Goal: Task Accomplishment & Management: Complete application form

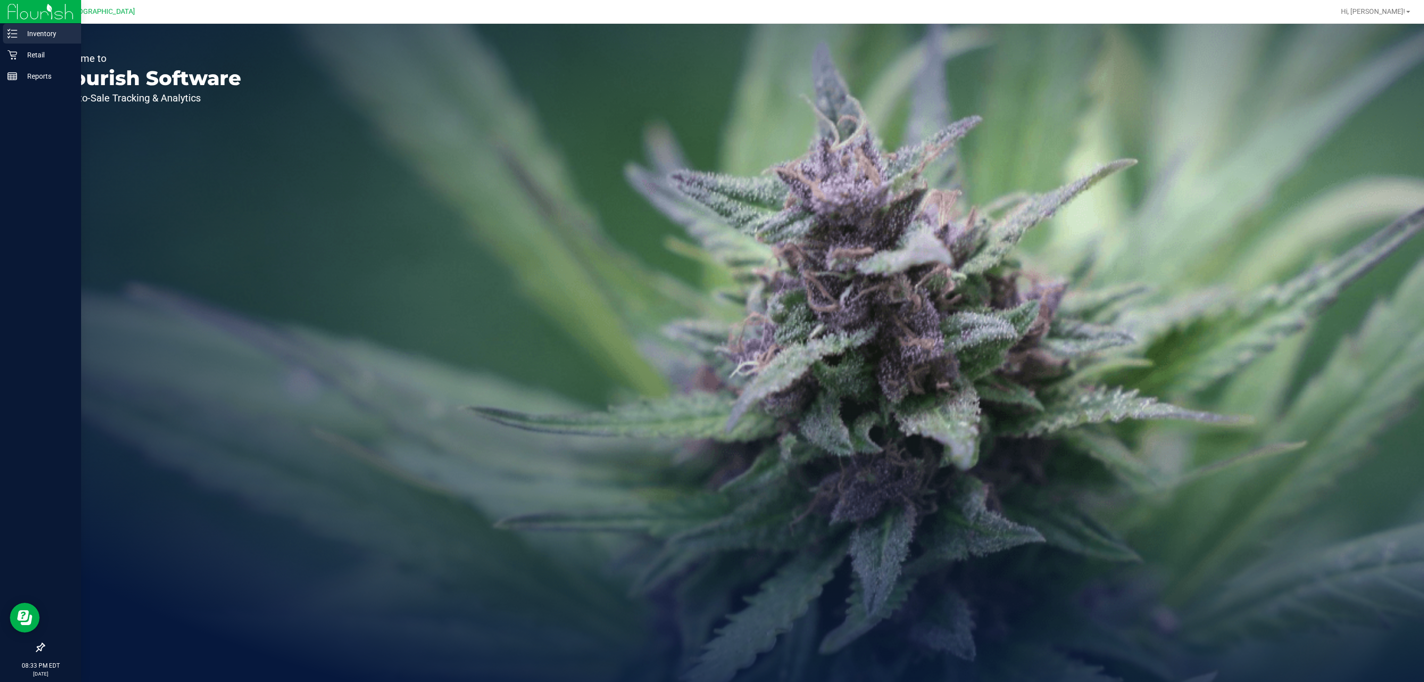
click at [15, 30] on line at bounding box center [13, 30] width 5 height 0
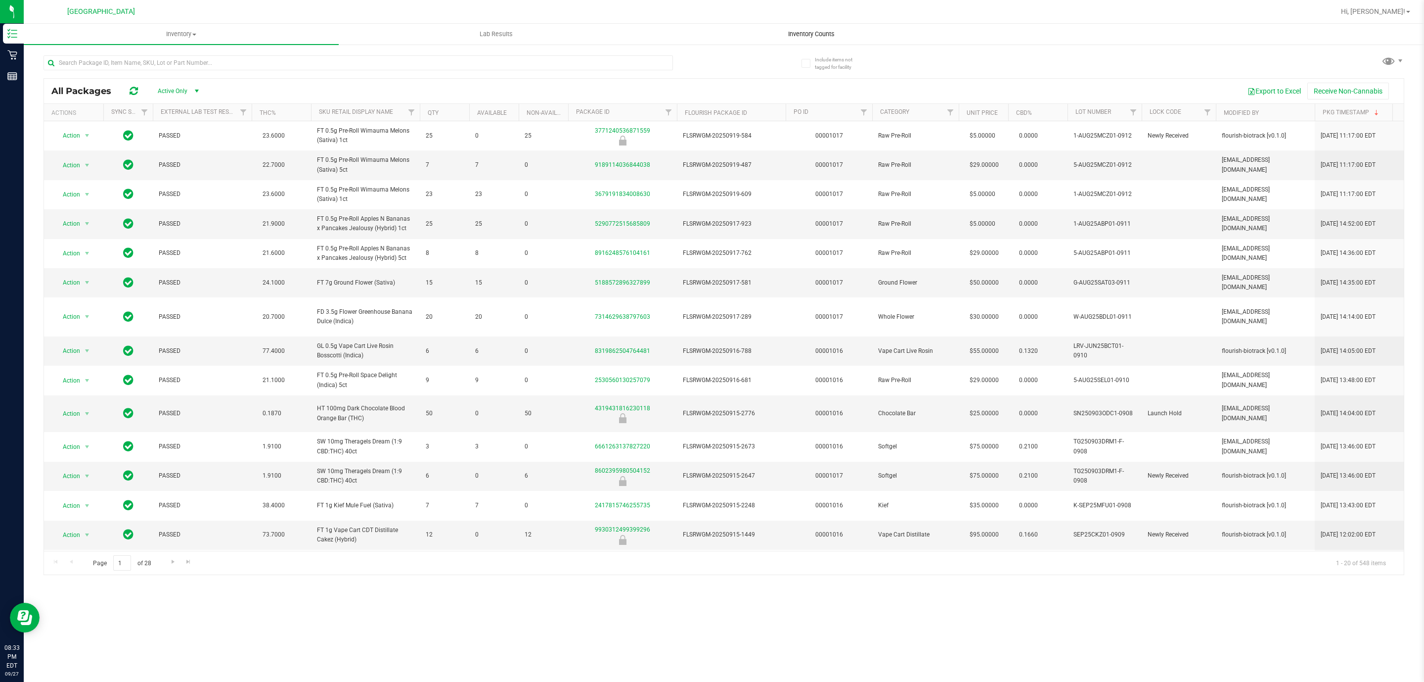
click at [839, 30] on span "Inventory Counts" at bounding box center [811, 34] width 73 height 9
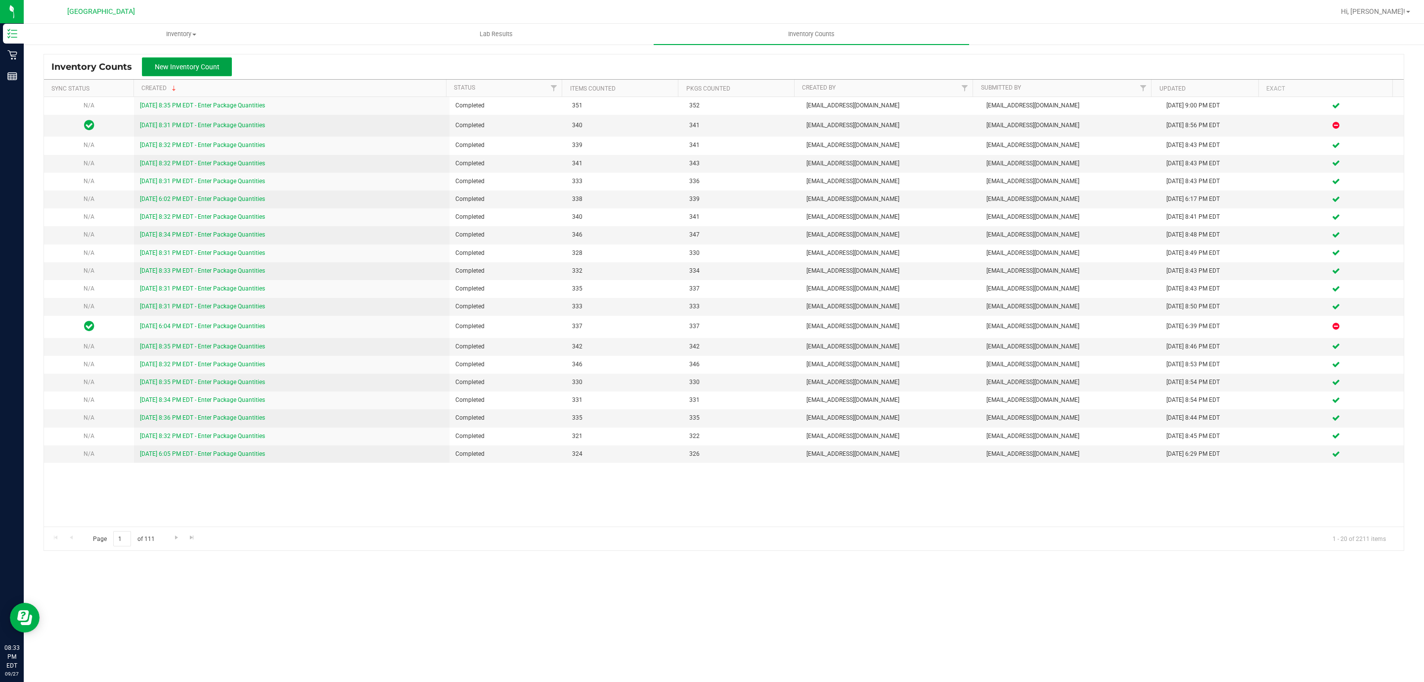
click at [215, 60] on button "New Inventory Count" at bounding box center [187, 66] width 90 height 19
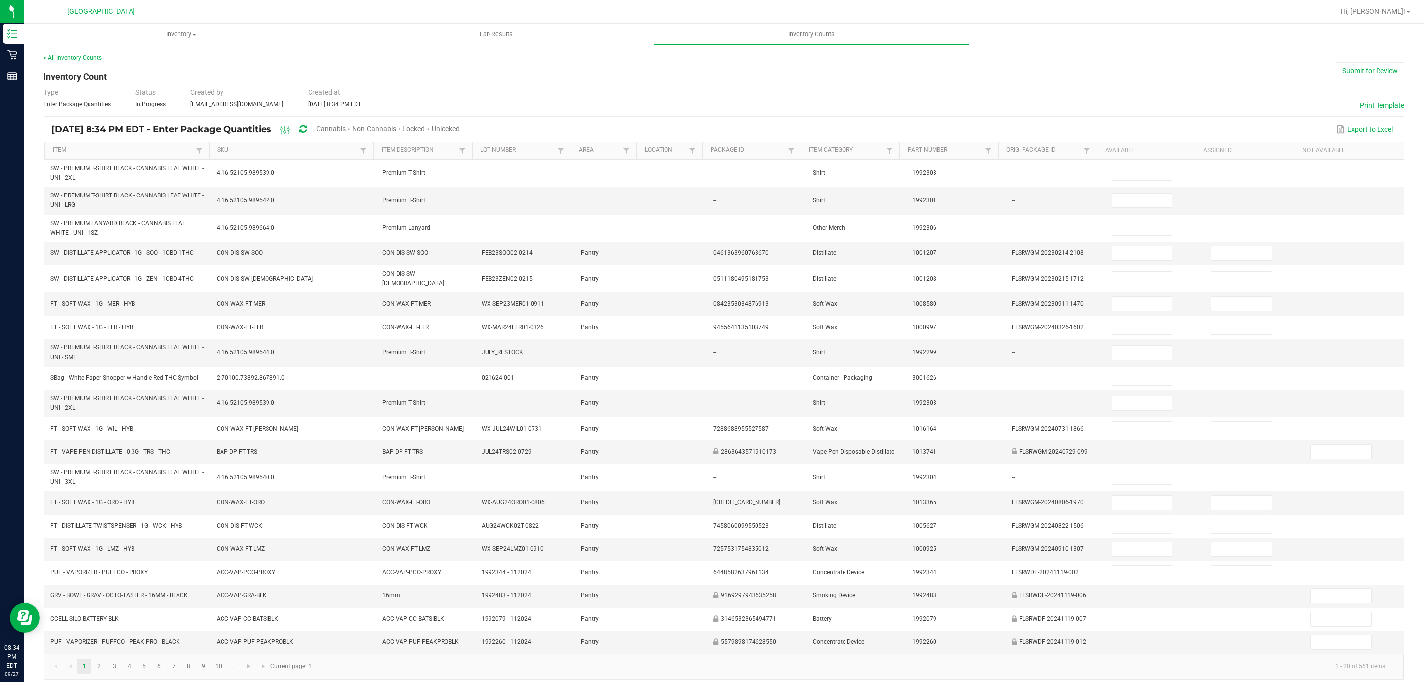
click at [460, 128] on span "Unlocked" at bounding box center [446, 129] width 28 height 8
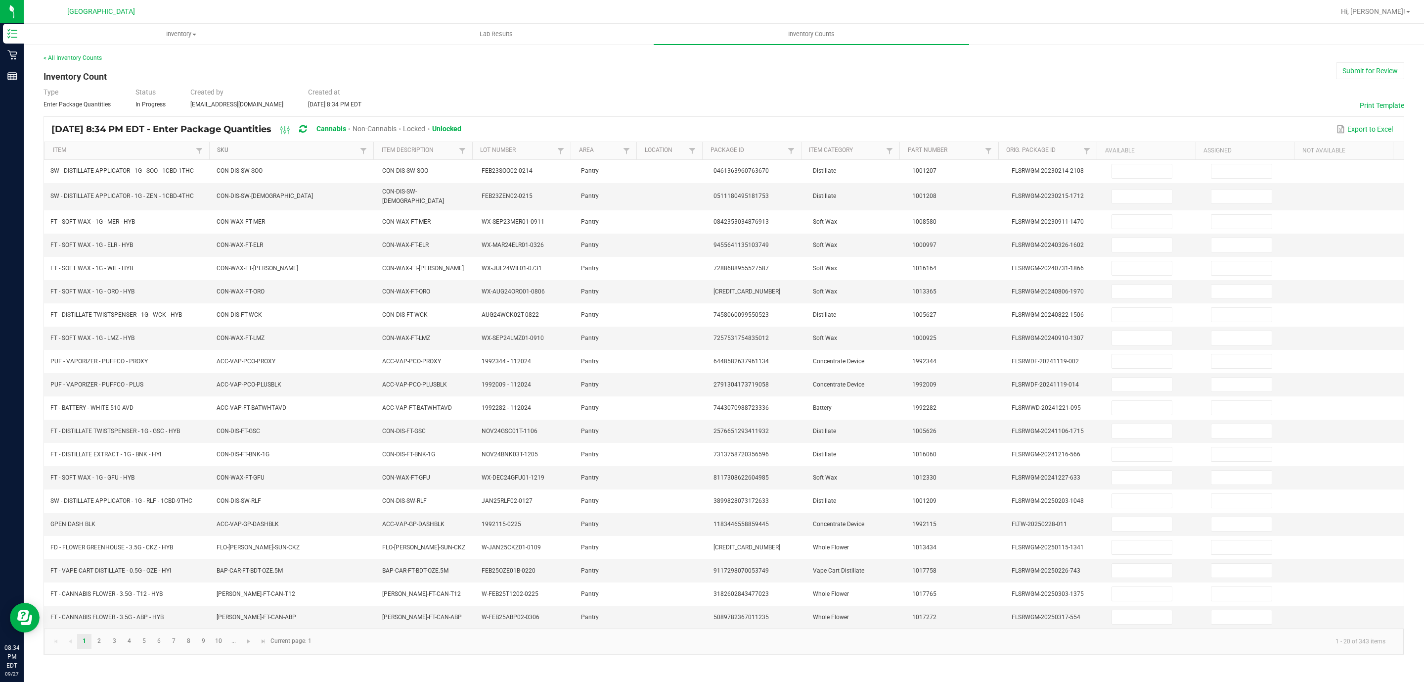
click at [233, 151] on link "SKU" at bounding box center [287, 150] width 140 height 8
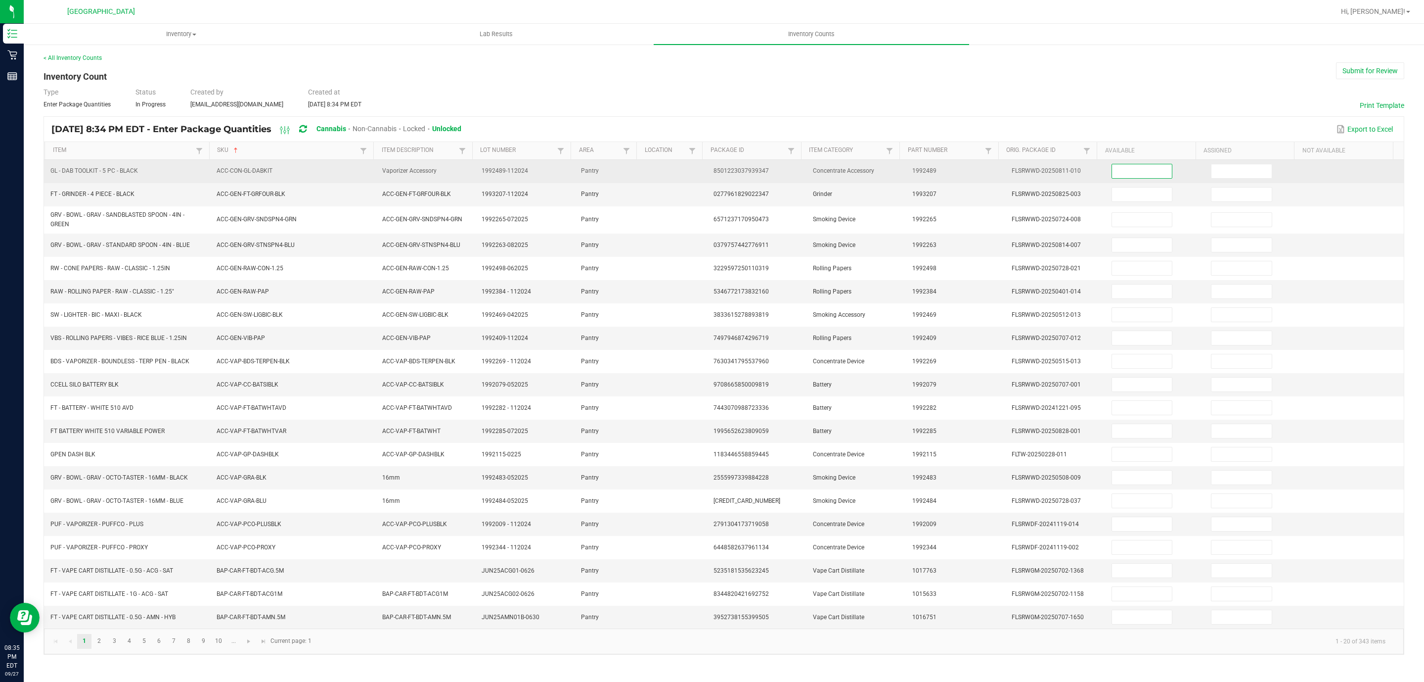
click at [1137, 171] on input at bounding box center [1142, 171] width 60 height 14
type input "4"
type input "8"
type input "7"
type input "9"
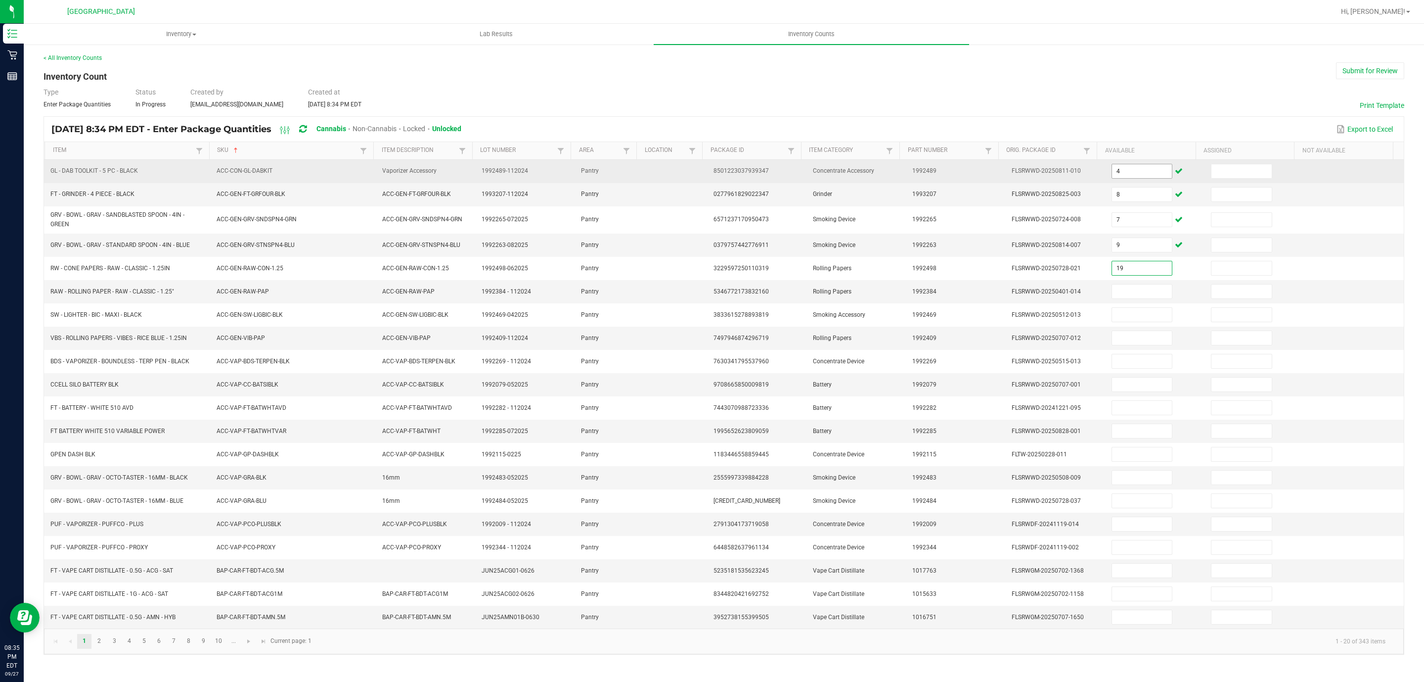
type input "19"
type input "11"
type input "4"
type input "43"
type input "2"
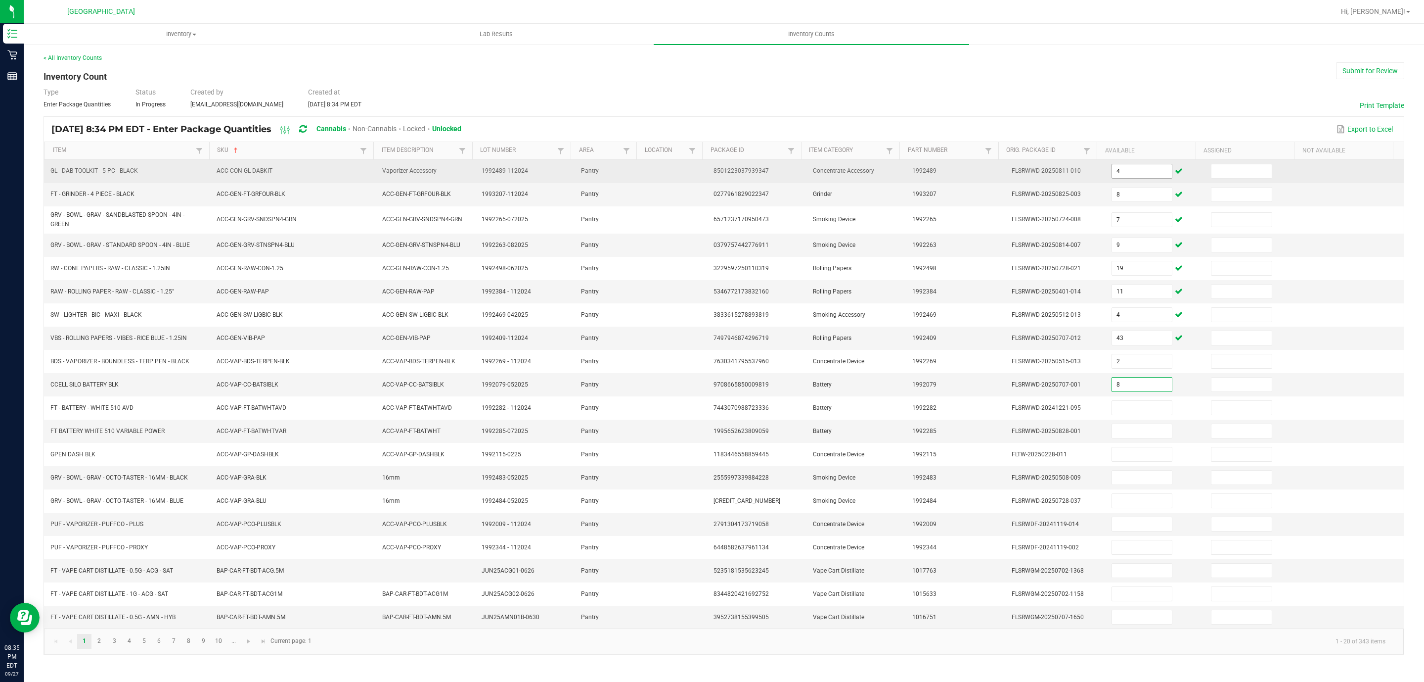
type input "8"
type input "20"
type input "72"
type input "4"
type input "1"
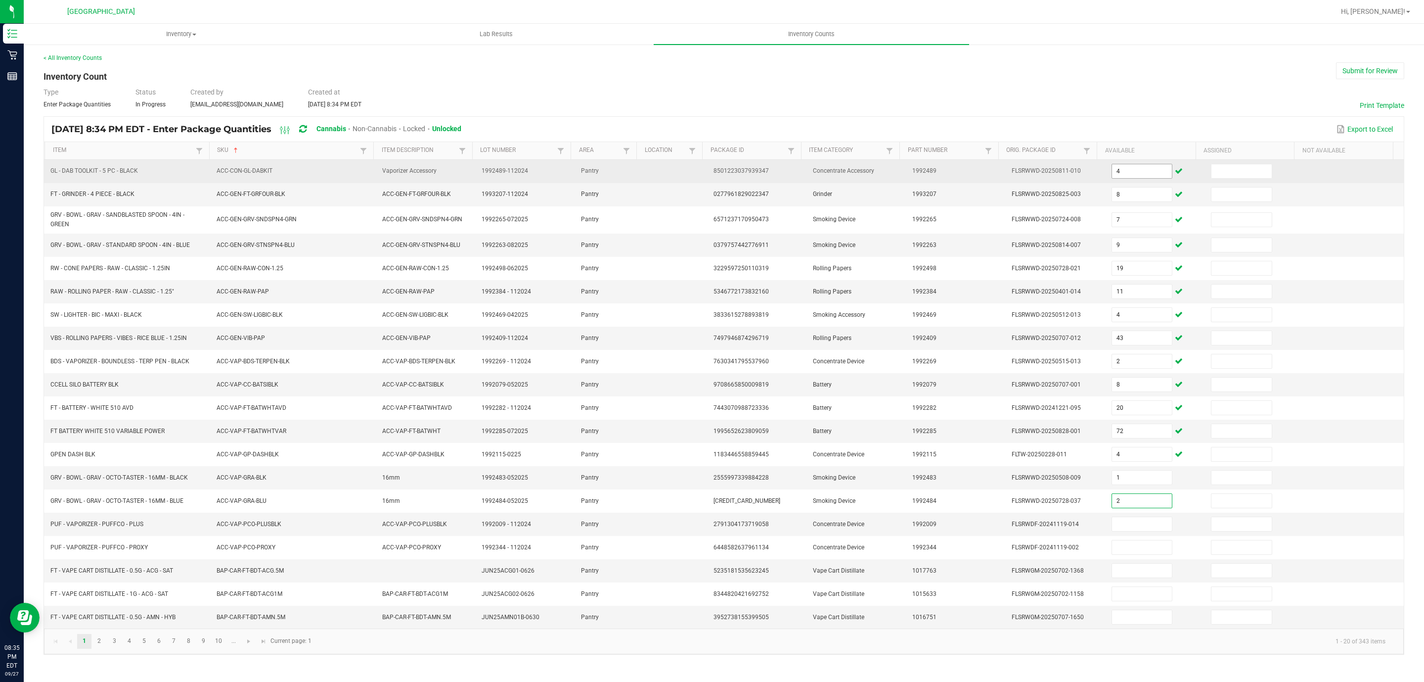
type input "2"
type input "5"
type input "10"
type input "12"
type input "8"
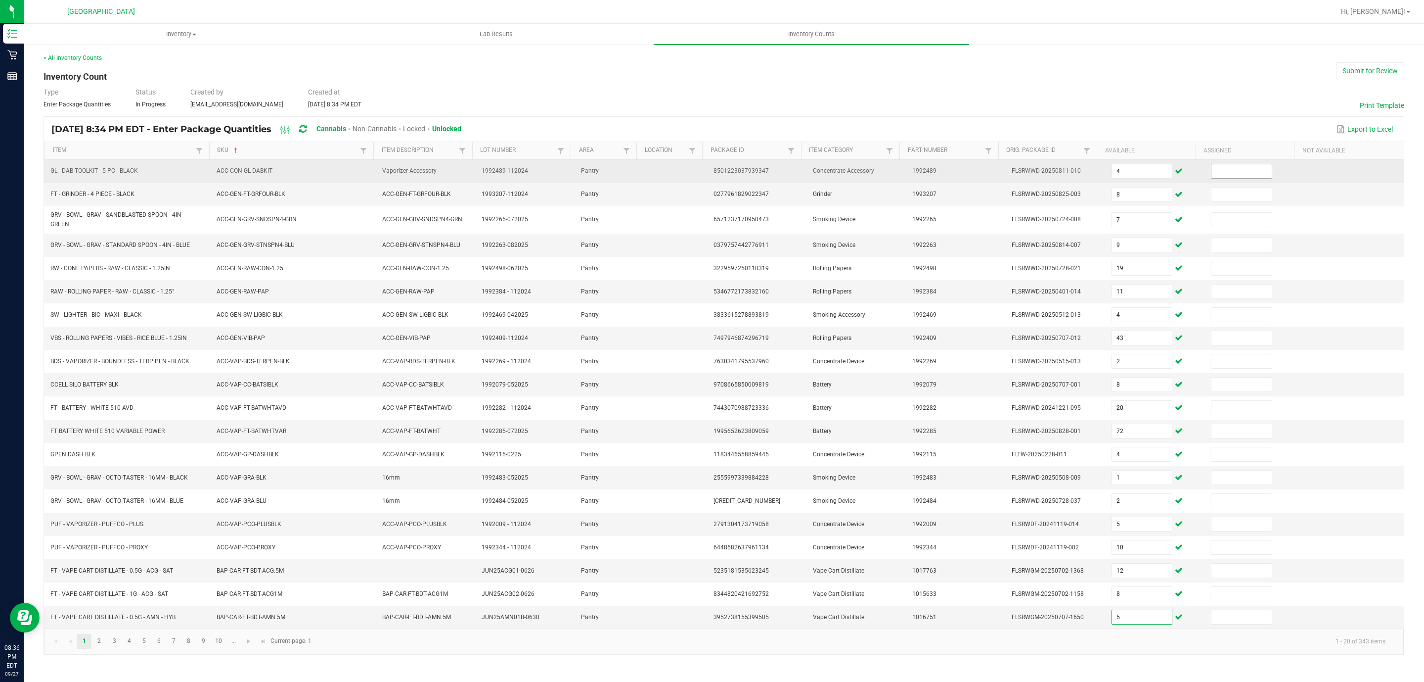
type input "5"
click at [1236, 179] on span at bounding box center [1241, 171] width 61 height 15
type input "0"
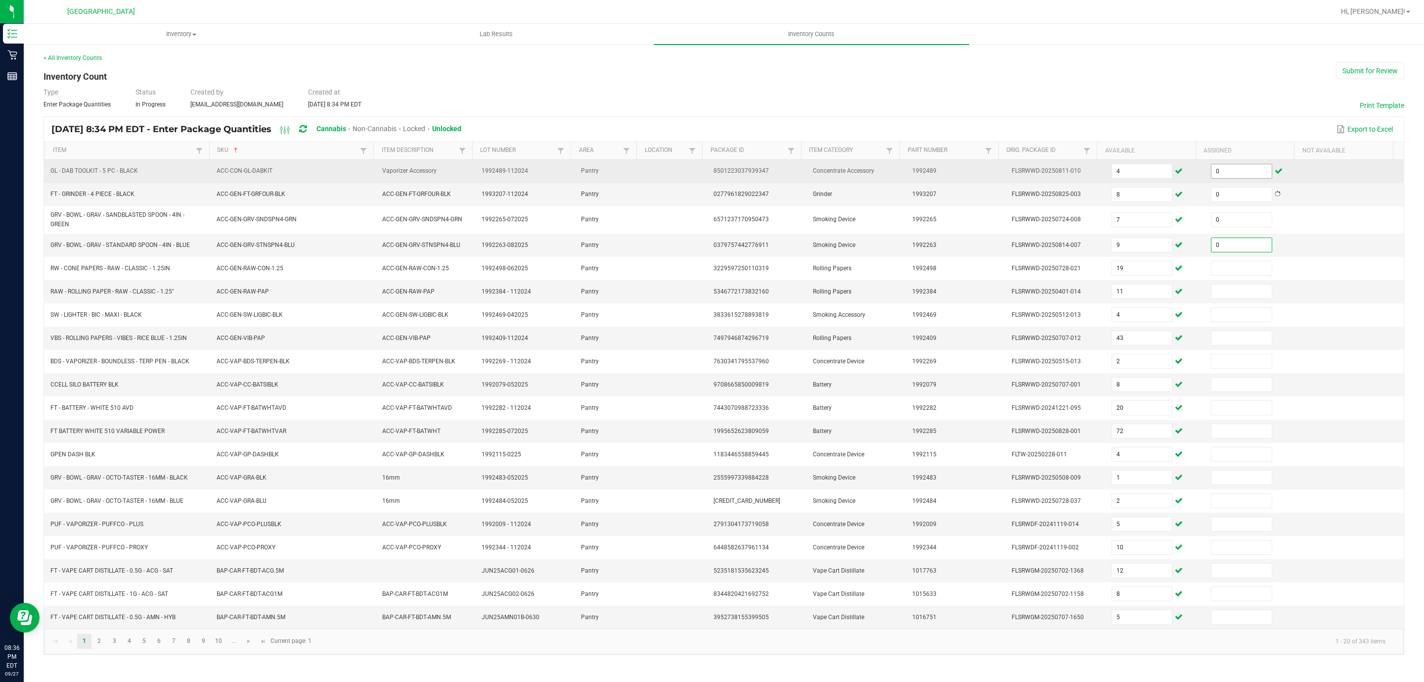
type input "0"
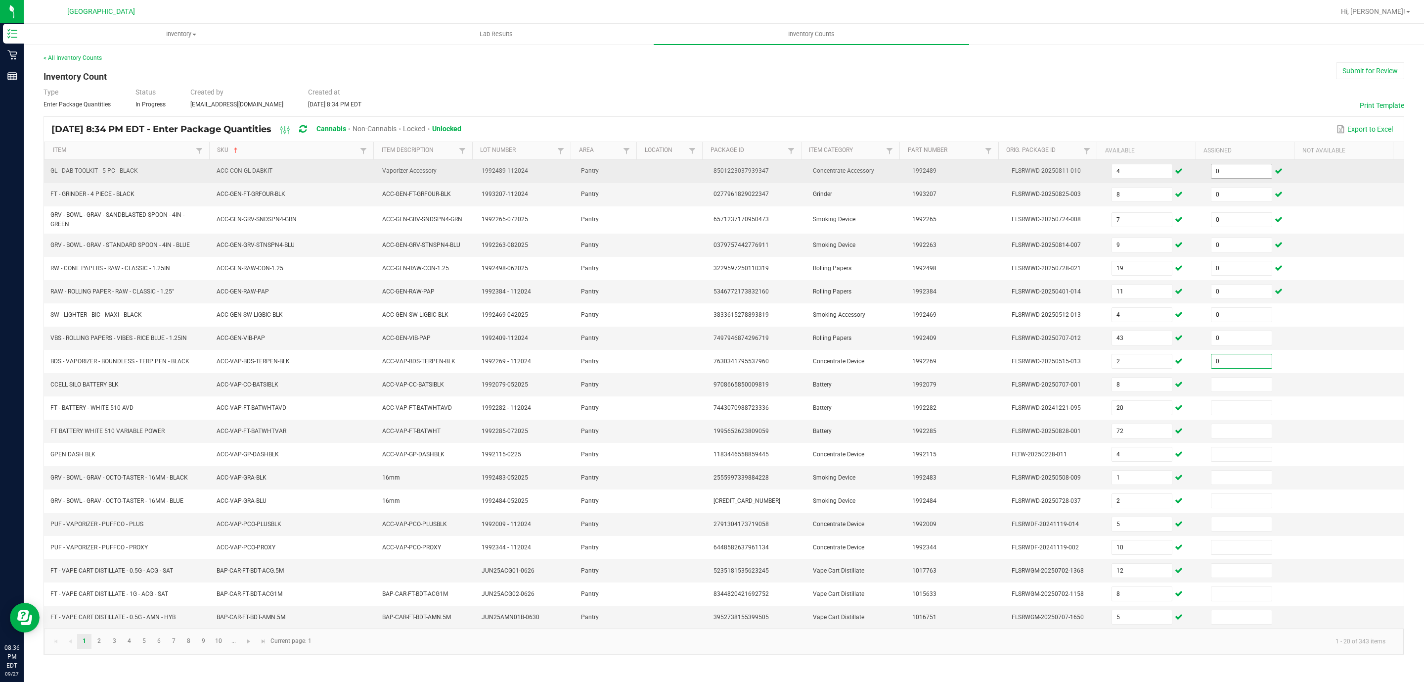
type input "0"
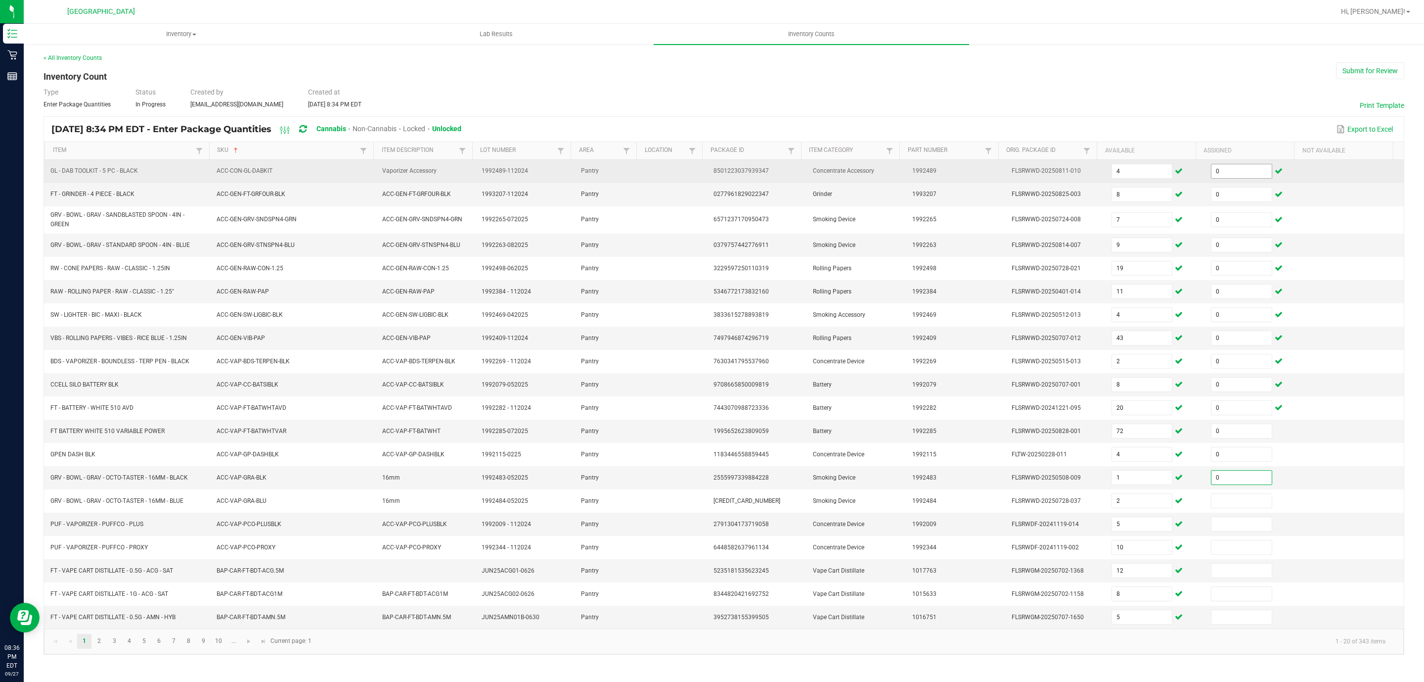
type input "0"
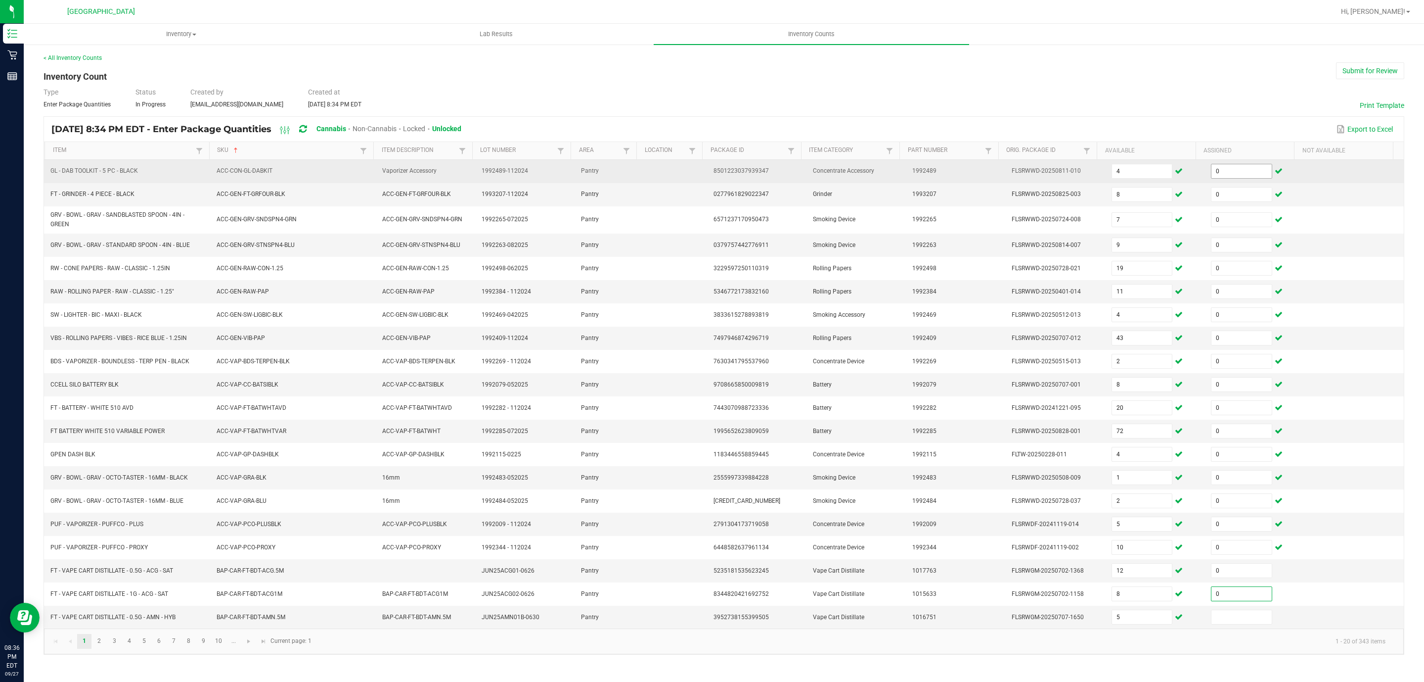
type input "0"
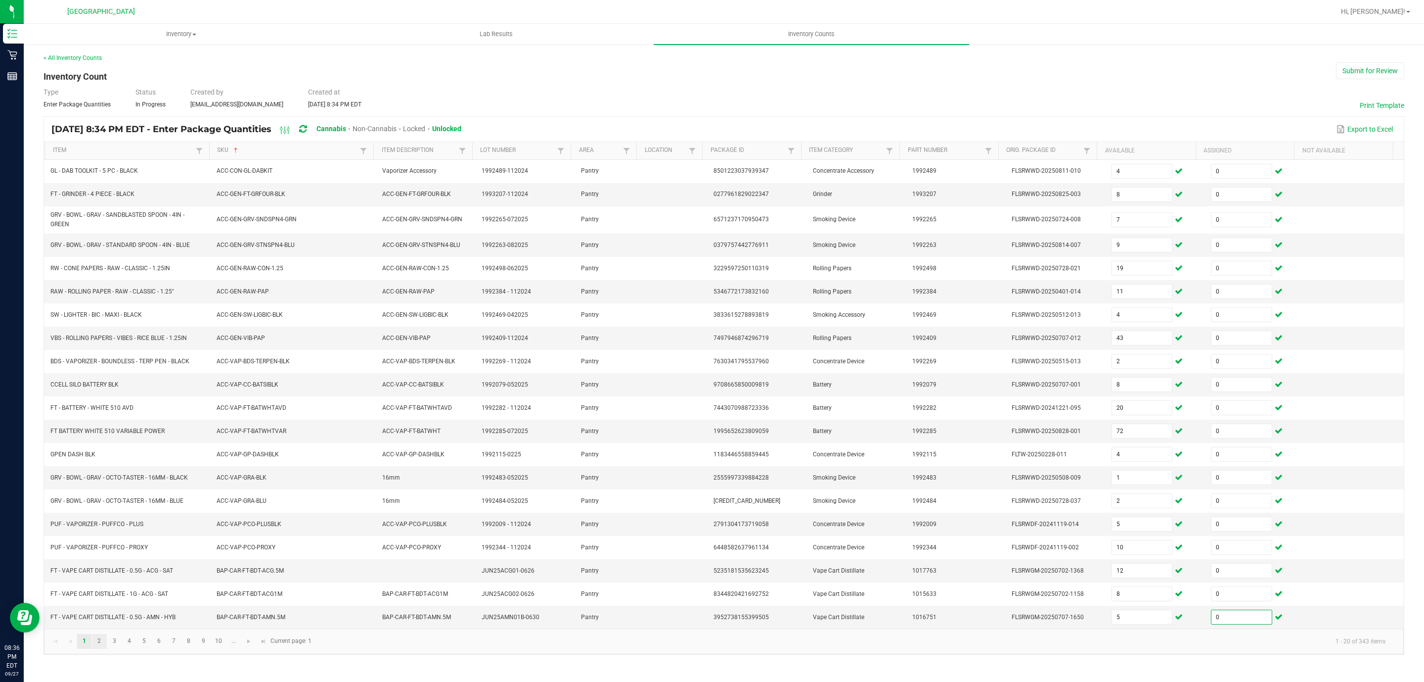
type input "0"
click at [98, 648] on link "2" at bounding box center [99, 641] width 14 height 15
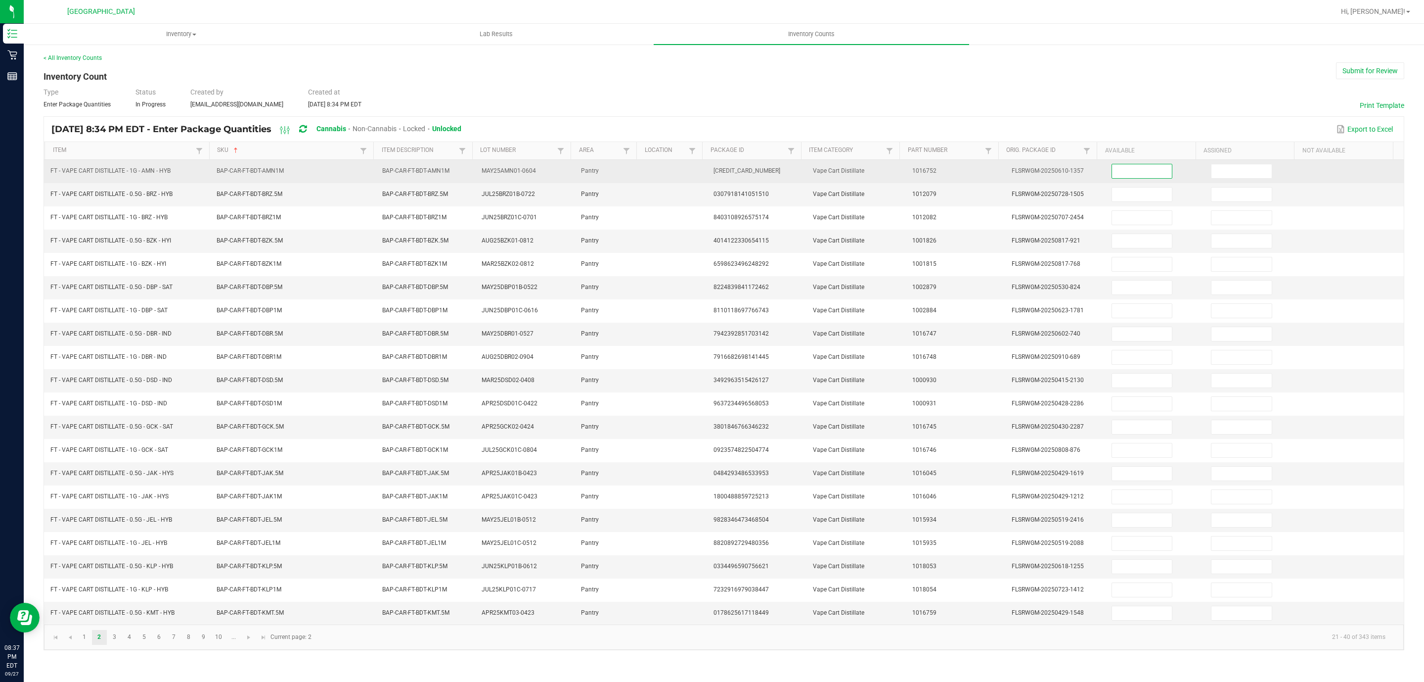
click at [1128, 166] on input at bounding box center [1142, 171] width 60 height 14
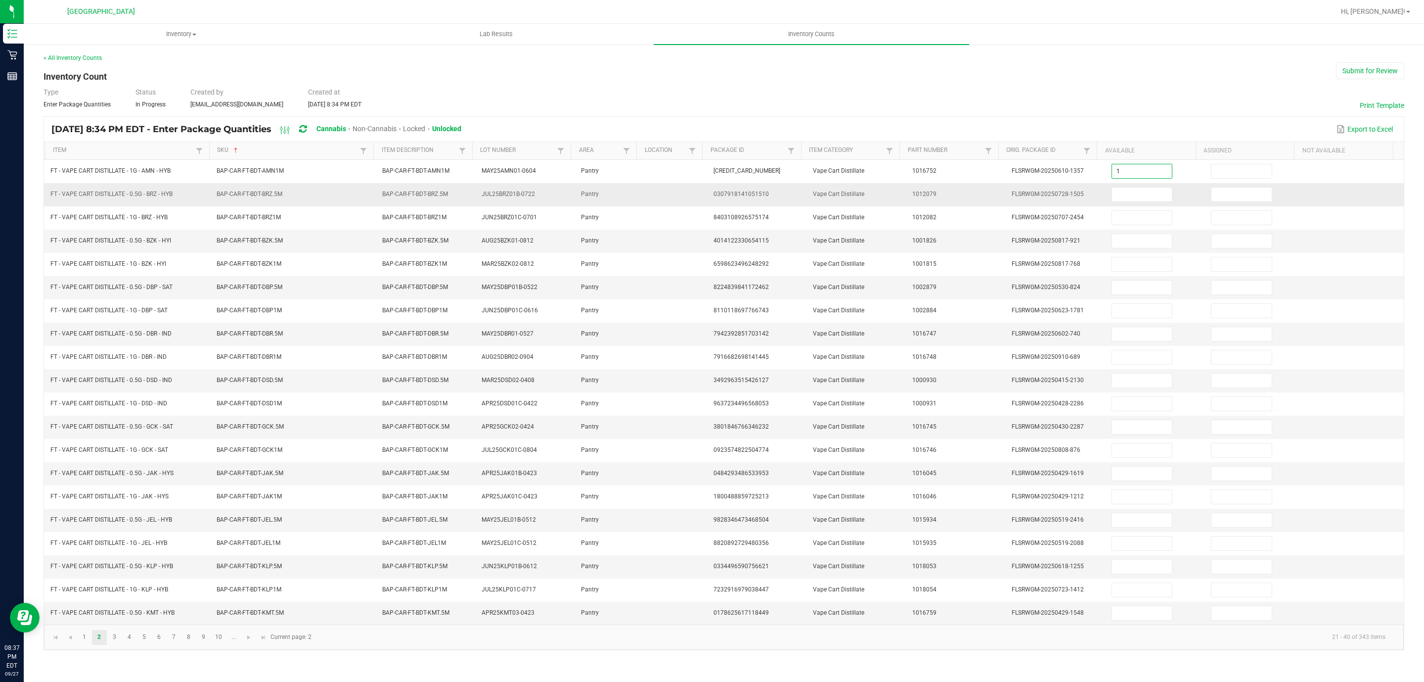
type input "1"
type input "3"
type input "4"
type input "9"
type input "5"
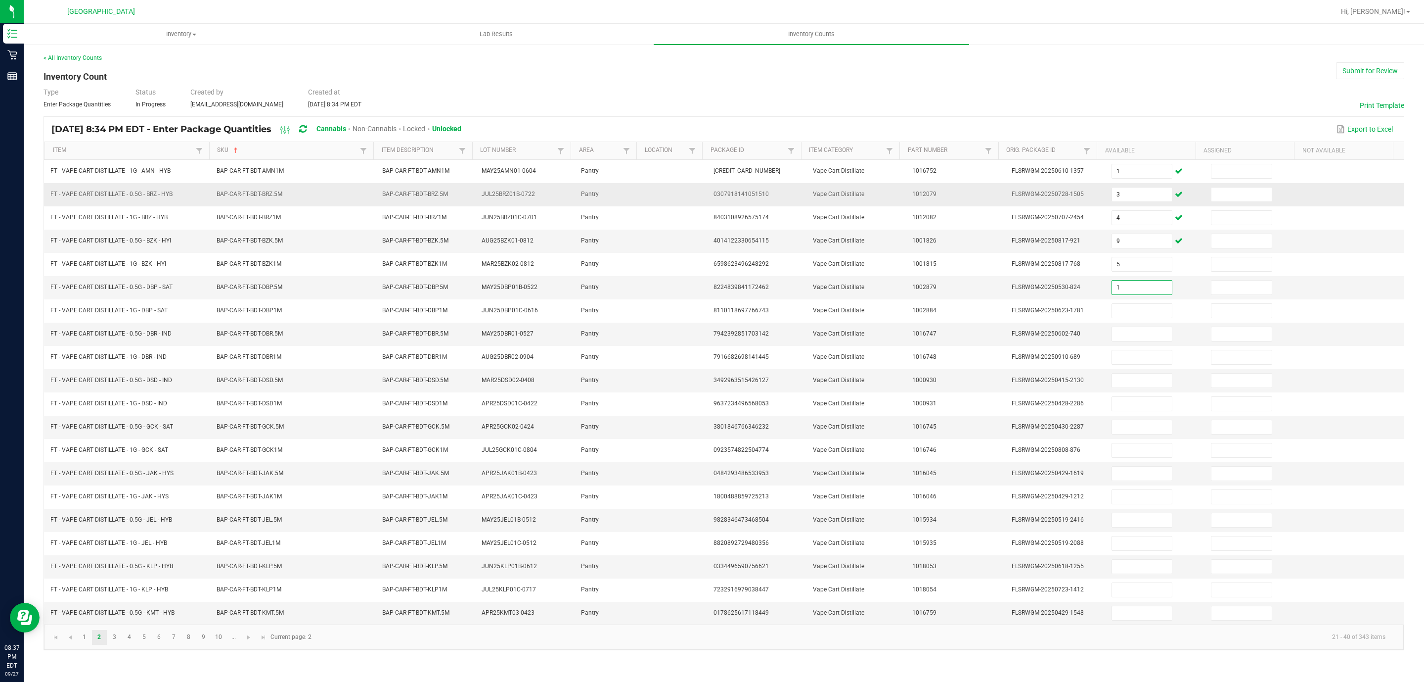
type input "1"
type input "6"
type input "2"
type input "9"
type input "10"
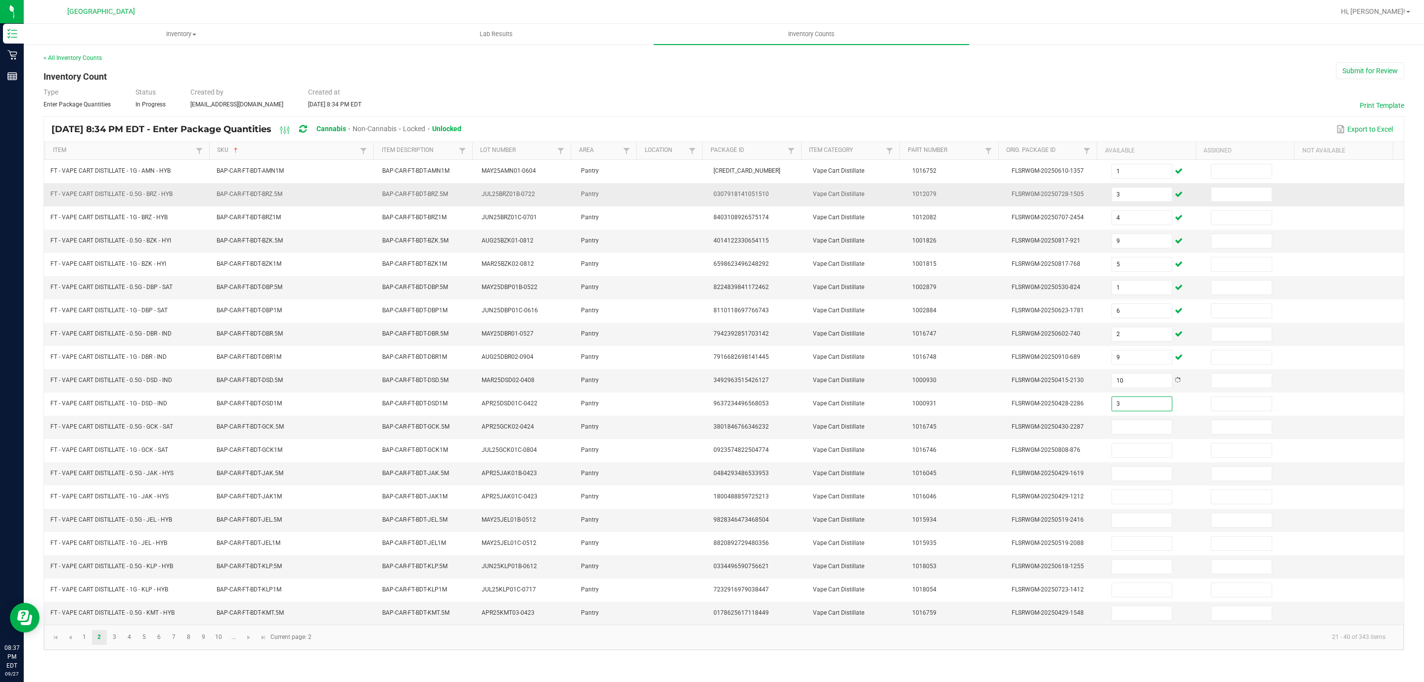
type input "3"
type input "11"
type input "12"
type input "6"
type input "8"
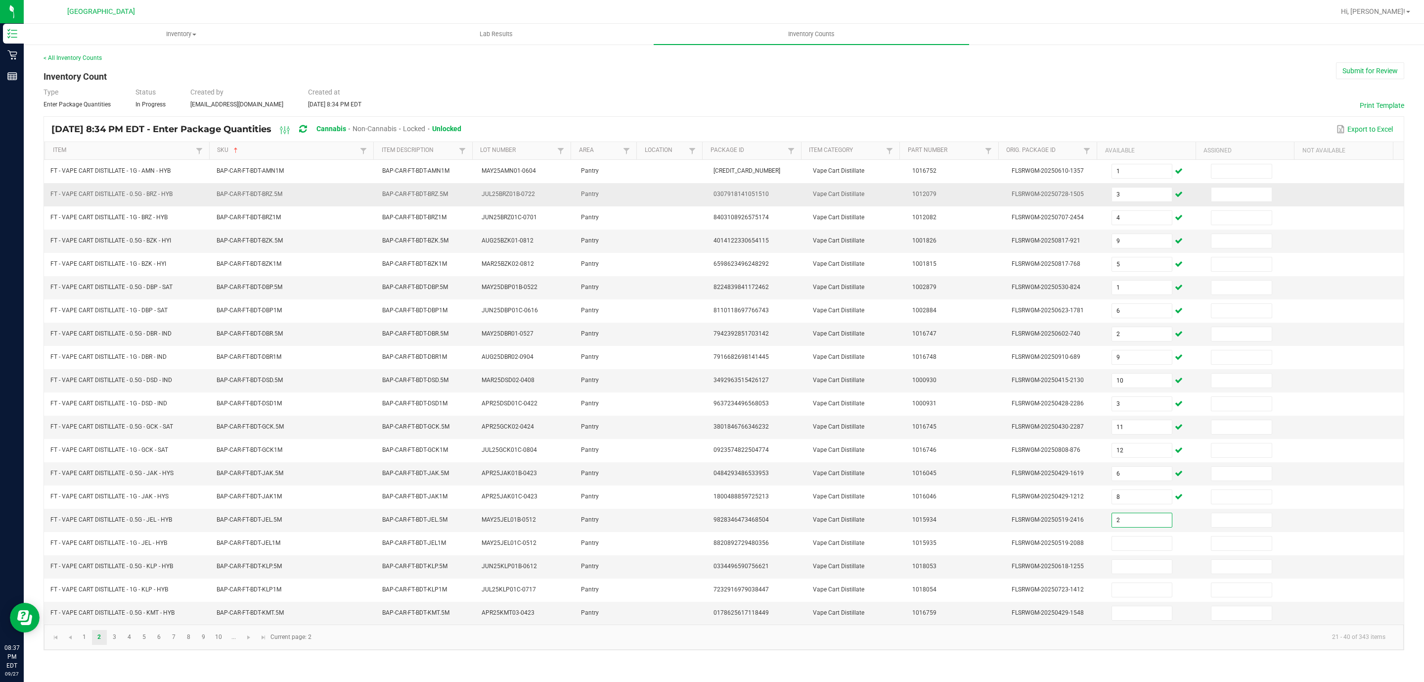
type input "2"
type input "3"
type input "11"
type input "5"
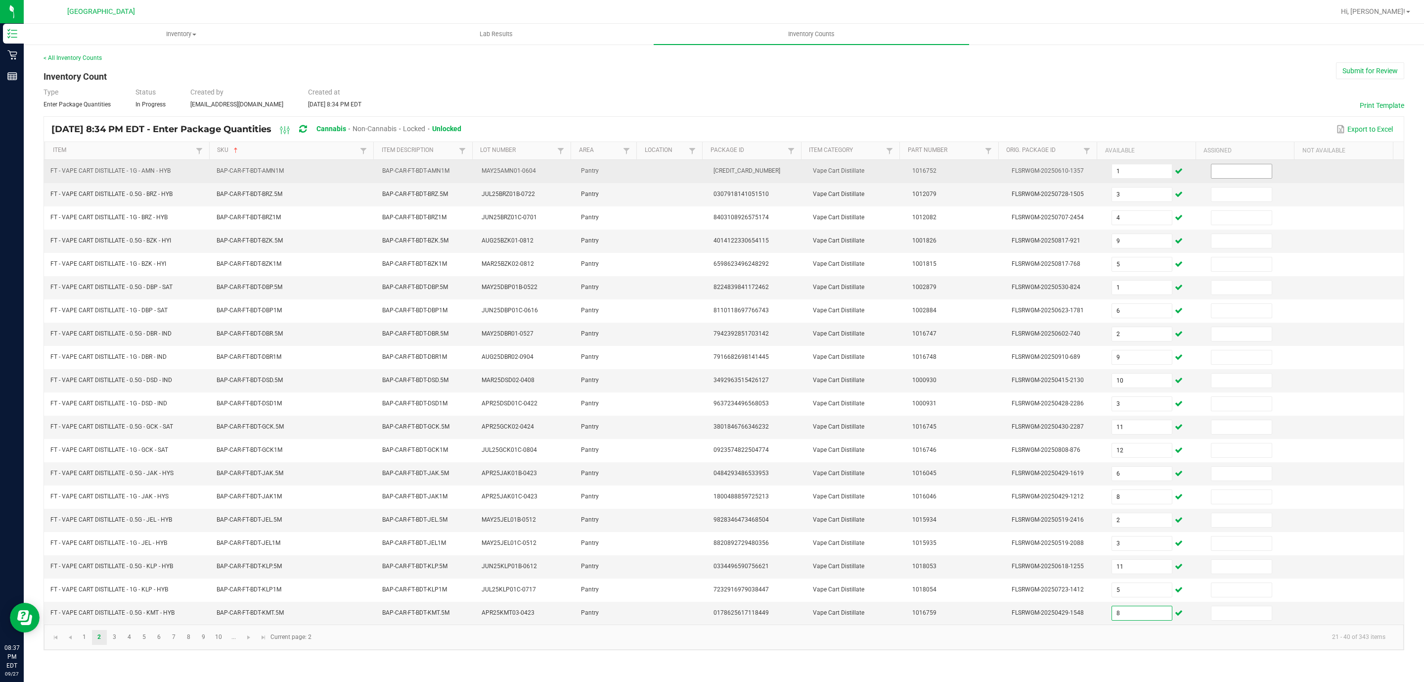
type input "8"
click at [1245, 168] on input at bounding box center [1242, 171] width 60 height 14
type input "0"
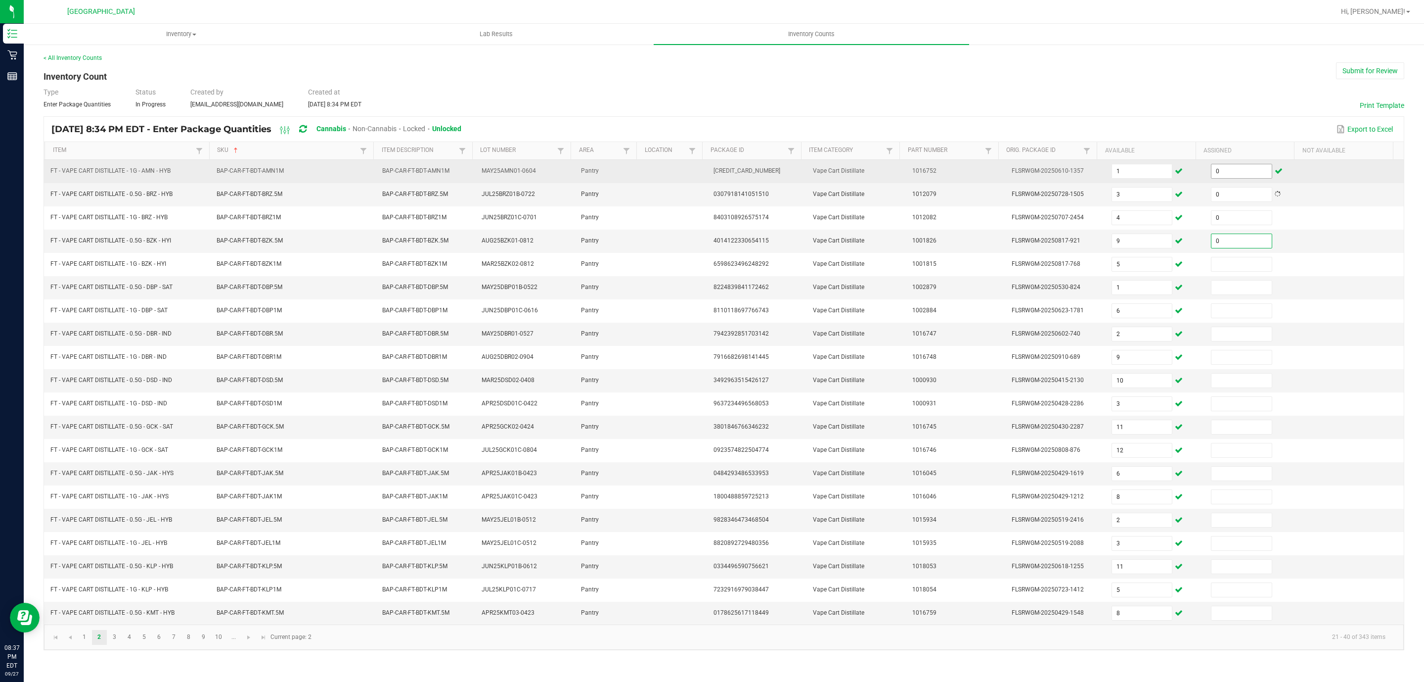
type input "0"
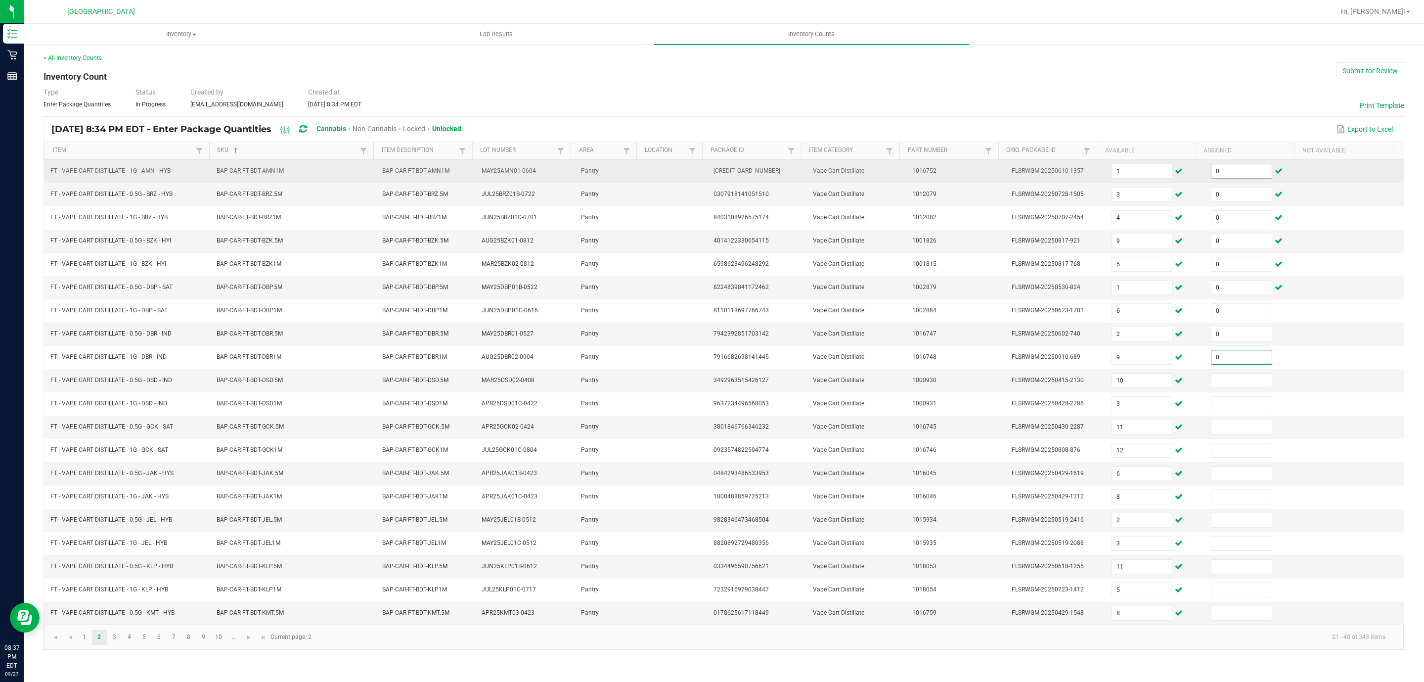
type input "0"
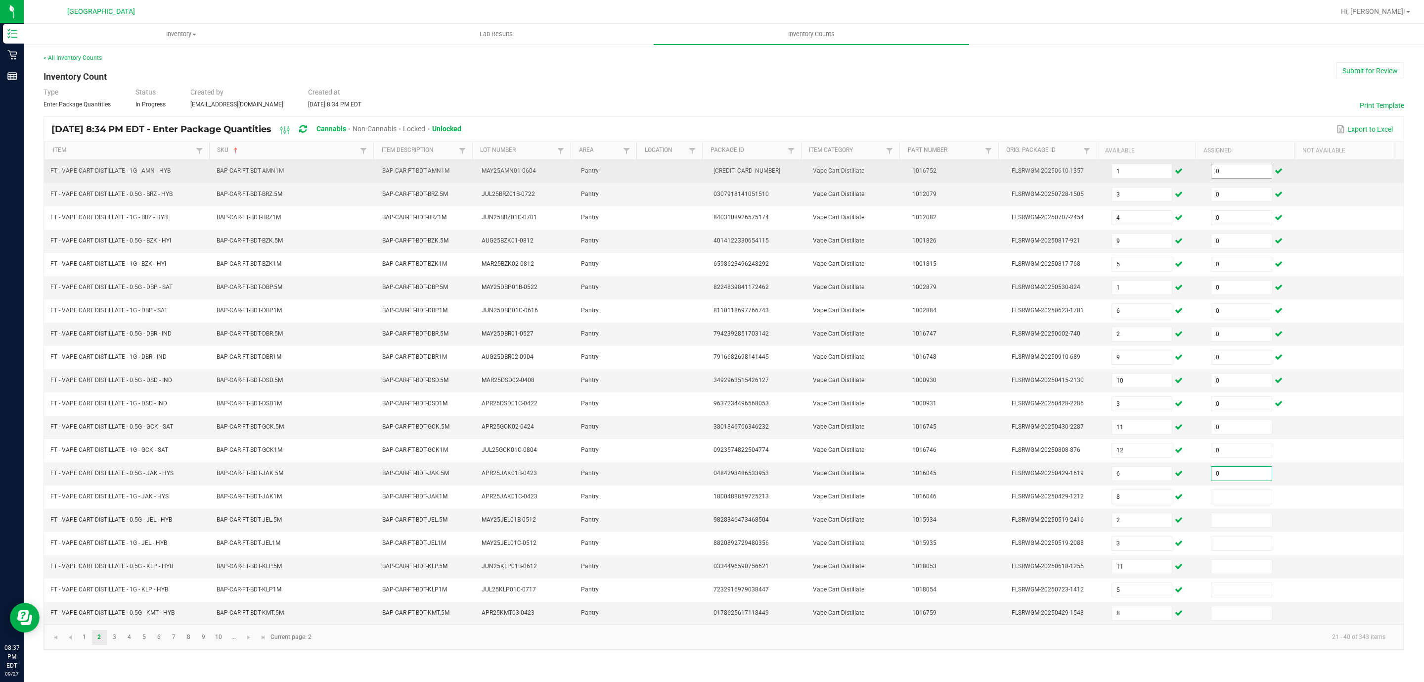
type input "0"
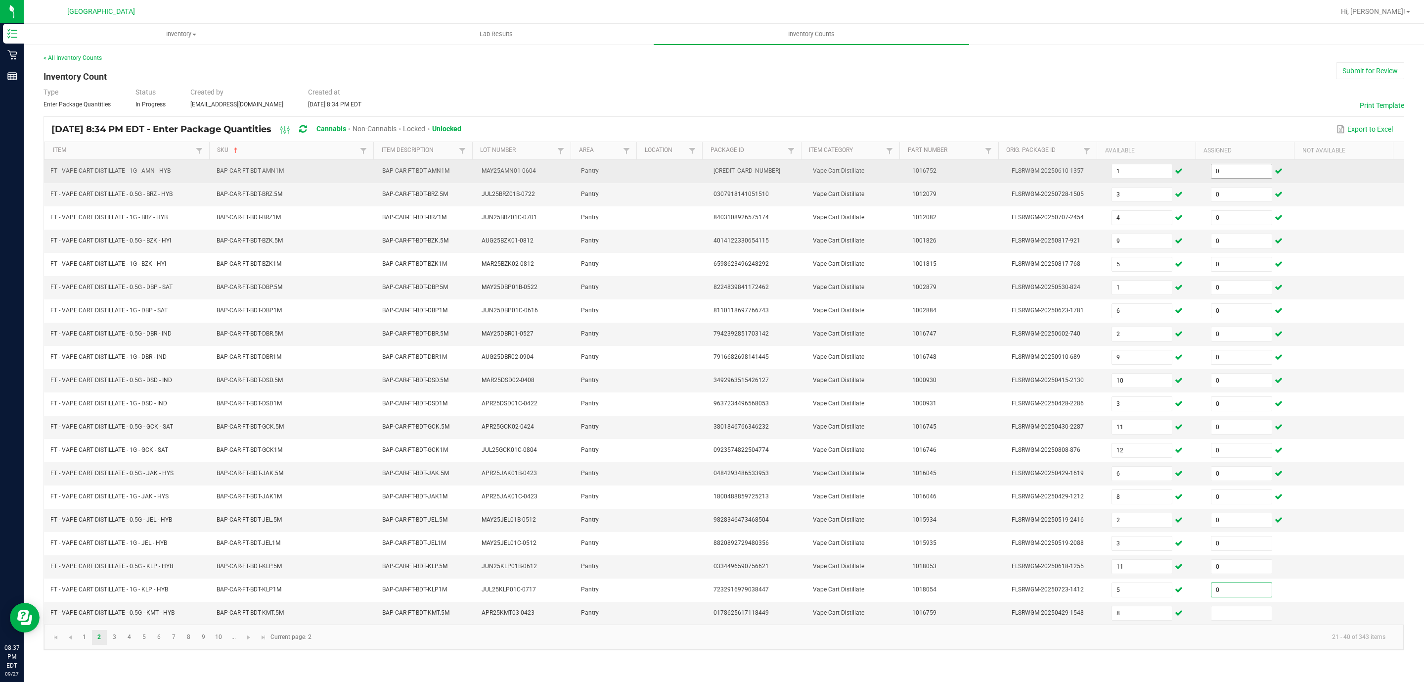
type input "0"
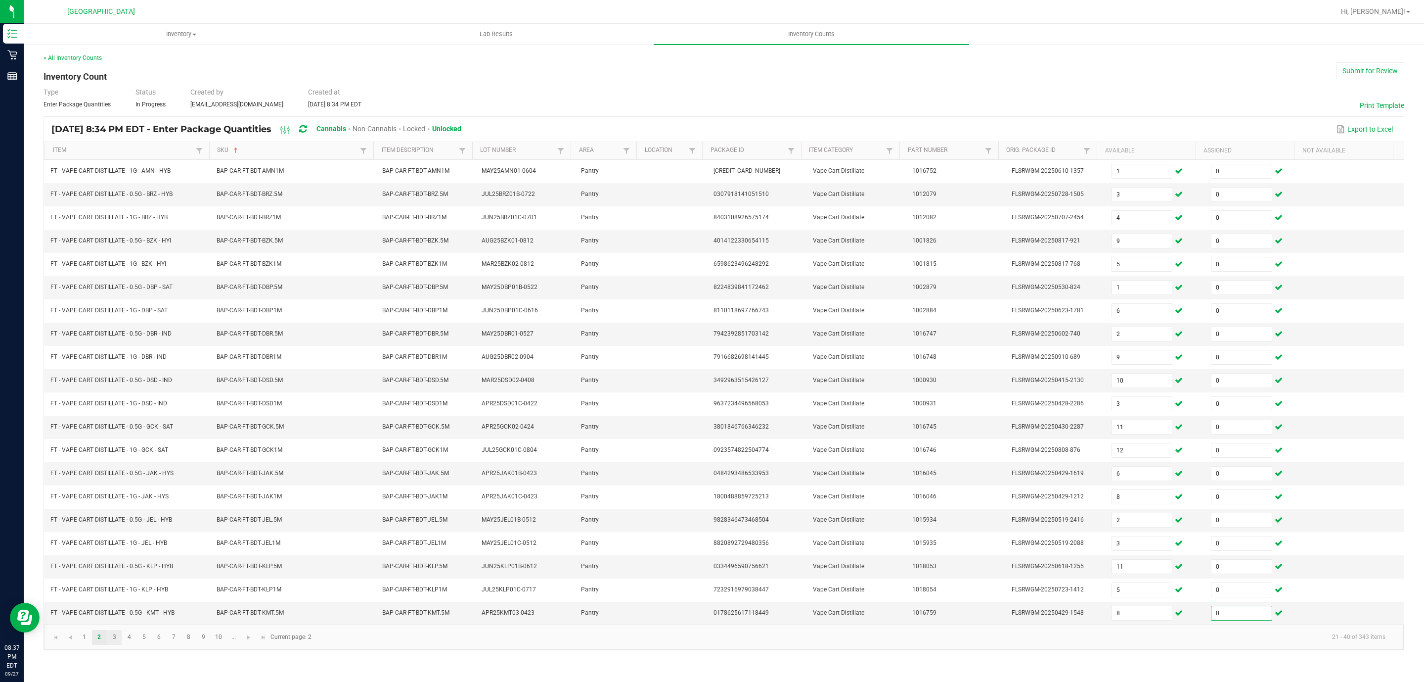
type input "0"
click at [114, 644] on link "3" at bounding box center [114, 637] width 14 height 15
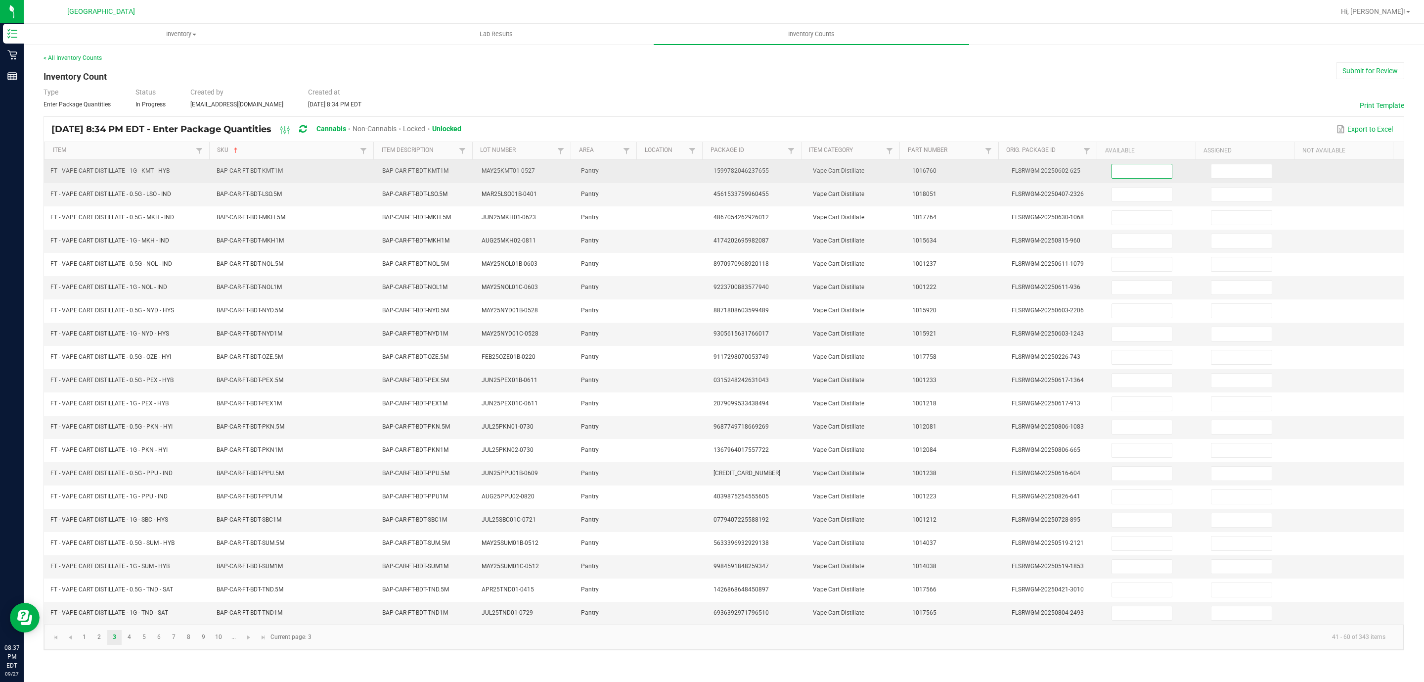
click at [1135, 173] on input at bounding box center [1142, 171] width 60 height 14
type input "6"
type input "4"
type input "3"
type input "9"
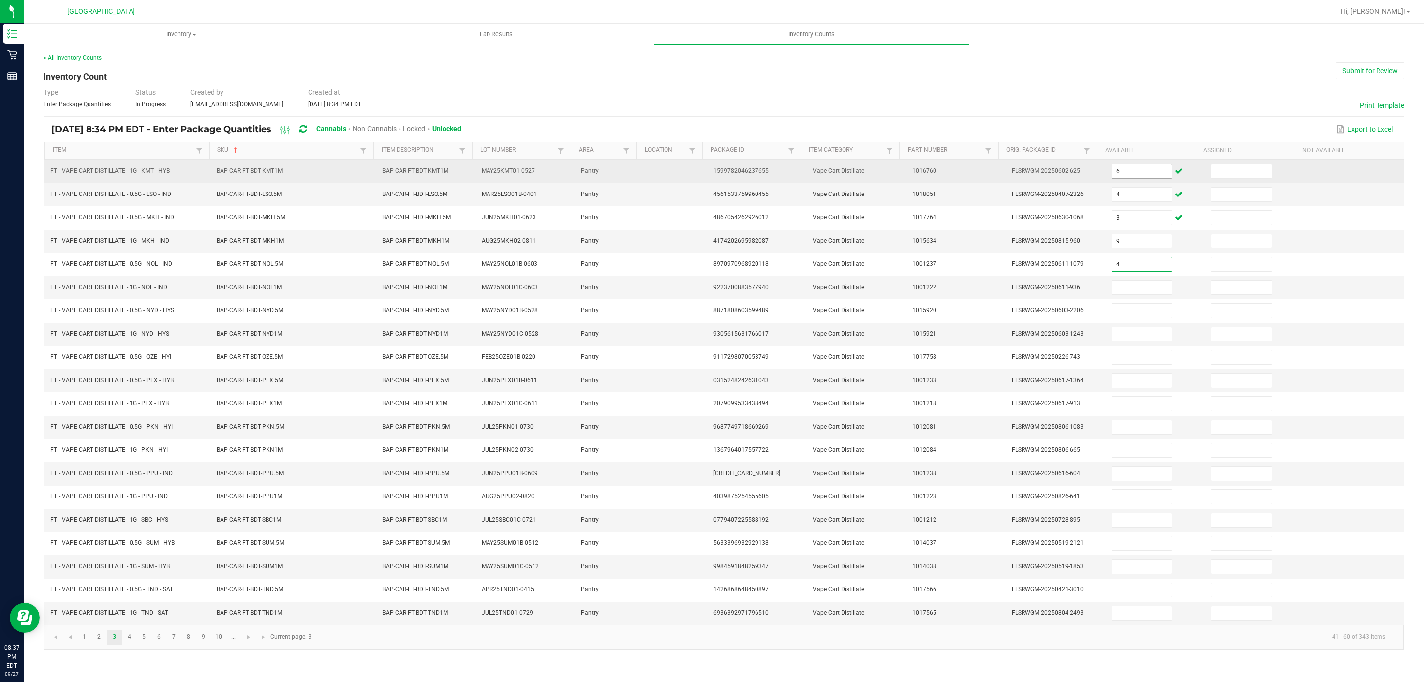
type input "4"
type input "5"
type input "2"
type input "7"
type input "3"
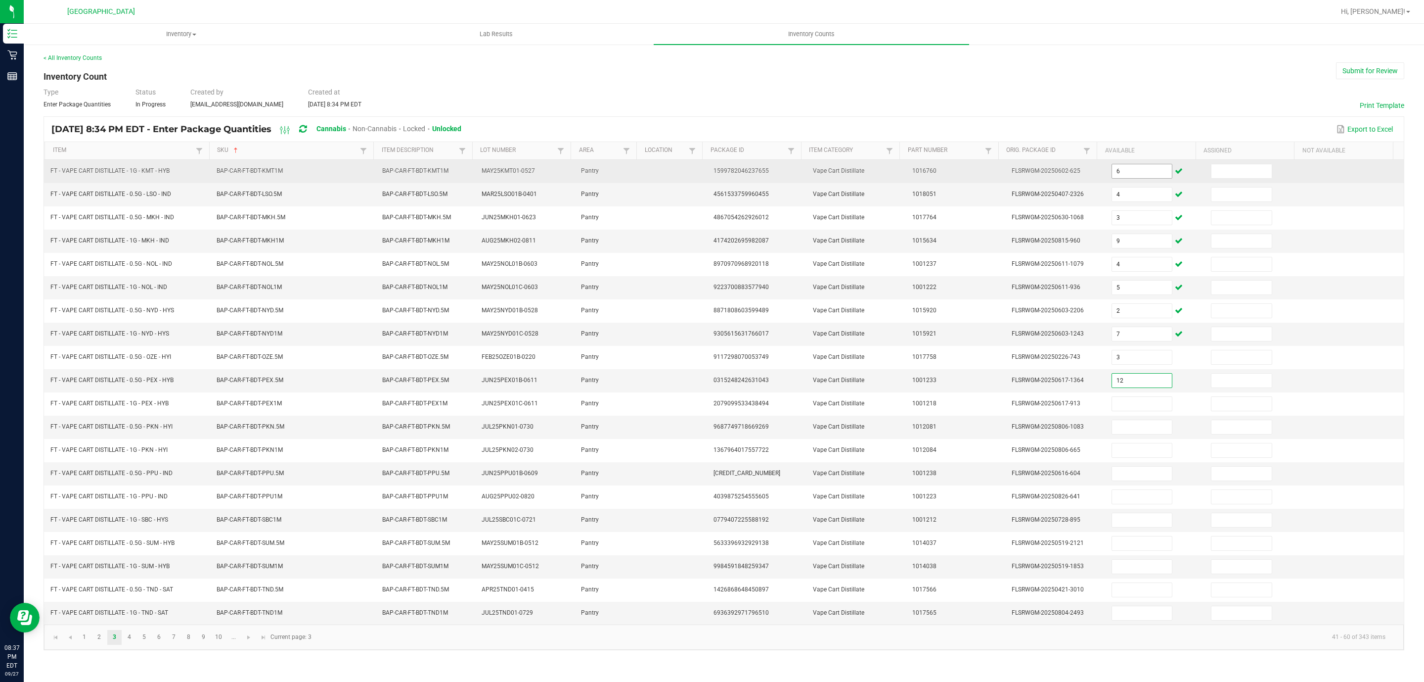
type input "12"
type input "7"
type input "8"
type input "2"
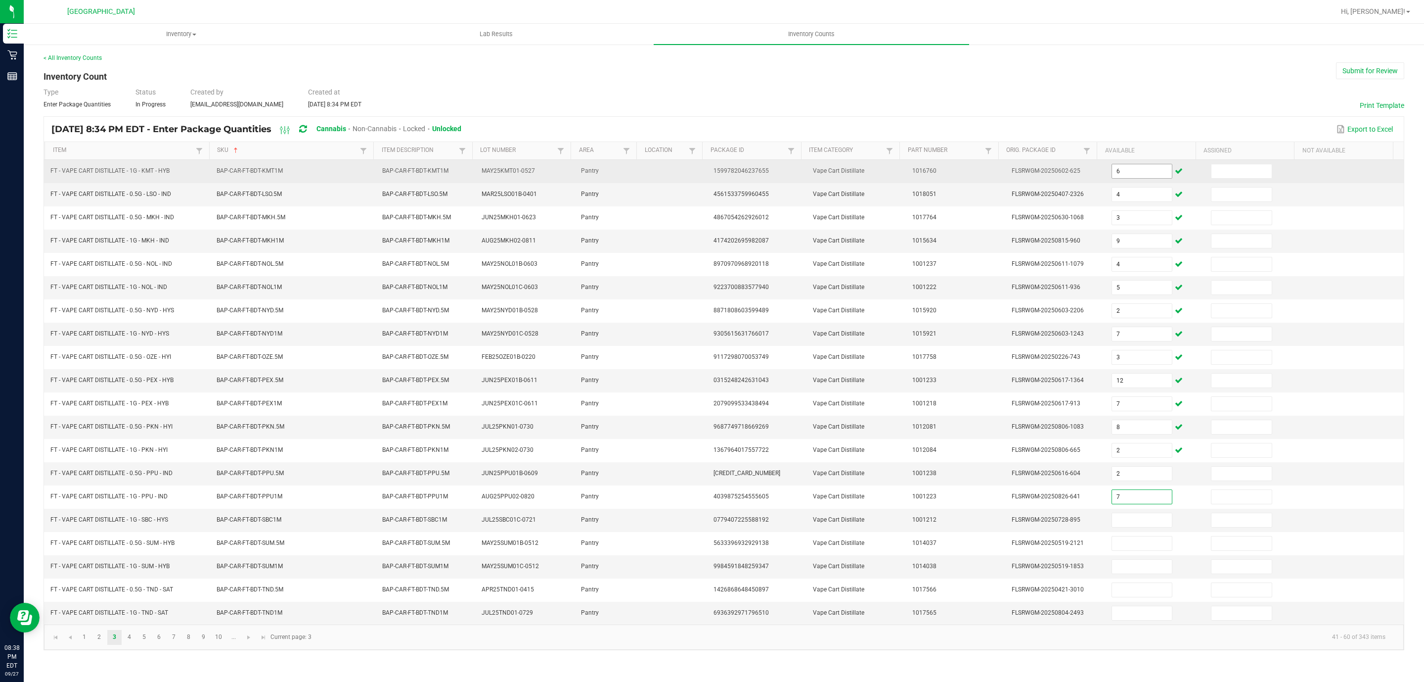
type input "7"
type input "8"
type input "9"
type input "3"
type input "6"
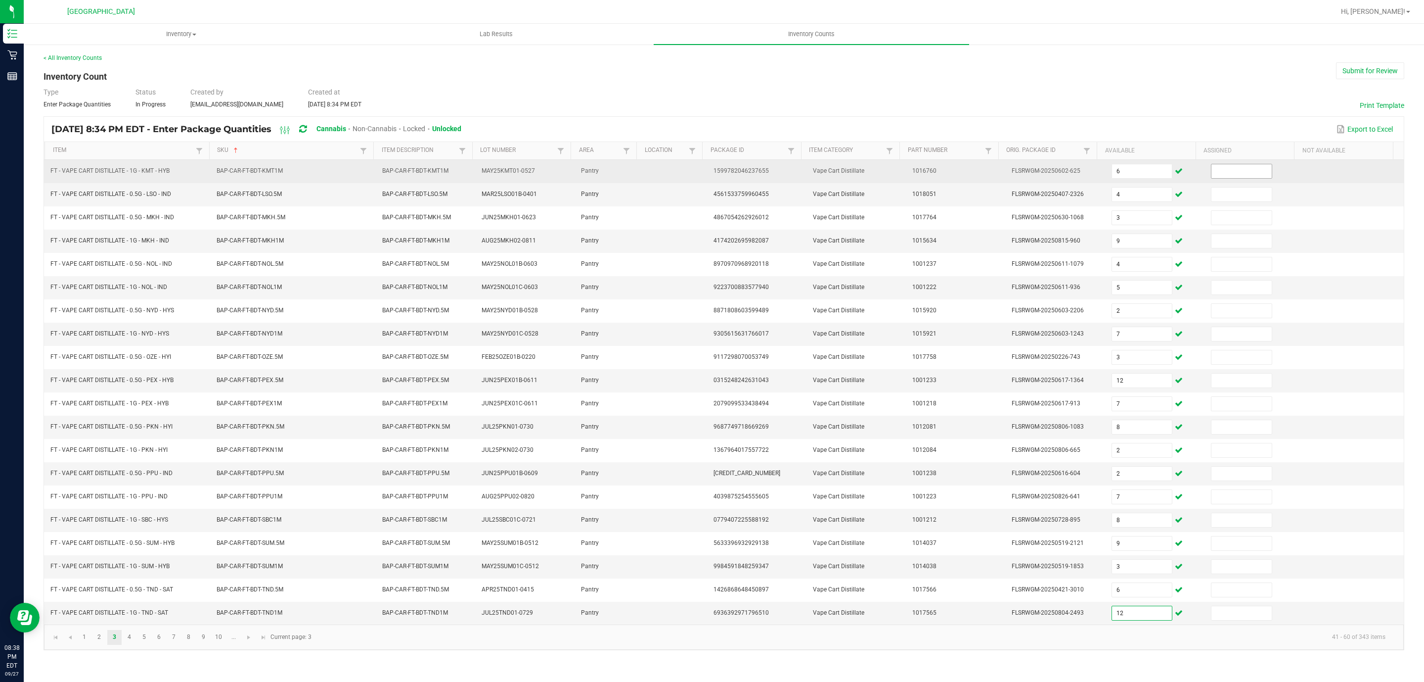
type input "12"
click at [1245, 171] on input at bounding box center [1242, 171] width 60 height 14
type input "0"
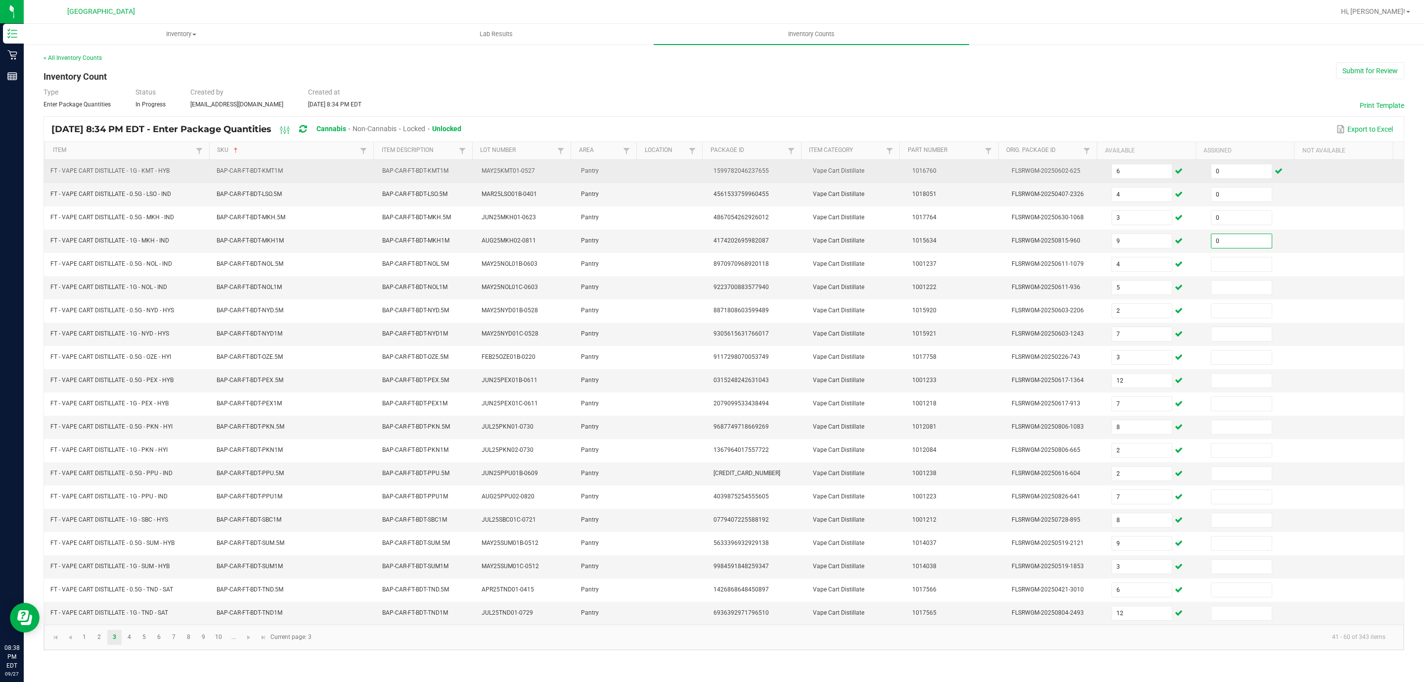
type input "0"
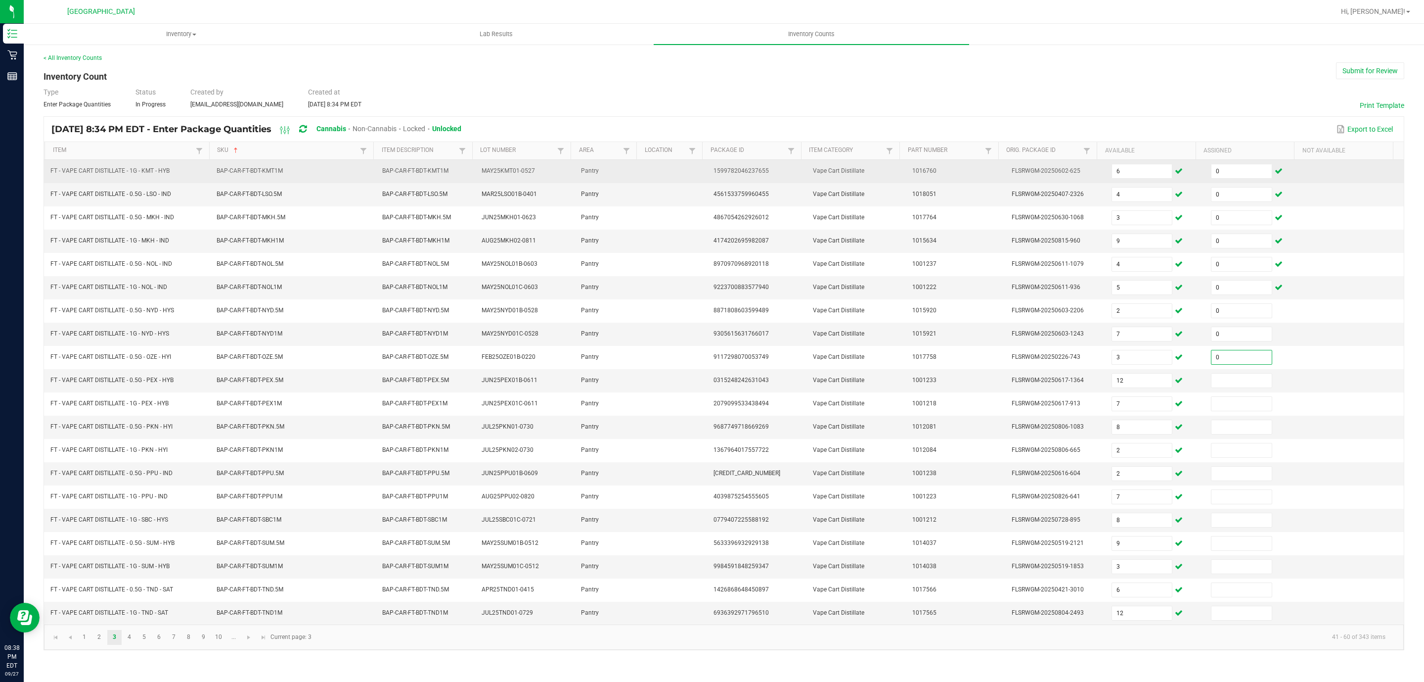
type input "0"
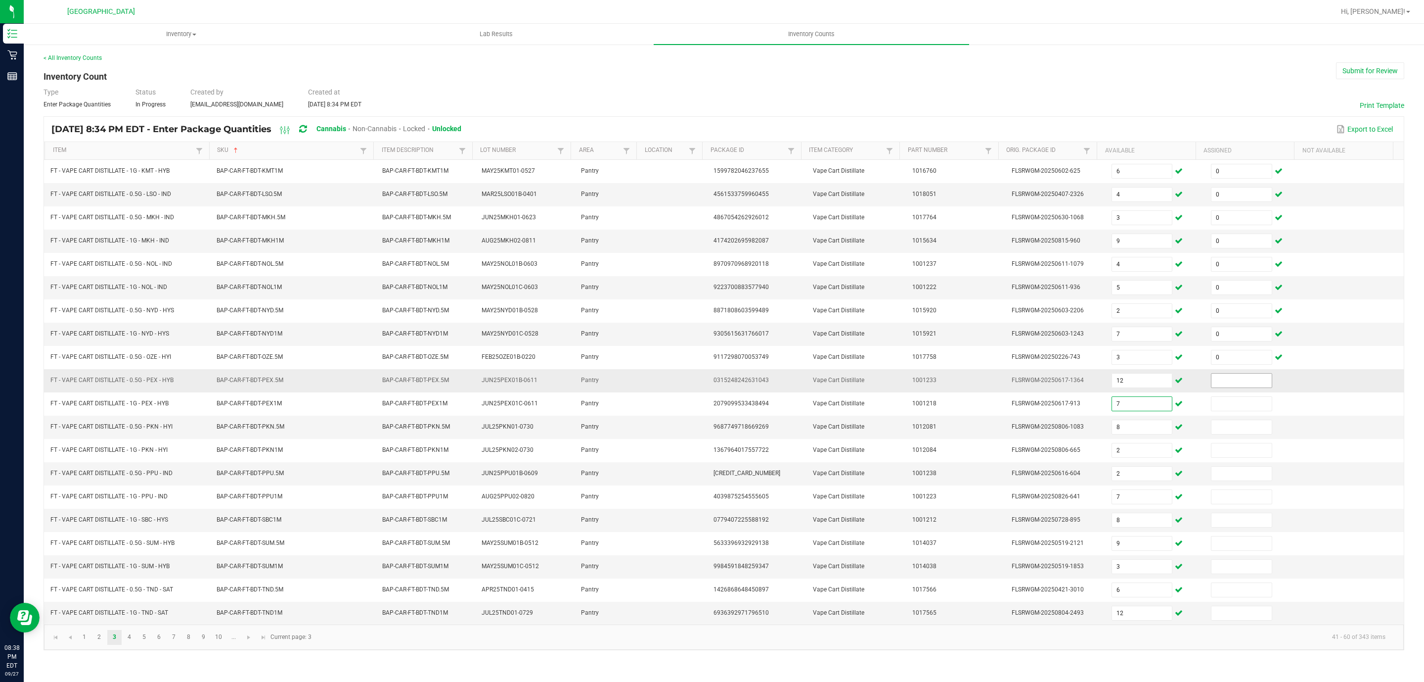
click at [1235, 387] on input at bounding box center [1242, 380] width 60 height 14
type input "0"
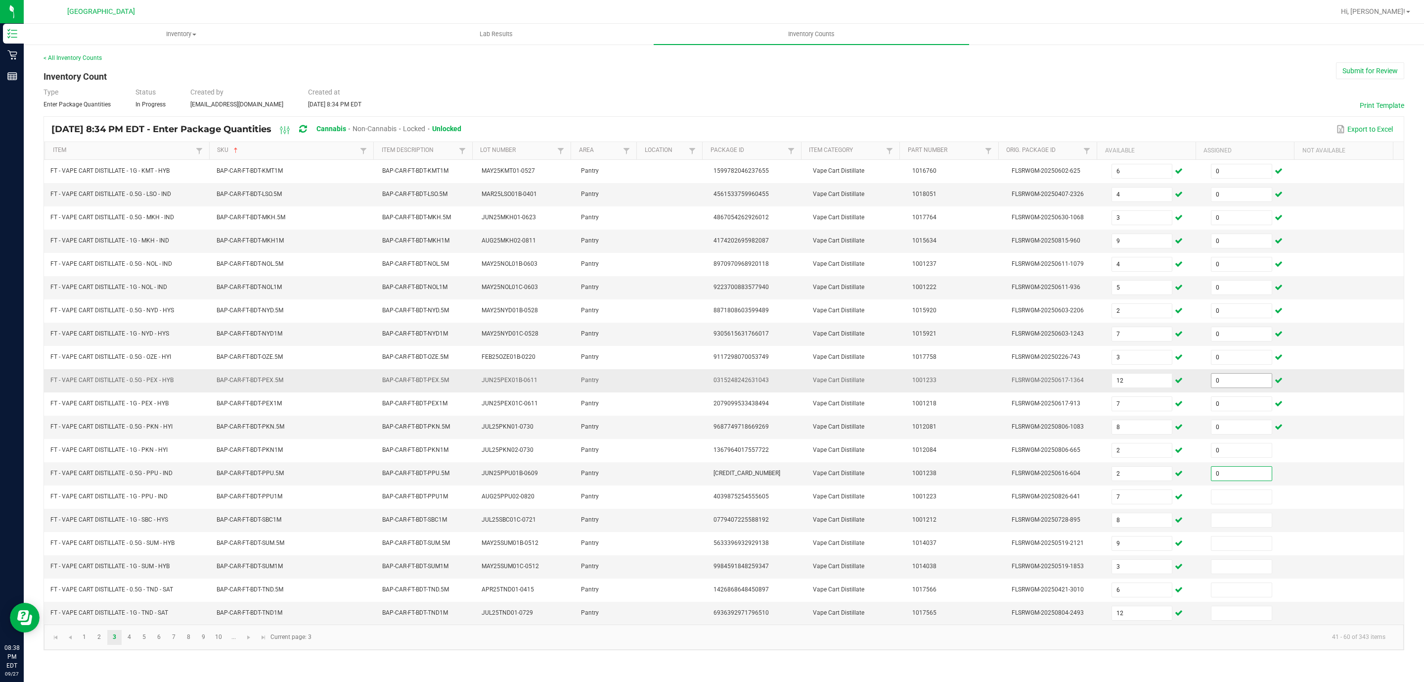
type input "0"
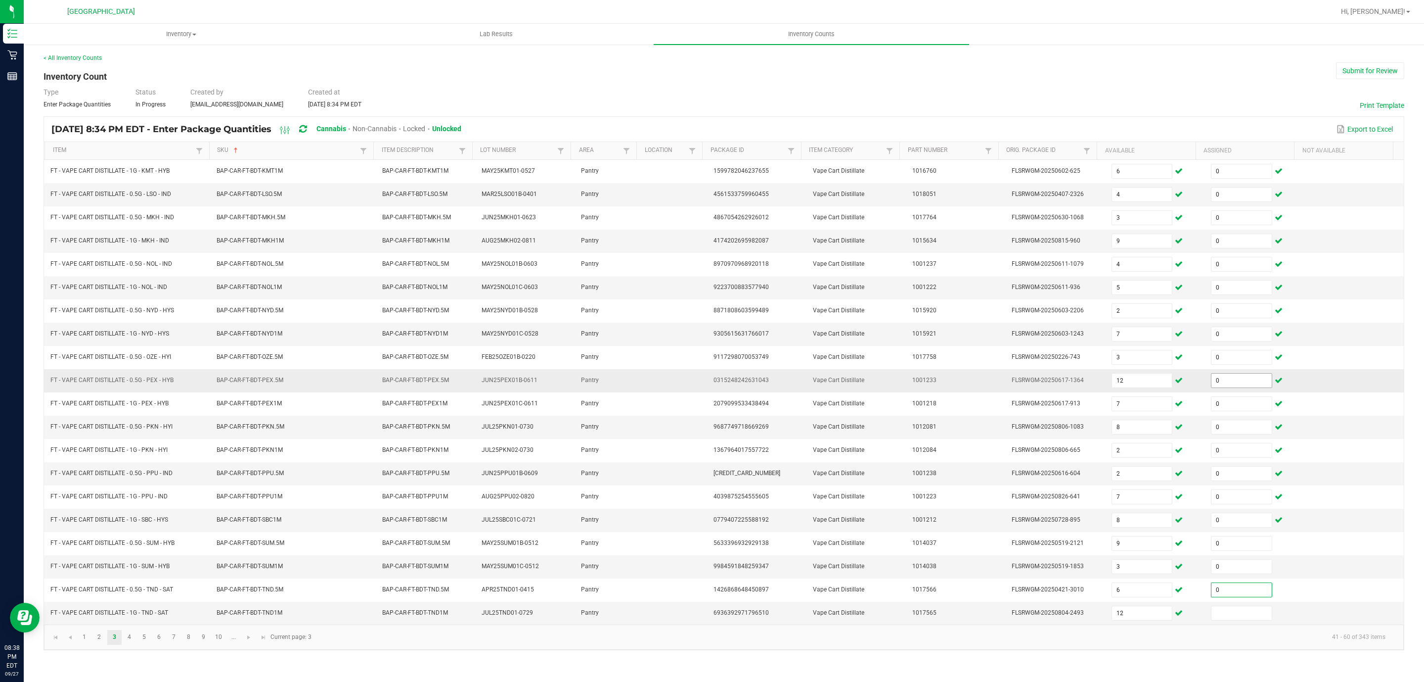
type input "0"
drag, startPoint x: 128, startPoint y: 654, endPoint x: 132, endPoint y: 659, distance: 6.3
click at [129, 644] on link "4" at bounding box center [129, 637] width 14 height 15
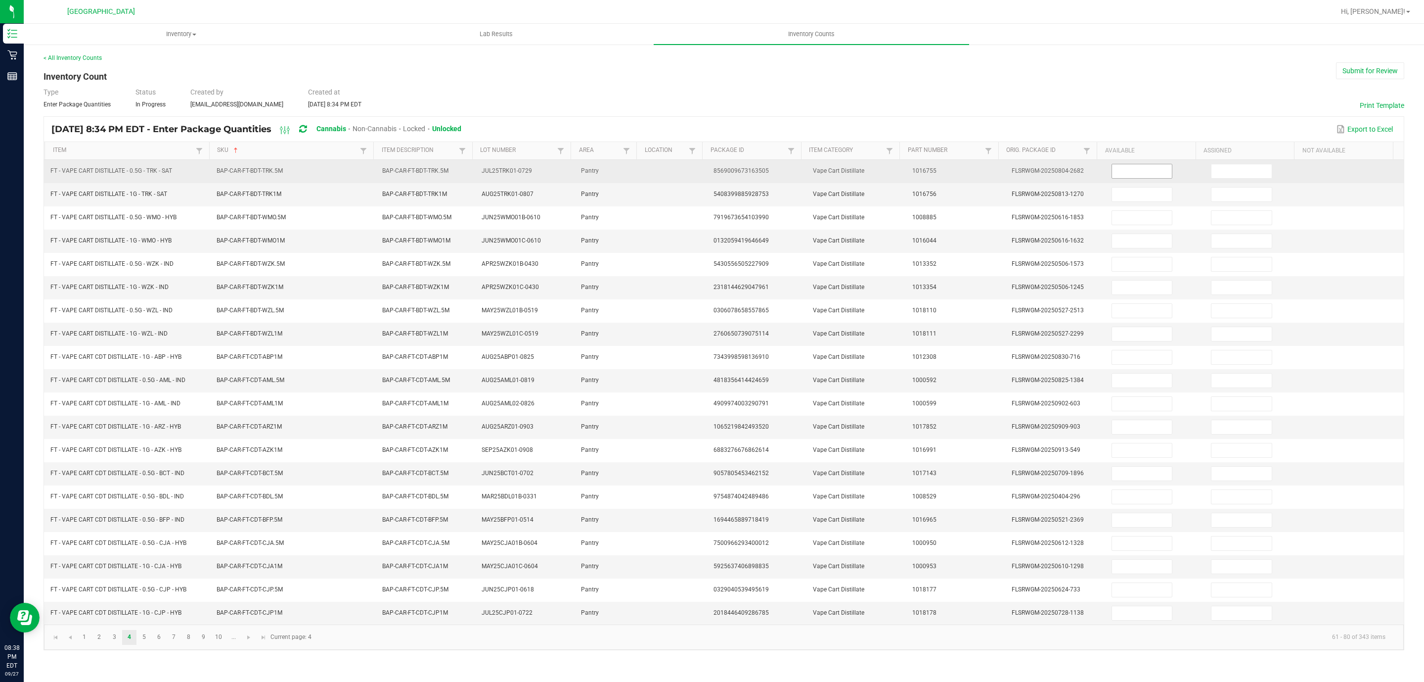
click at [1139, 177] on input at bounding box center [1142, 171] width 60 height 14
click at [1223, 167] on input at bounding box center [1242, 171] width 60 height 14
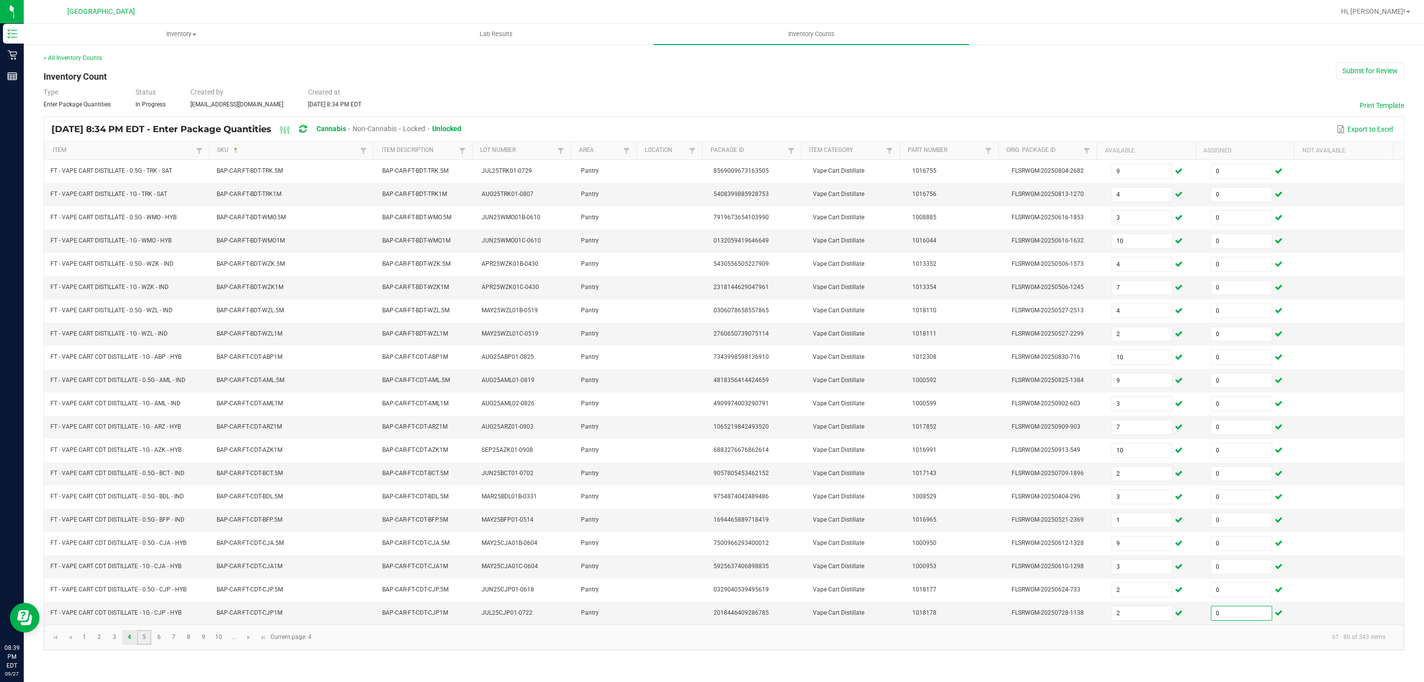
click at [148, 644] on link "5" at bounding box center [144, 637] width 14 height 15
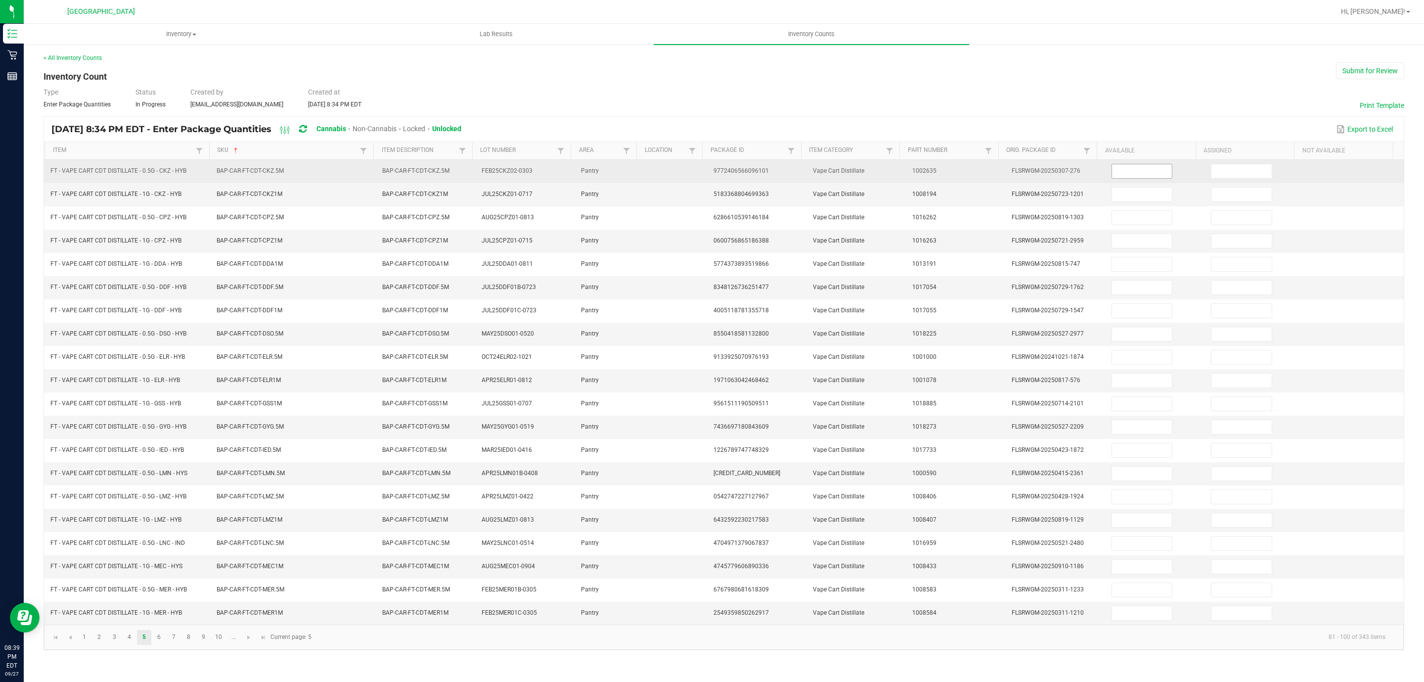
click at [1134, 173] on input at bounding box center [1142, 171] width 60 height 14
click at [1246, 168] on input at bounding box center [1242, 171] width 60 height 14
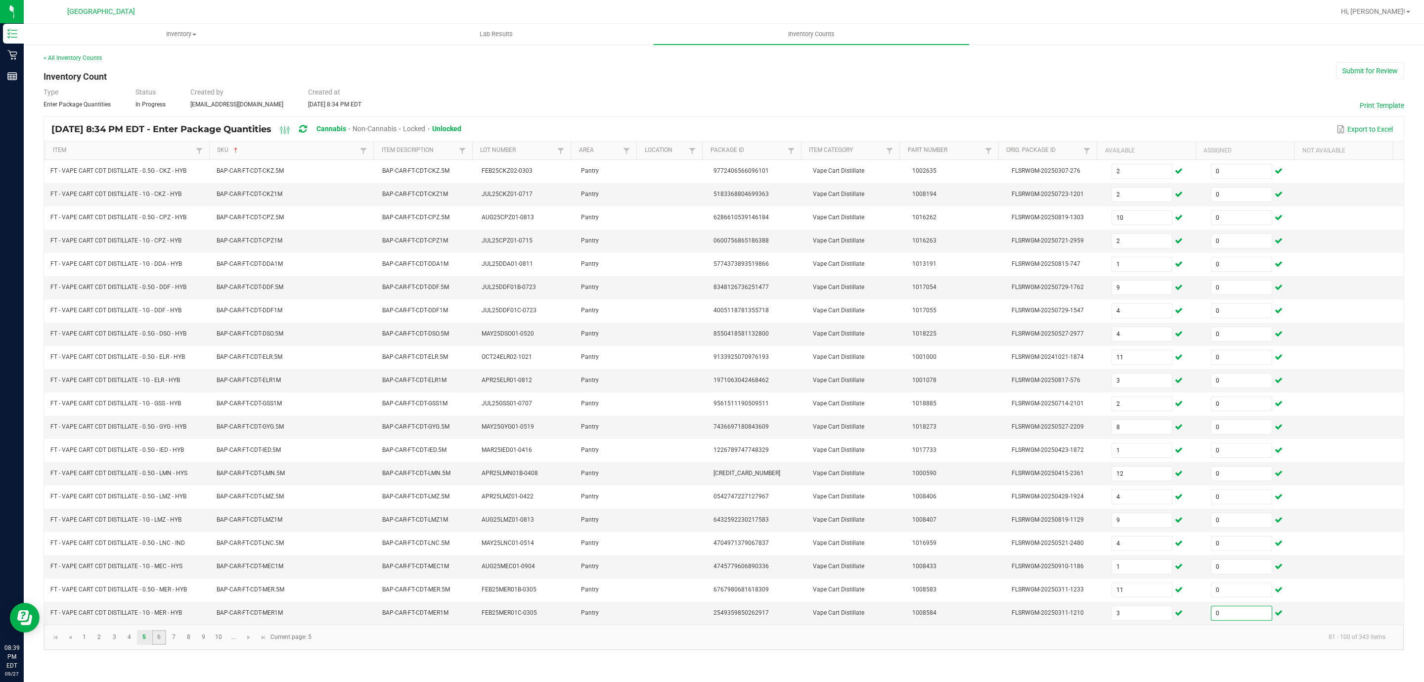
click at [159, 644] on link "6" at bounding box center [159, 637] width 14 height 15
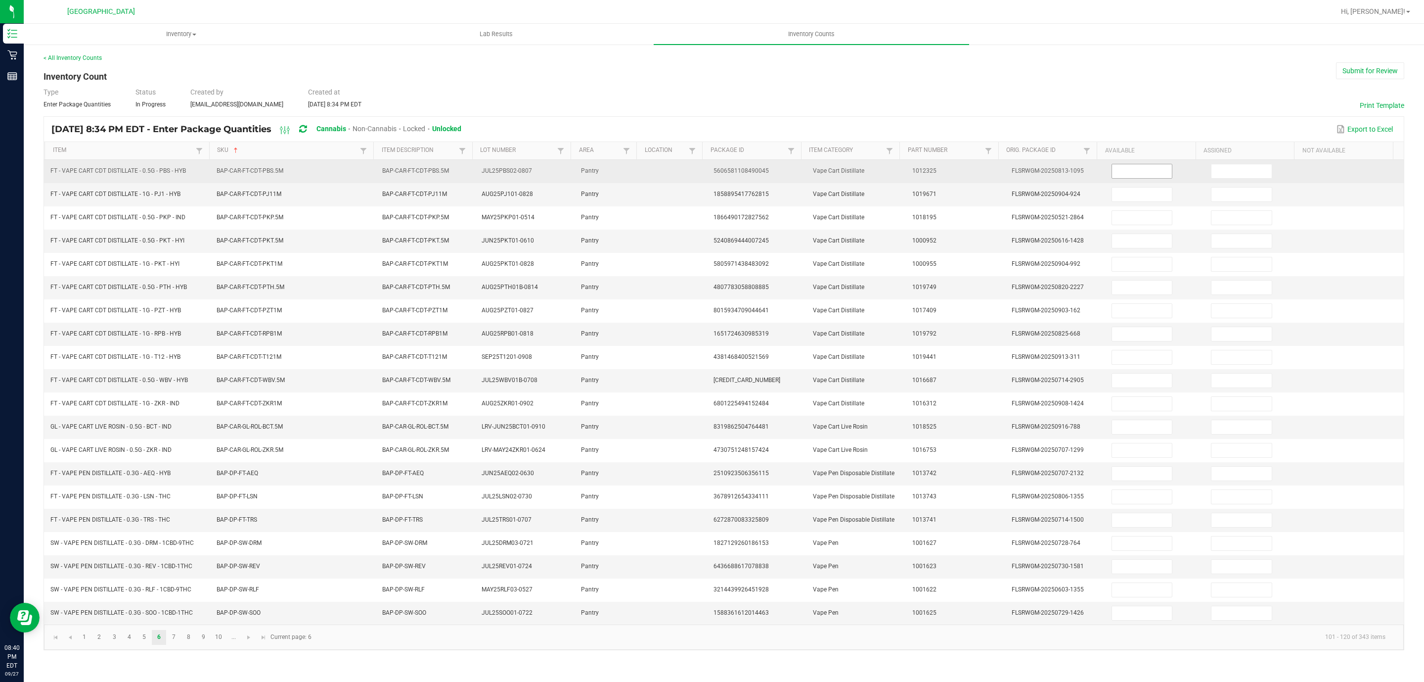
click at [1143, 175] on input at bounding box center [1142, 171] width 60 height 14
click at [1248, 168] on input at bounding box center [1242, 171] width 60 height 14
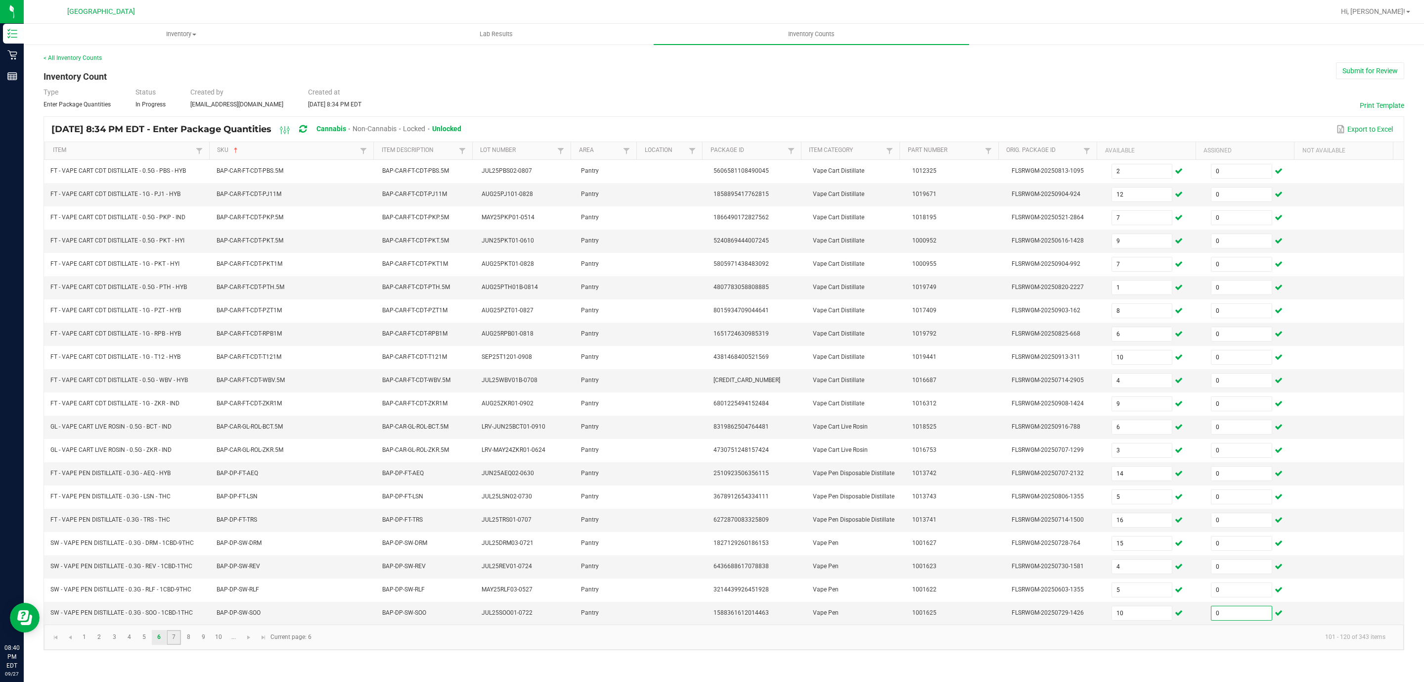
click at [177, 644] on link "7" at bounding box center [174, 637] width 14 height 15
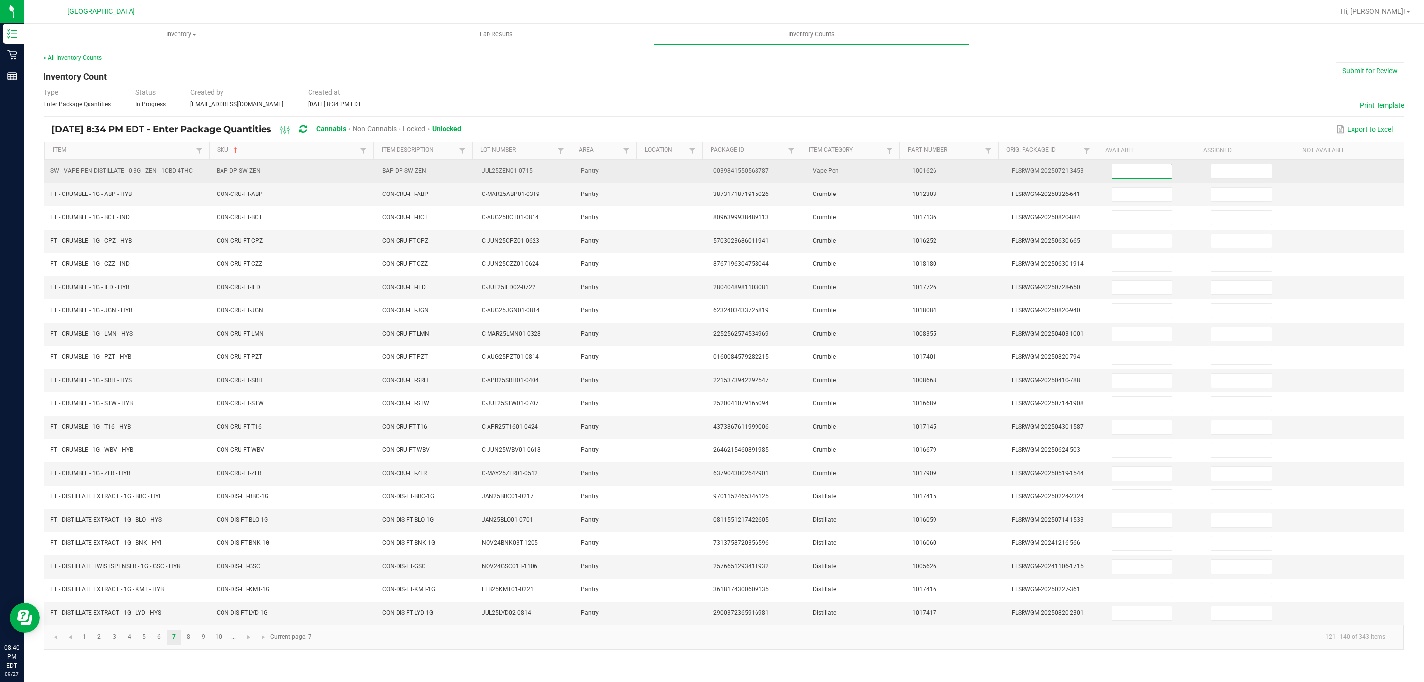
click at [1136, 171] on input at bounding box center [1142, 171] width 60 height 14
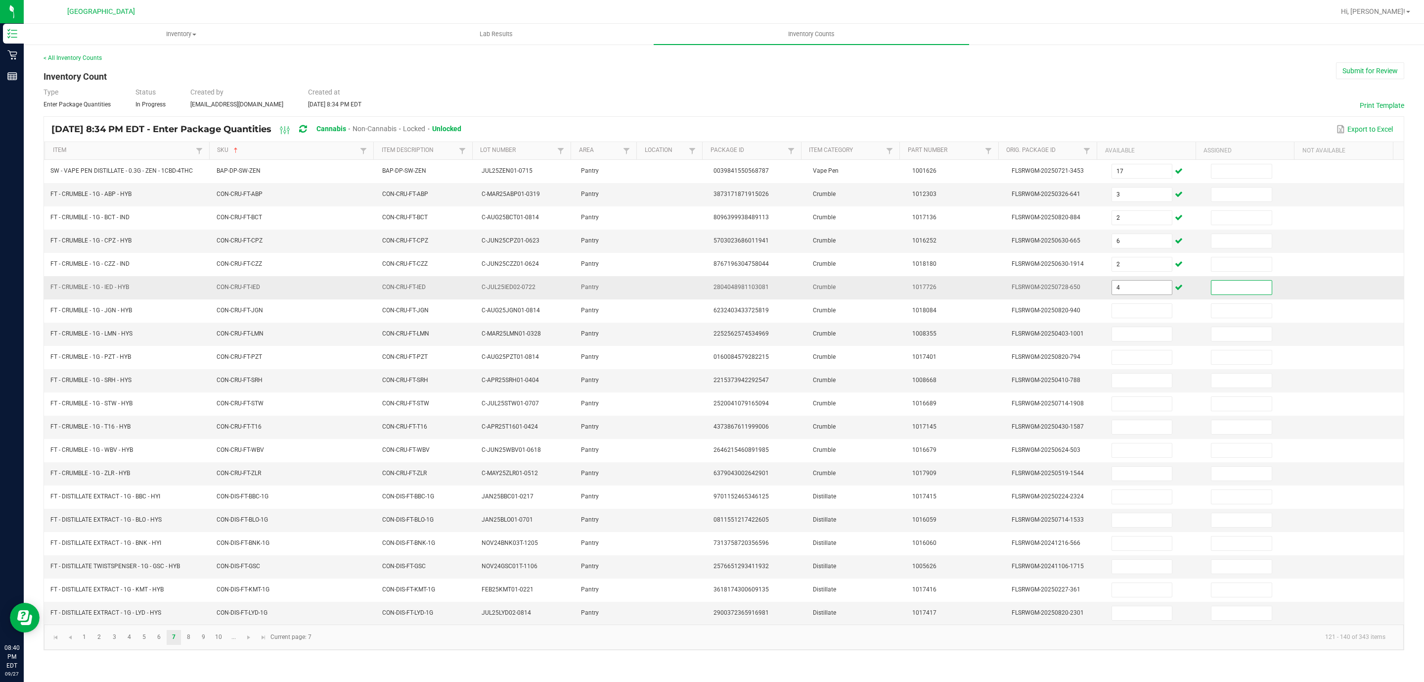
click at [1127, 285] on input "4" at bounding box center [1142, 287] width 60 height 14
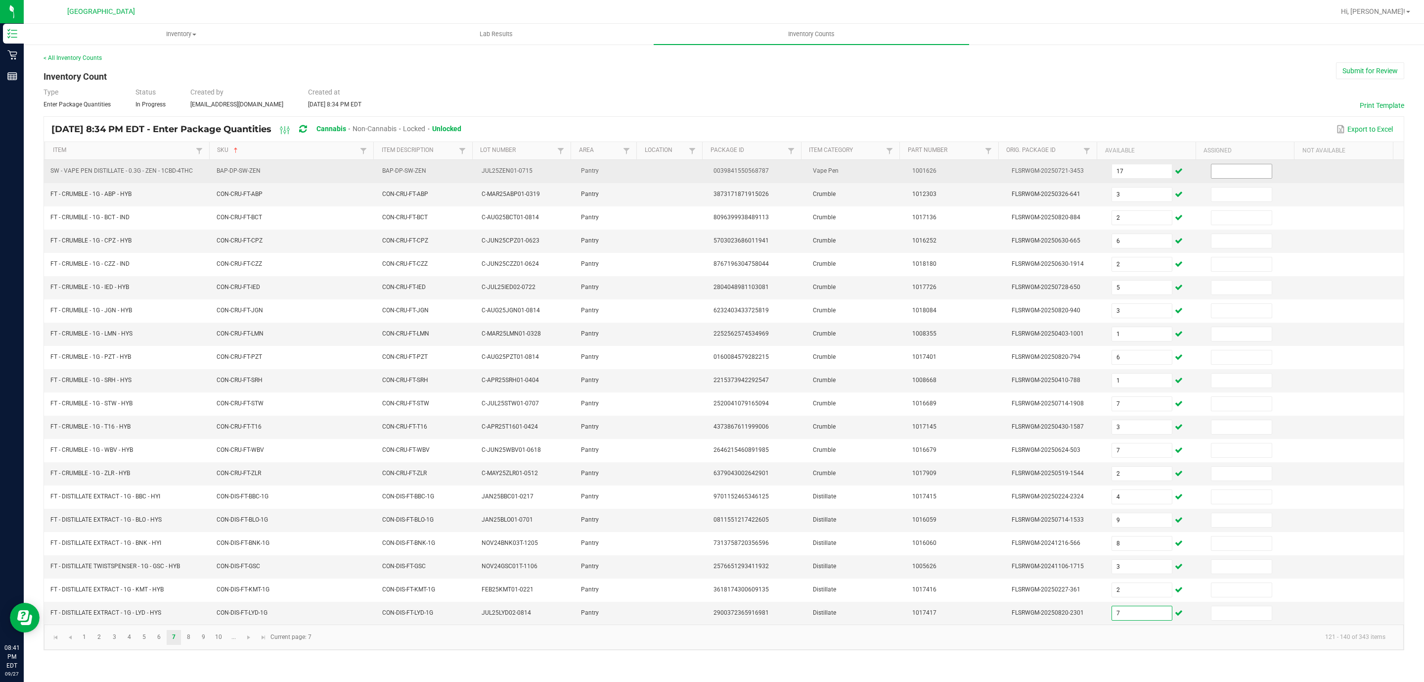
click at [1239, 173] on input at bounding box center [1242, 171] width 60 height 14
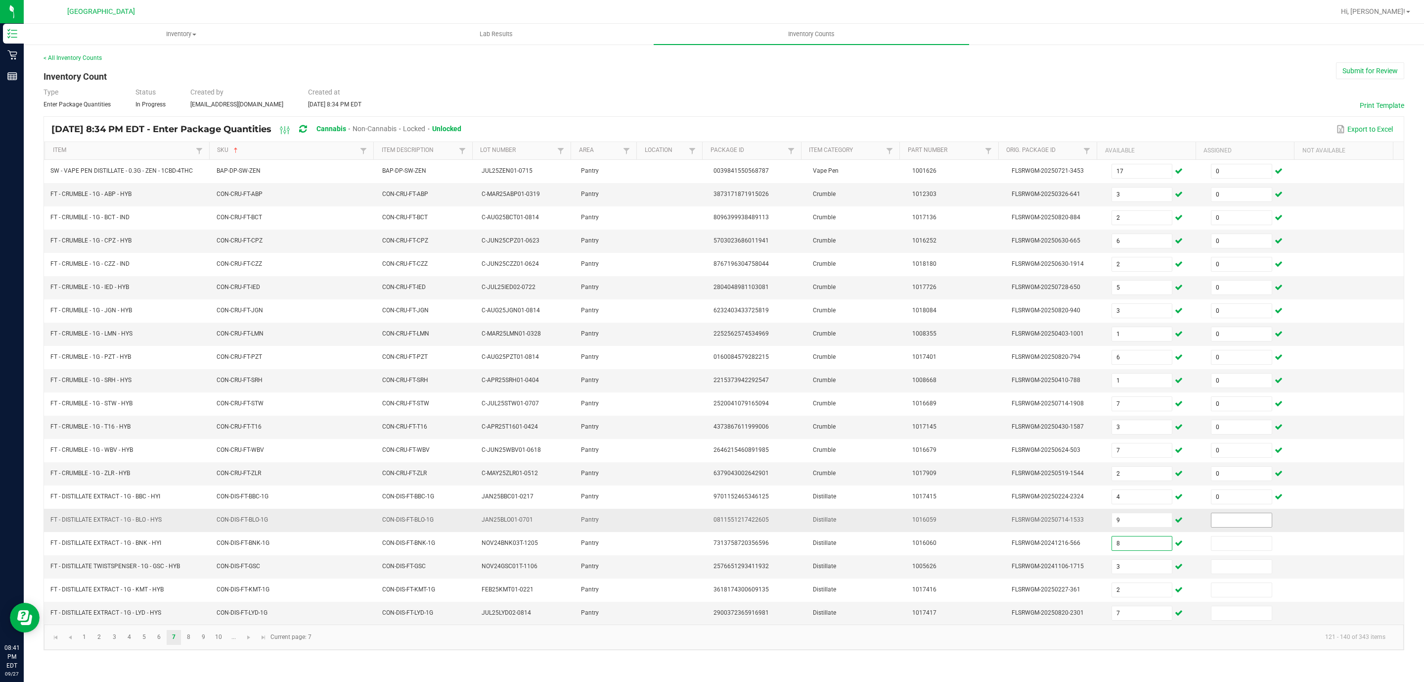
click at [1219, 527] on input at bounding box center [1242, 520] width 60 height 14
click at [191, 644] on link "8" at bounding box center [189, 637] width 14 height 15
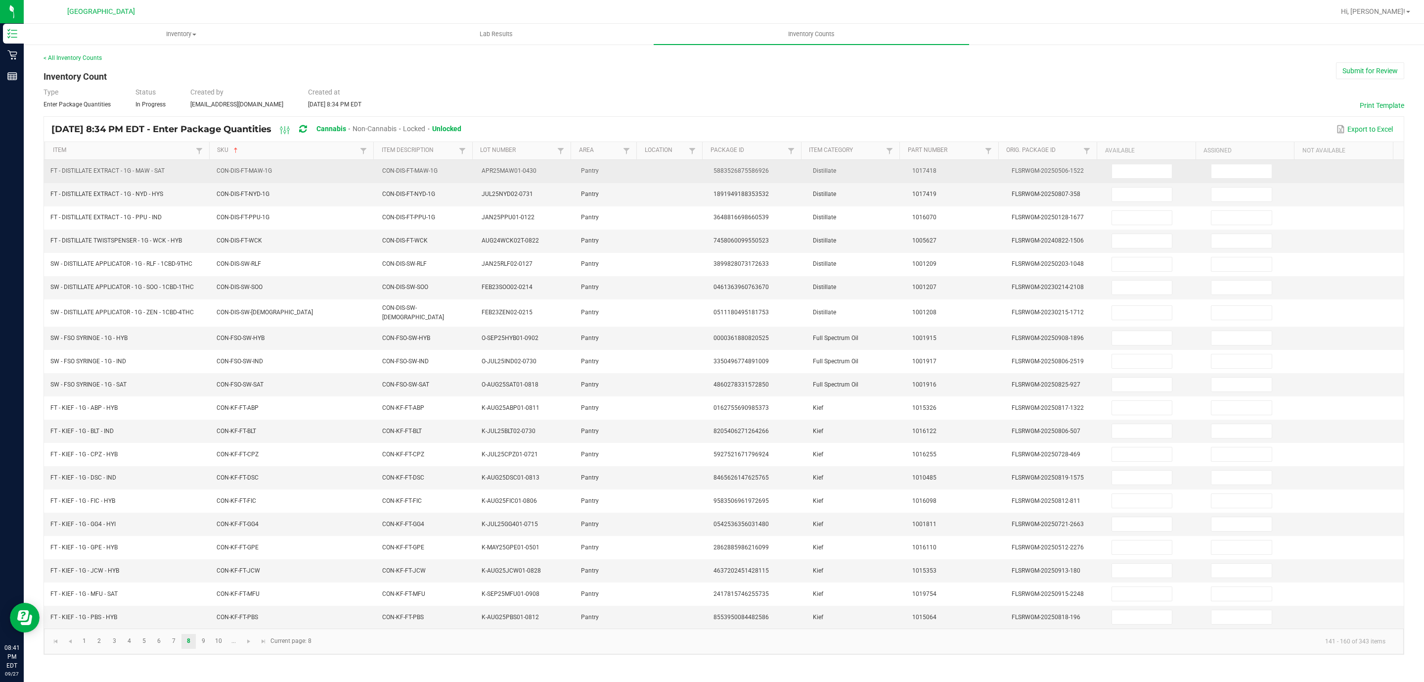
click at [1122, 182] on td at bounding box center [1155, 171] width 99 height 23
click at [1125, 175] on input at bounding box center [1142, 171] width 60 height 14
click at [1220, 168] on input at bounding box center [1242, 171] width 60 height 14
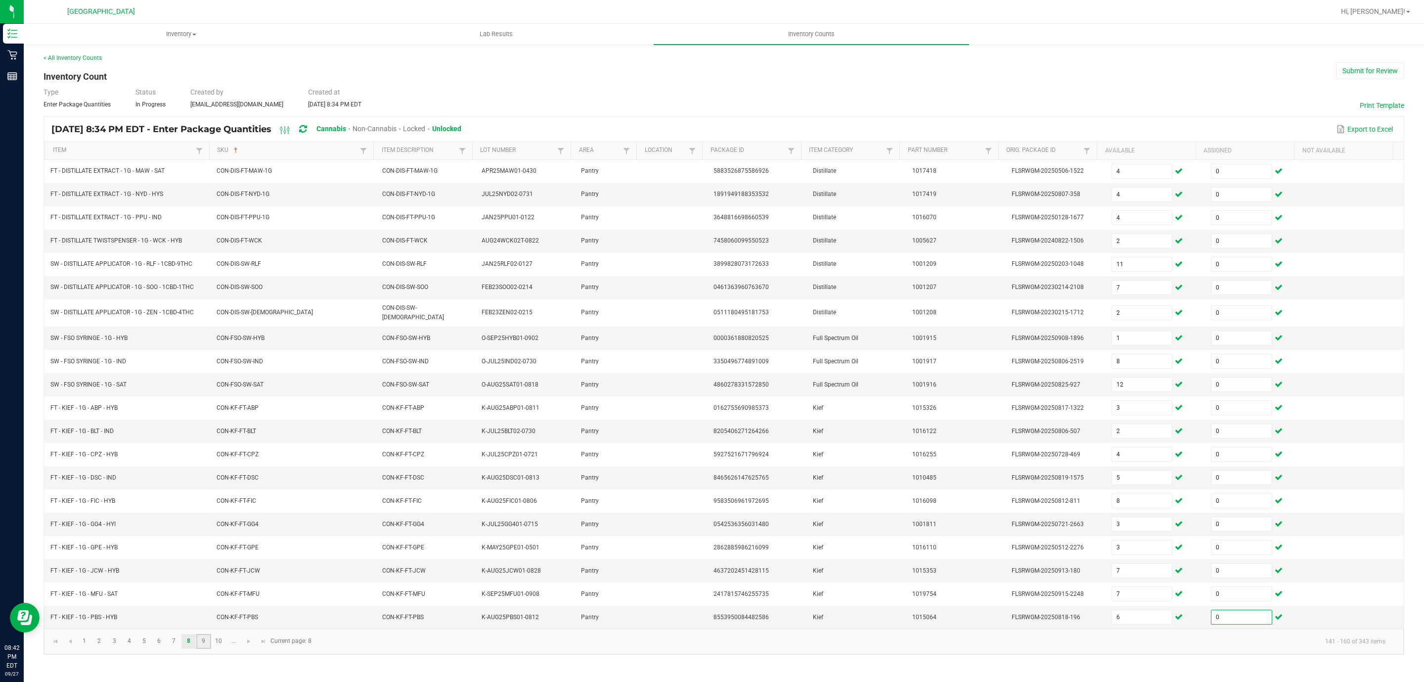
click at [204, 648] on link "9" at bounding box center [203, 641] width 14 height 15
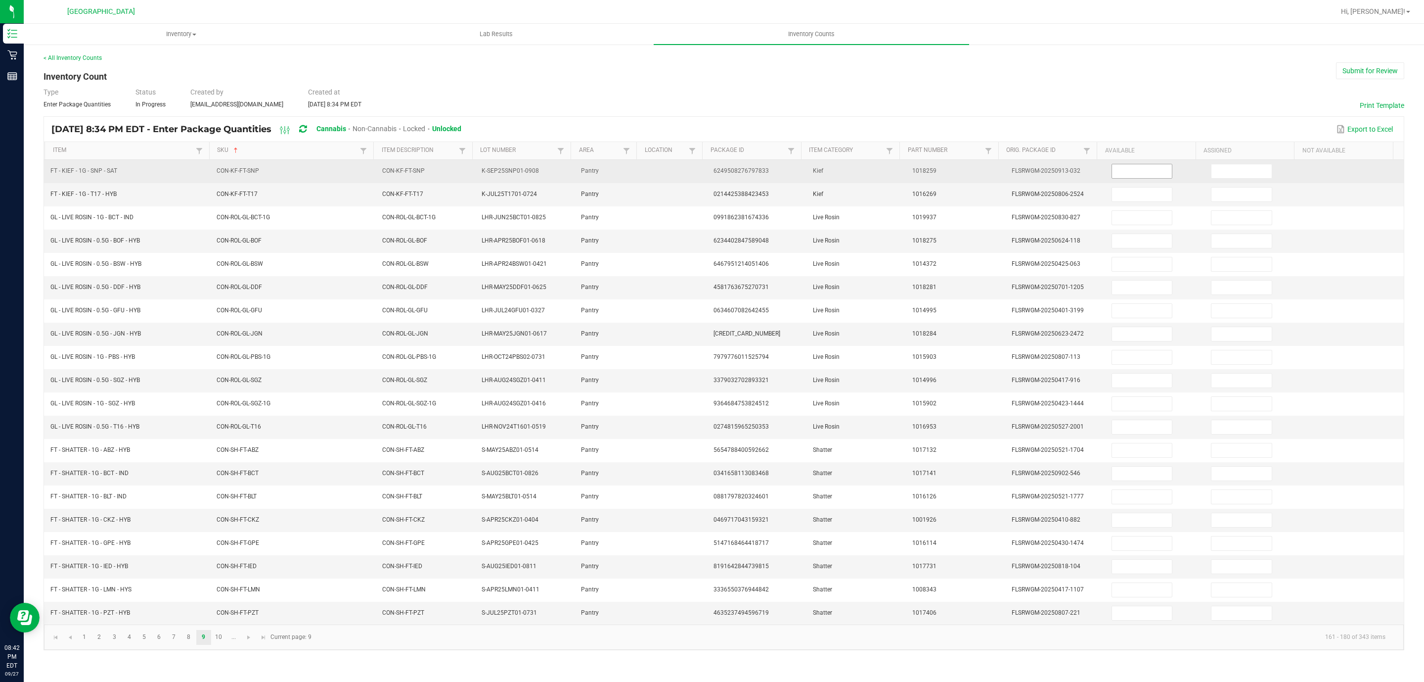
click at [1128, 174] on input at bounding box center [1142, 171] width 60 height 14
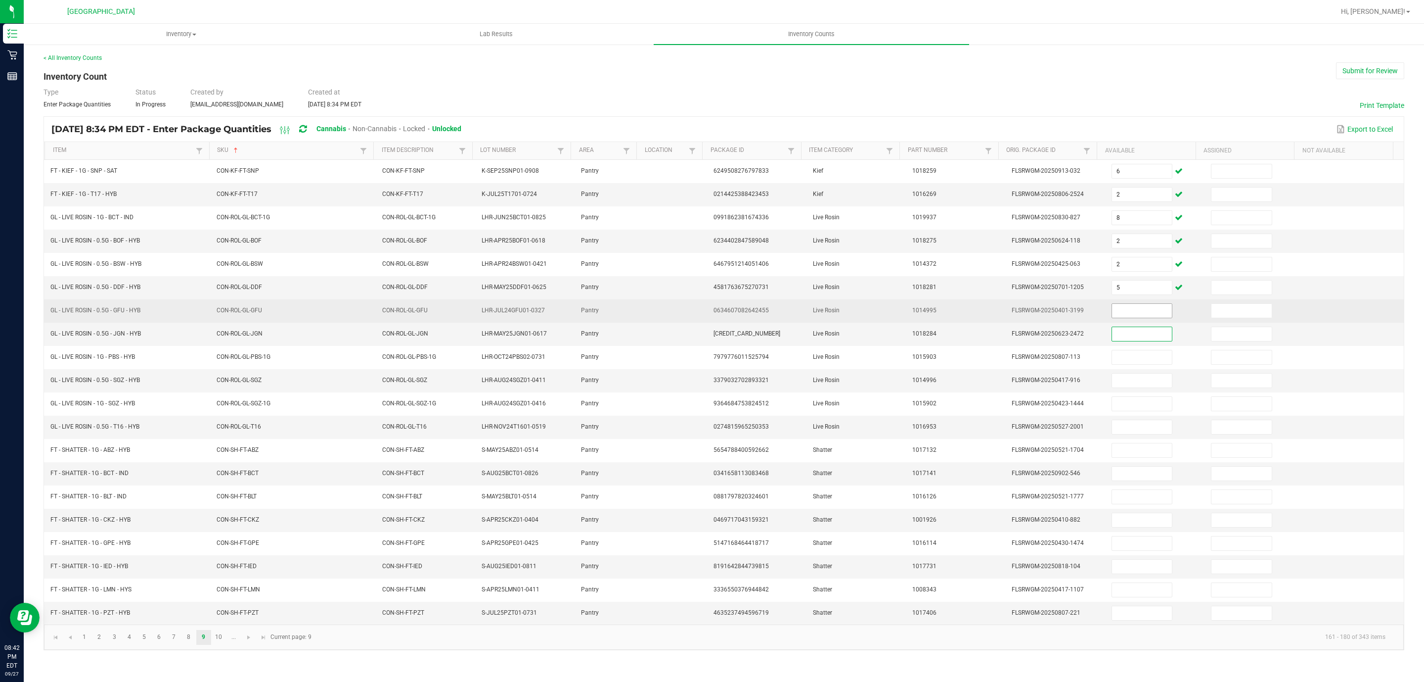
click at [1146, 314] on input at bounding box center [1142, 311] width 60 height 14
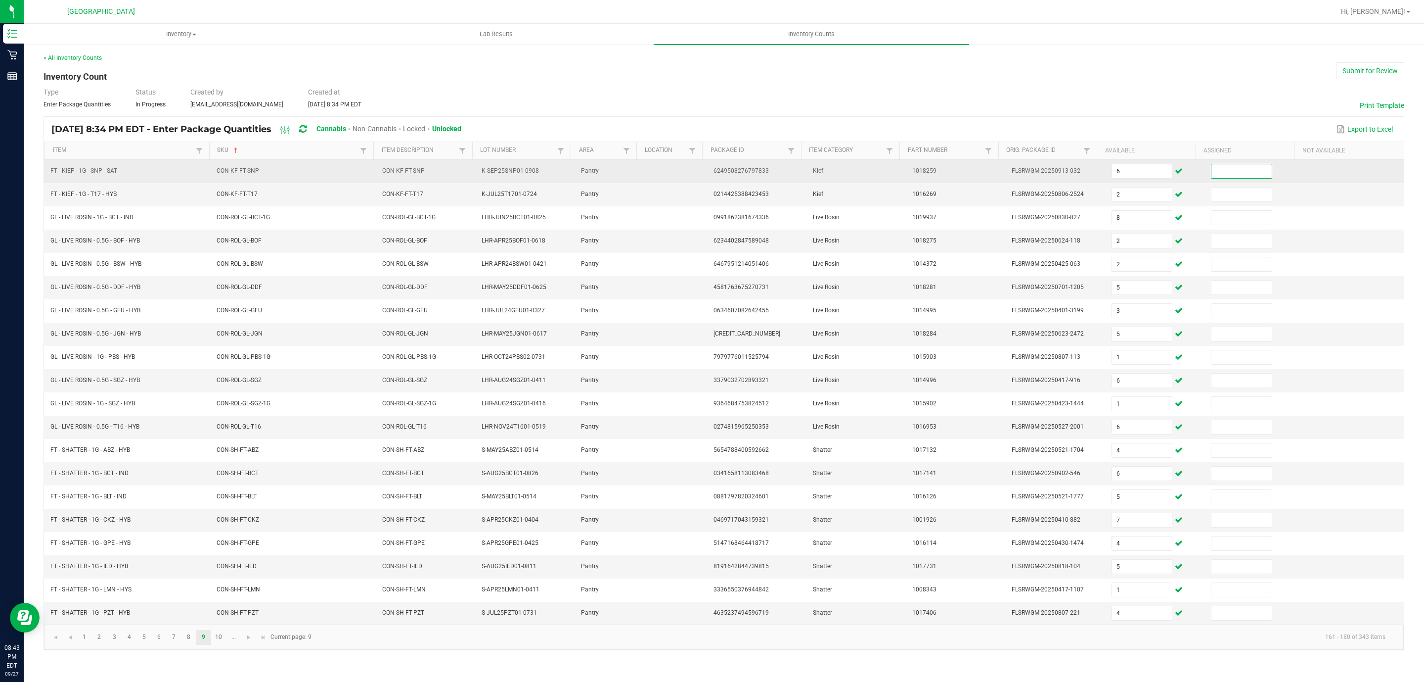
click at [1234, 168] on input at bounding box center [1242, 171] width 60 height 14
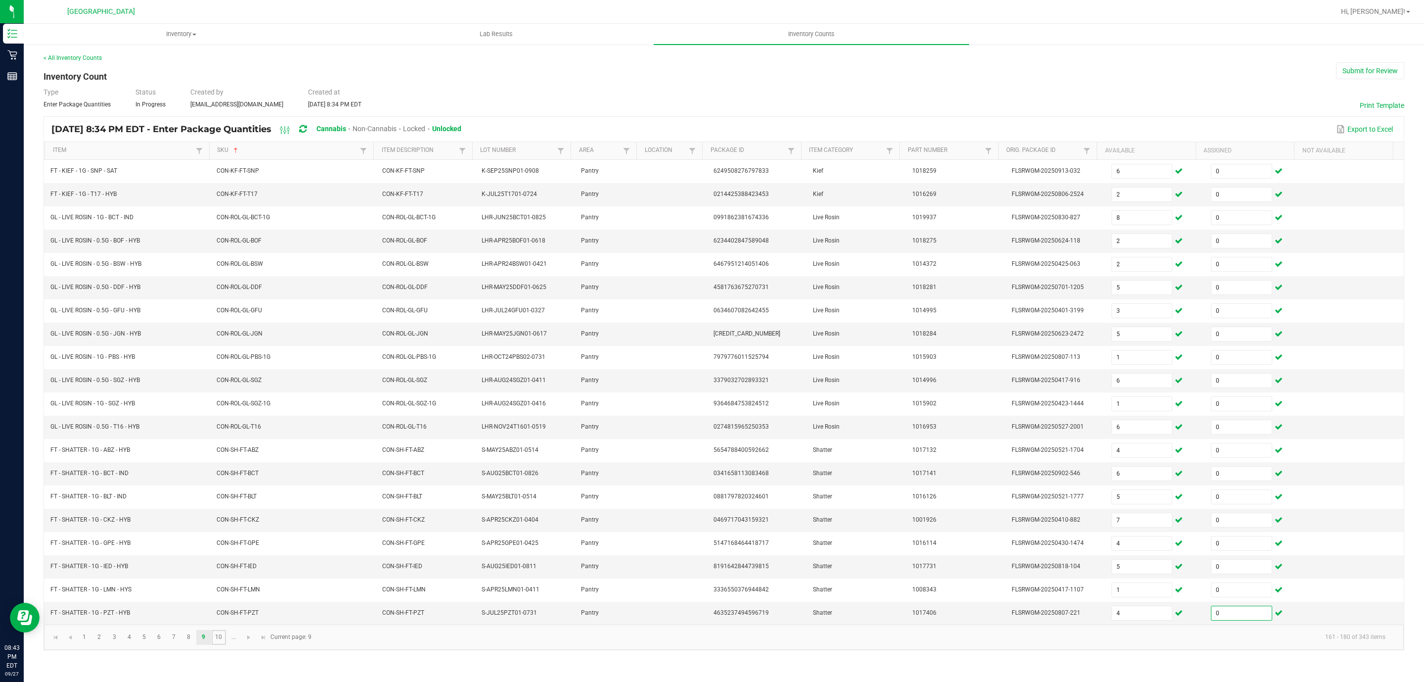
drag, startPoint x: 220, startPoint y: 651, endPoint x: 293, endPoint y: 650, distance: 73.2
click at [220, 644] on link "10" at bounding box center [219, 637] width 14 height 15
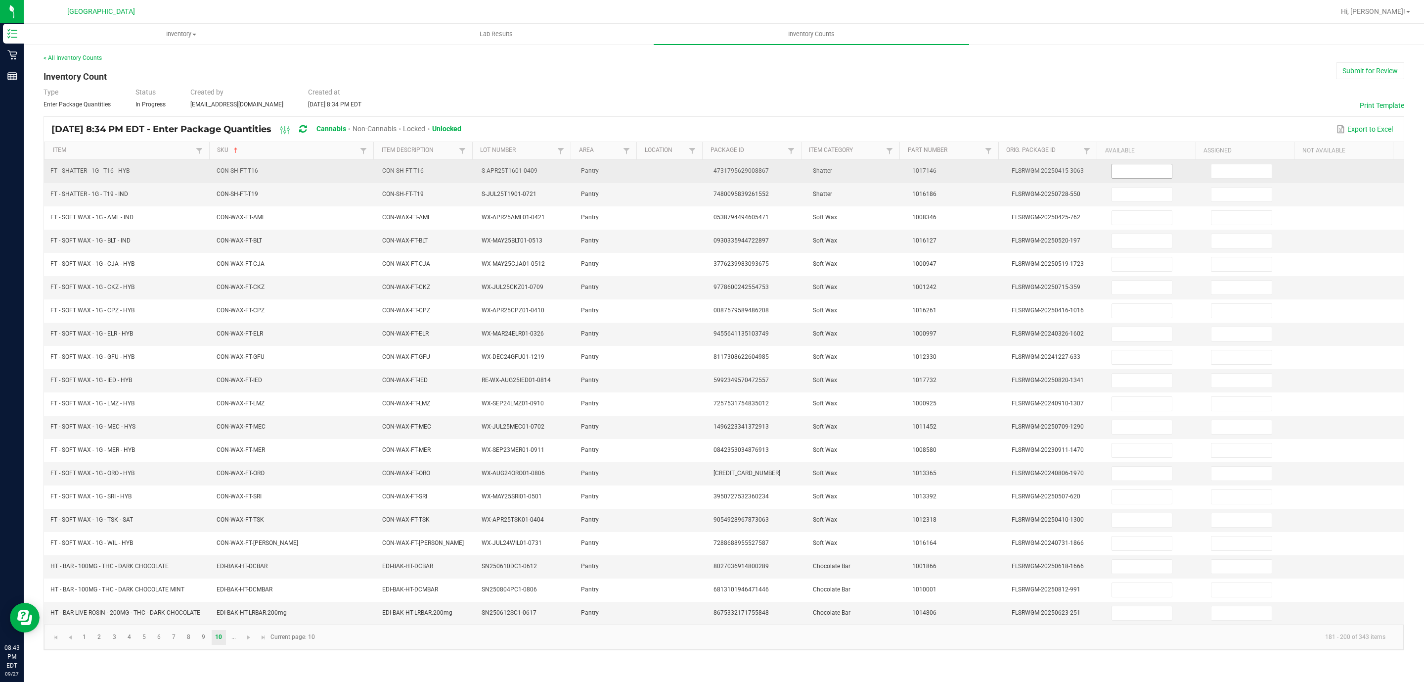
click at [1133, 179] on span at bounding box center [1142, 171] width 61 height 15
click at [1134, 174] on input at bounding box center [1142, 171] width 60 height 14
click at [1239, 175] on input at bounding box center [1242, 171] width 60 height 14
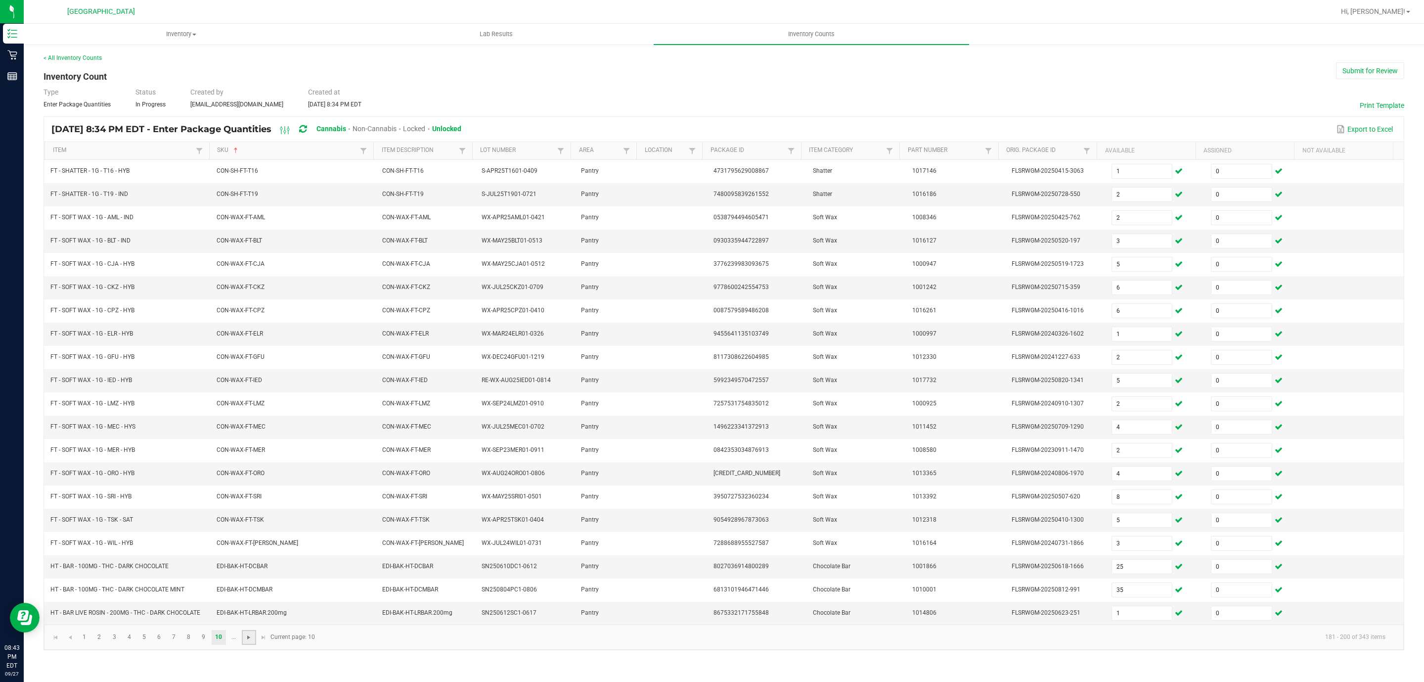
click at [252, 641] on span "Go to the next page" at bounding box center [249, 637] width 8 height 8
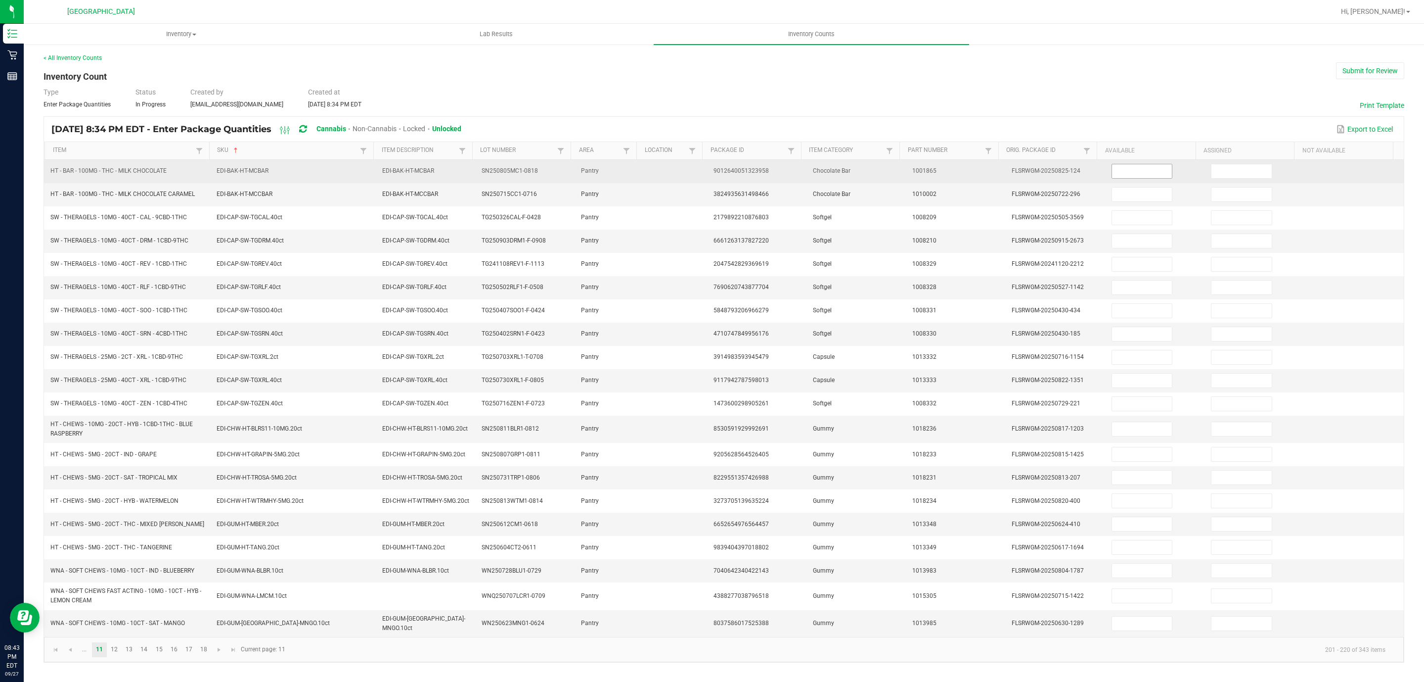
click at [1122, 168] on input at bounding box center [1142, 171] width 60 height 14
click at [1229, 174] on input at bounding box center [1242, 171] width 60 height 14
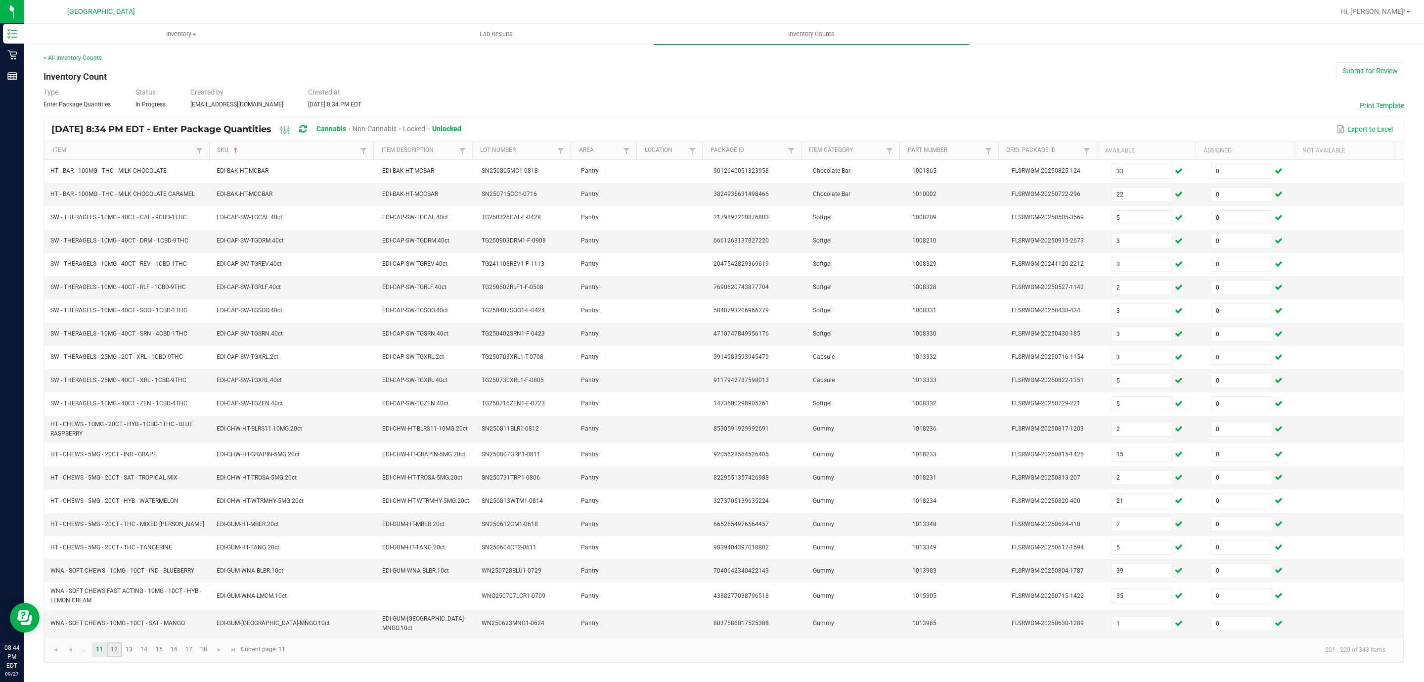
click at [118, 657] on link "12" at bounding box center [114, 649] width 14 height 15
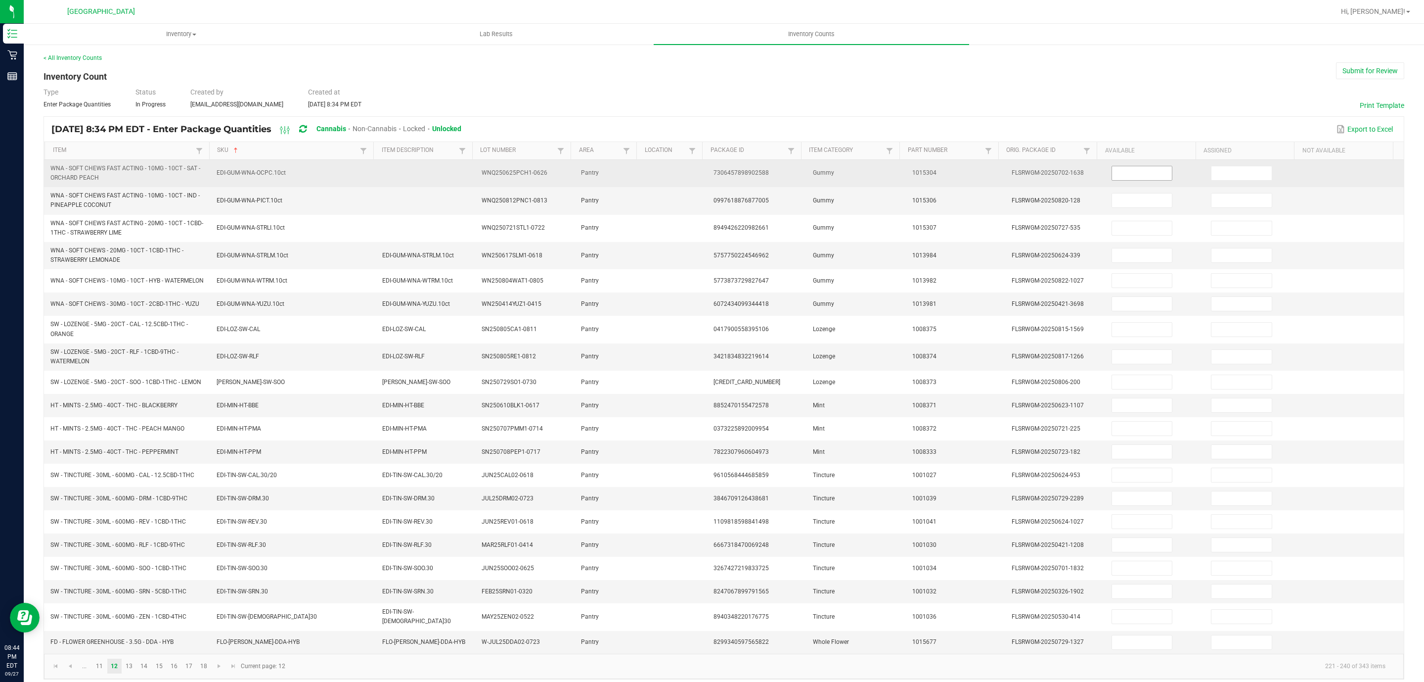
click at [1119, 173] on input at bounding box center [1142, 173] width 60 height 14
click at [1212, 171] on input at bounding box center [1242, 173] width 60 height 14
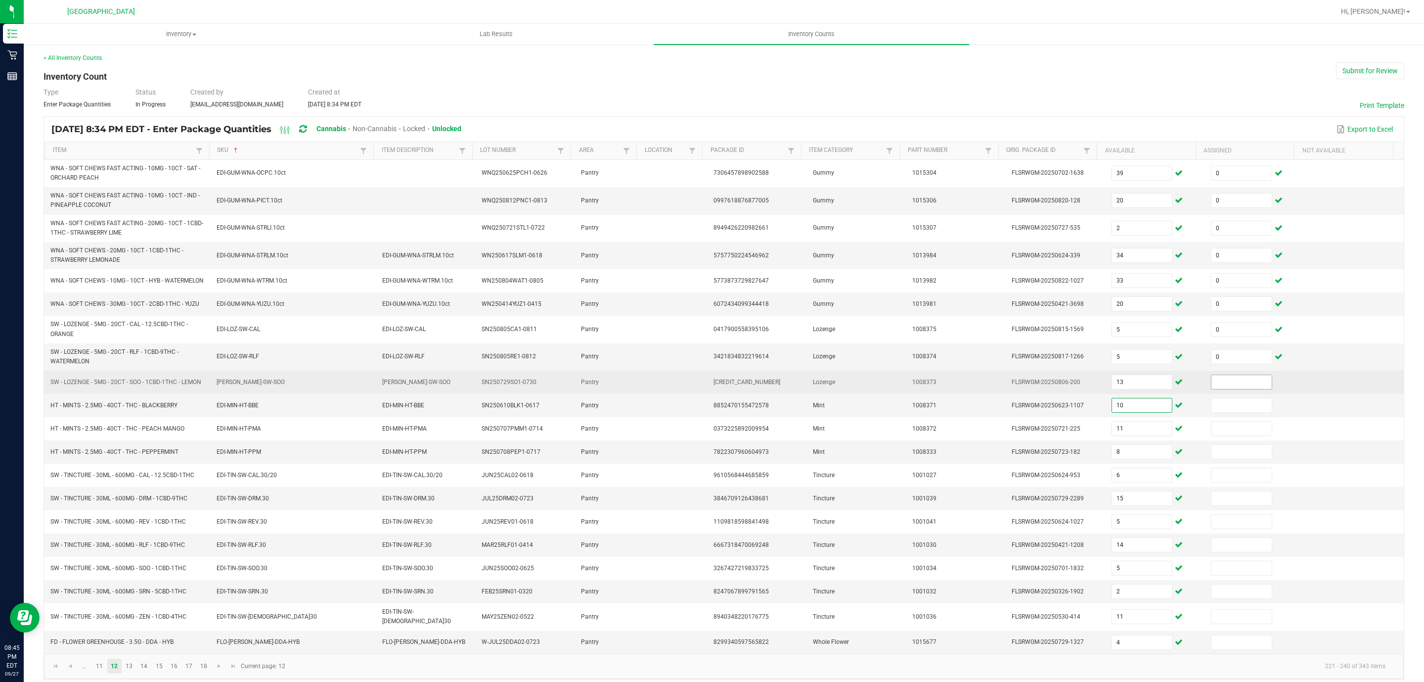
click at [1212, 389] on input at bounding box center [1242, 382] width 60 height 14
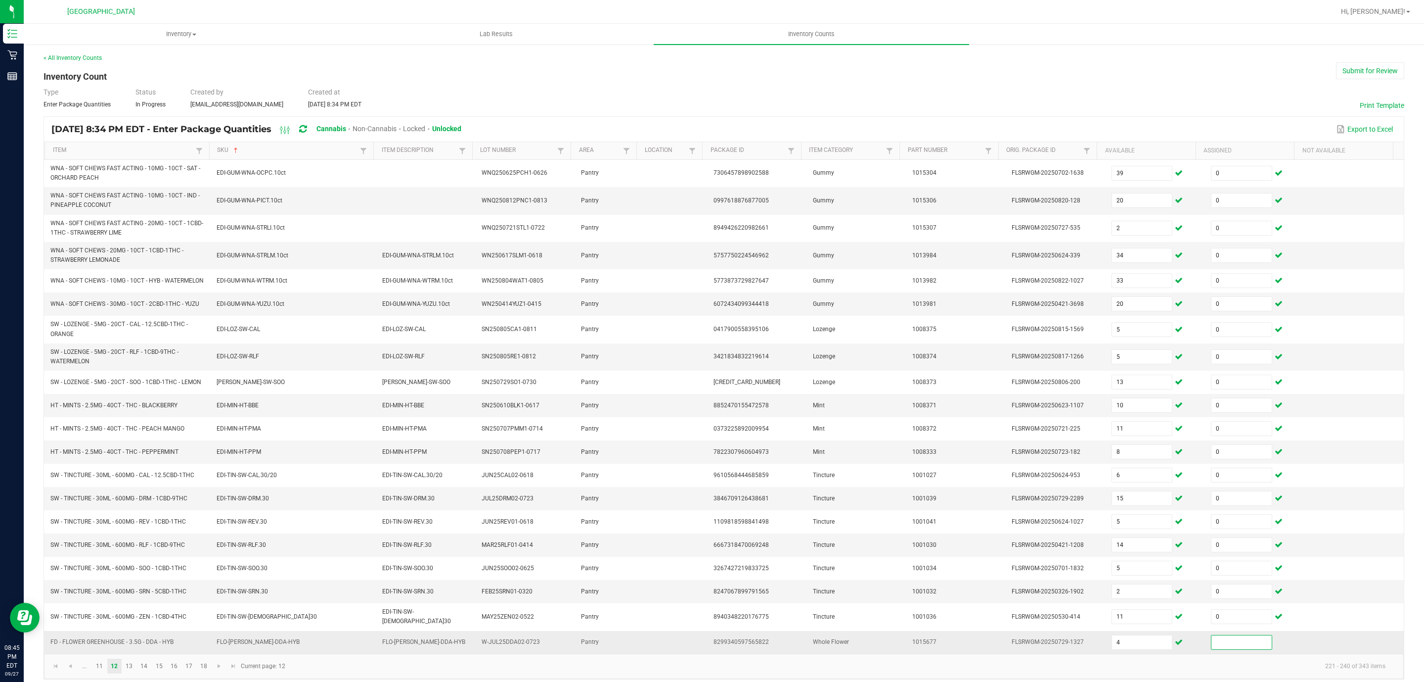
click at [1212, 649] on input at bounding box center [1242, 642] width 60 height 14
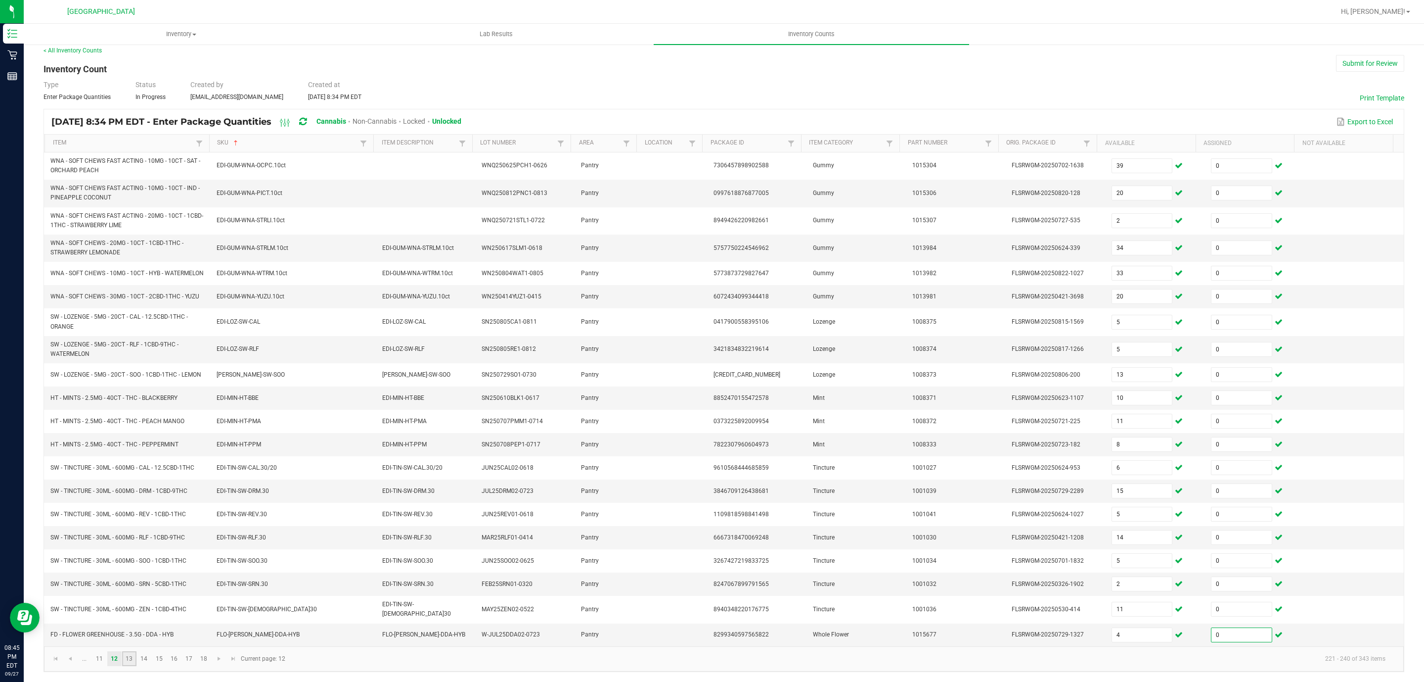
click at [132, 659] on link "13" at bounding box center [129, 658] width 14 height 15
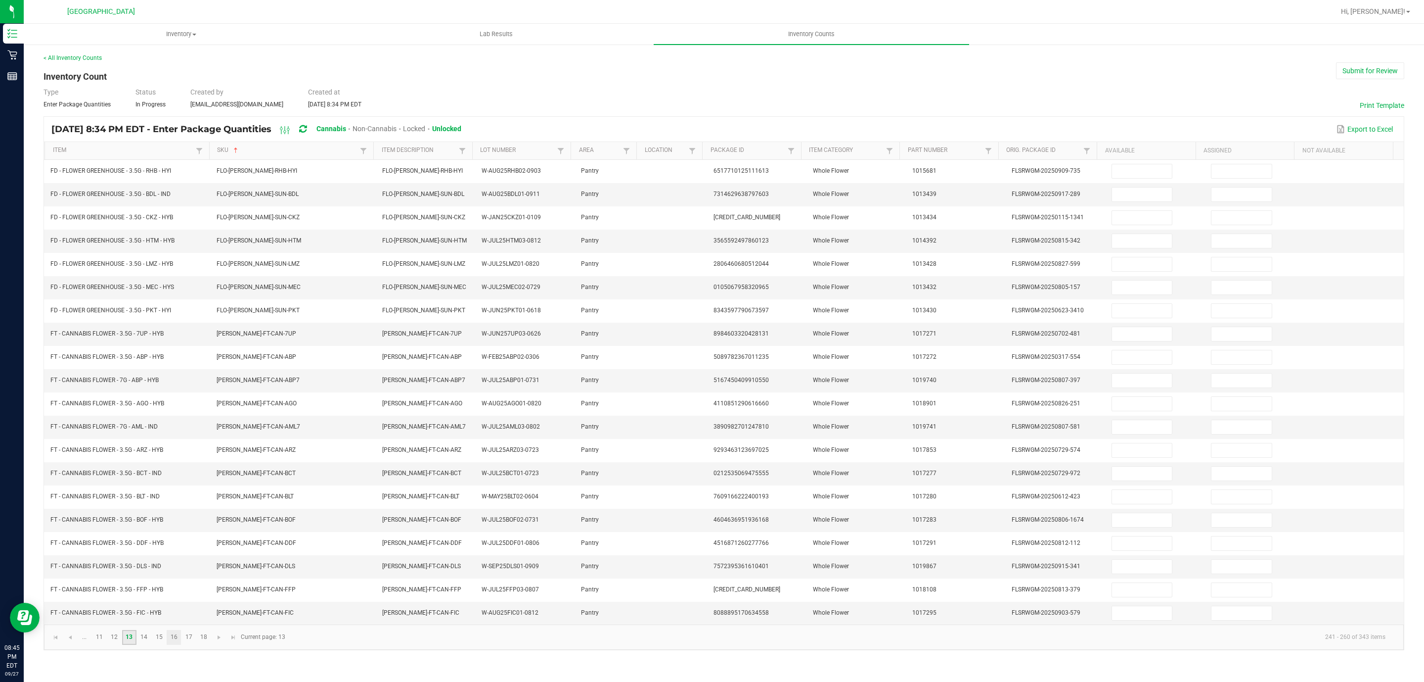
scroll to position [0, 0]
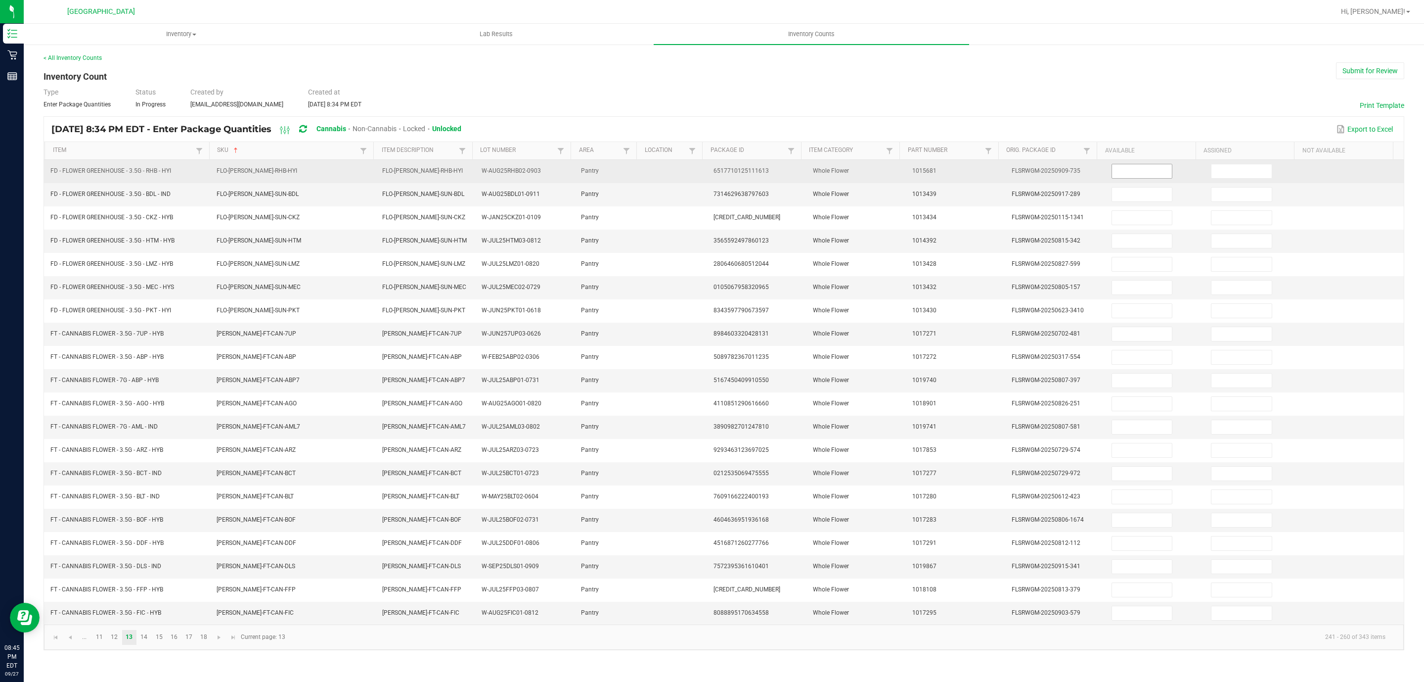
click at [1119, 174] on input at bounding box center [1142, 171] width 60 height 14
click at [1238, 169] on input at bounding box center [1242, 171] width 60 height 14
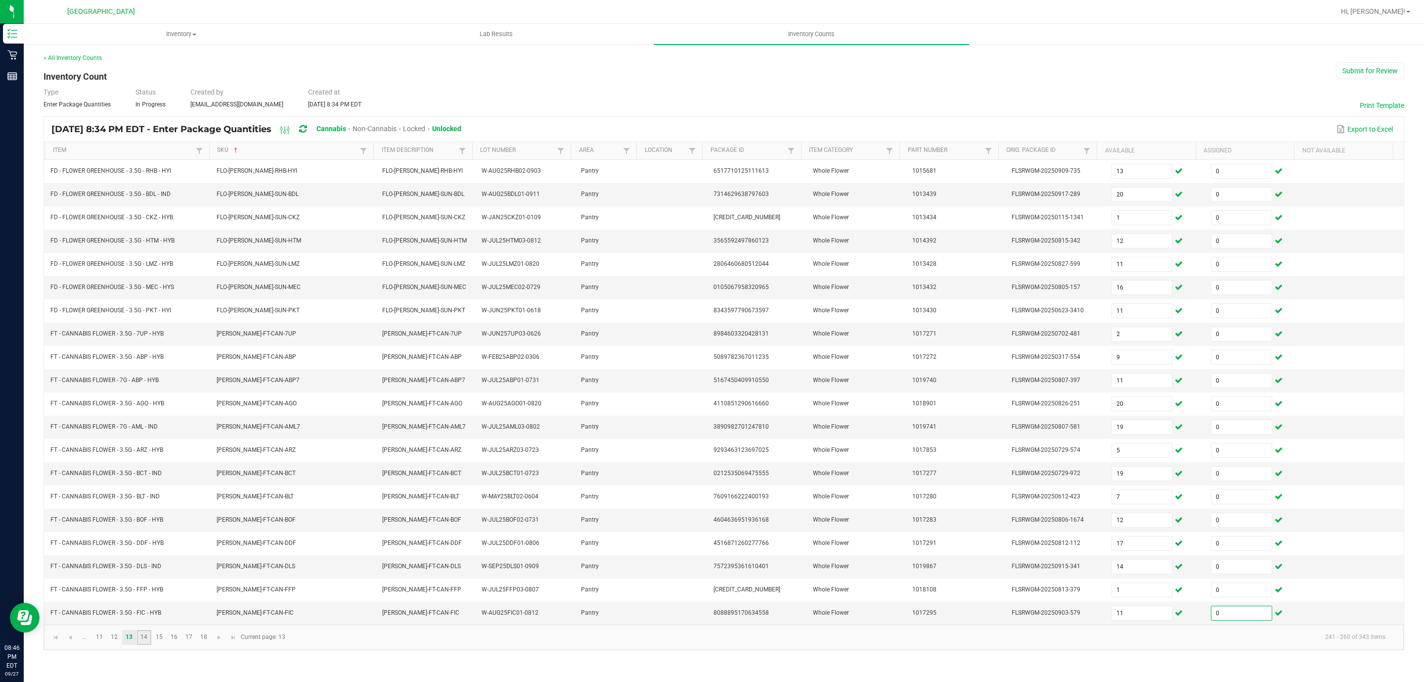
click at [150, 644] on link "14" at bounding box center [144, 637] width 14 height 15
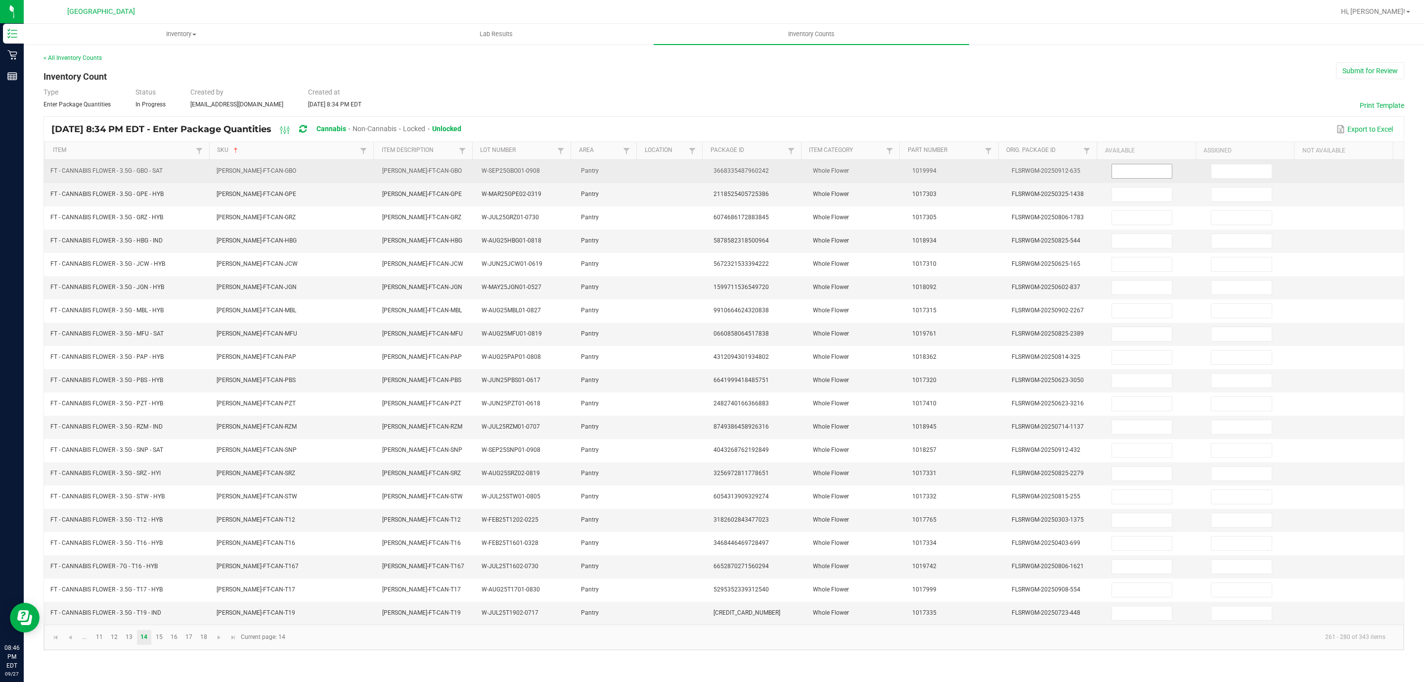
click at [1129, 177] on input at bounding box center [1142, 171] width 60 height 14
click at [1212, 170] on input at bounding box center [1242, 171] width 60 height 14
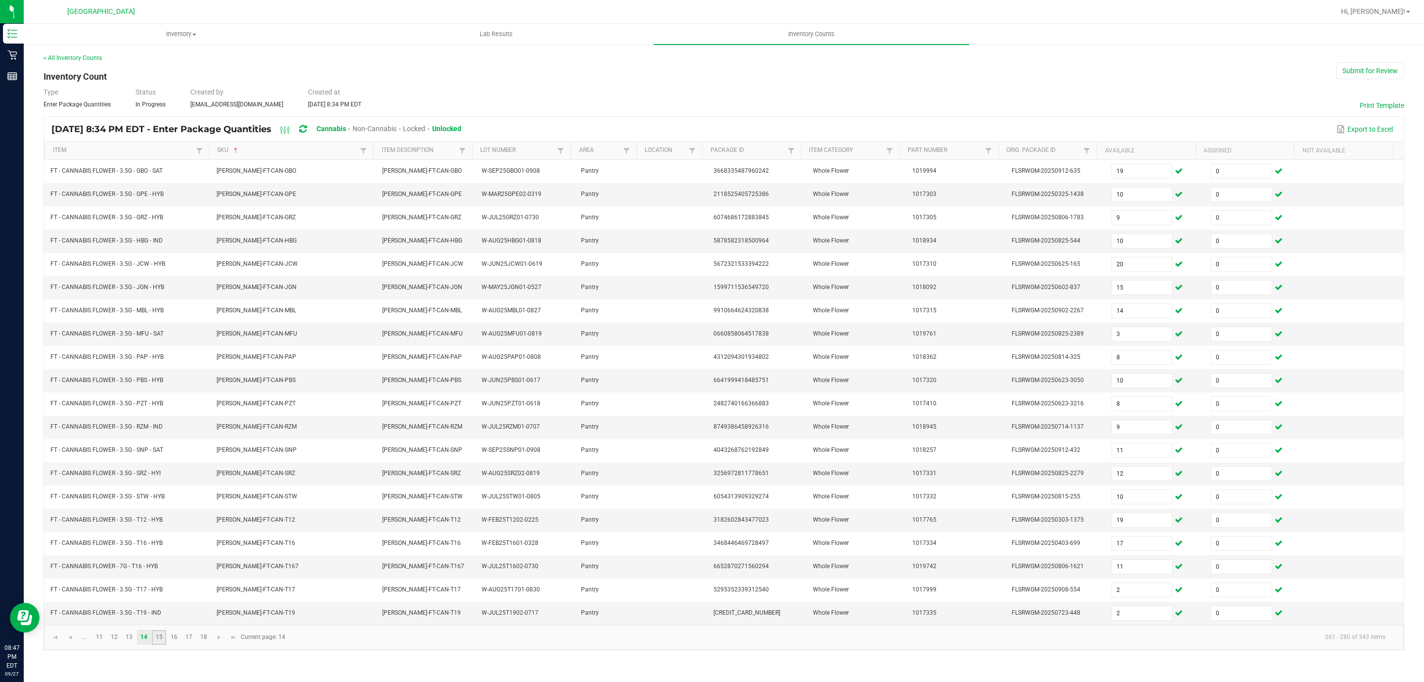
click at [162, 644] on link "15" at bounding box center [159, 637] width 14 height 15
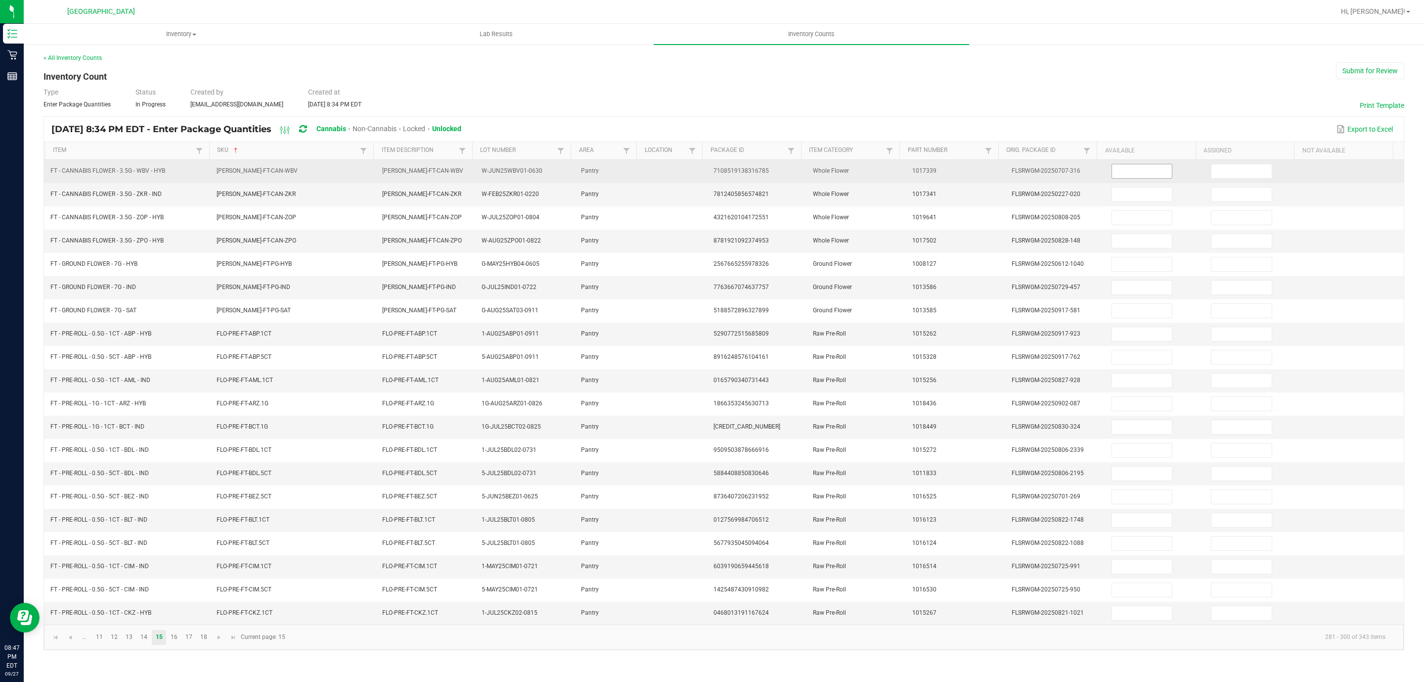
click at [1150, 169] on input at bounding box center [1142, 171] width 60 height 14
click at [1236, 177] on input at bounding box center [1242, 171] width 60 height 14
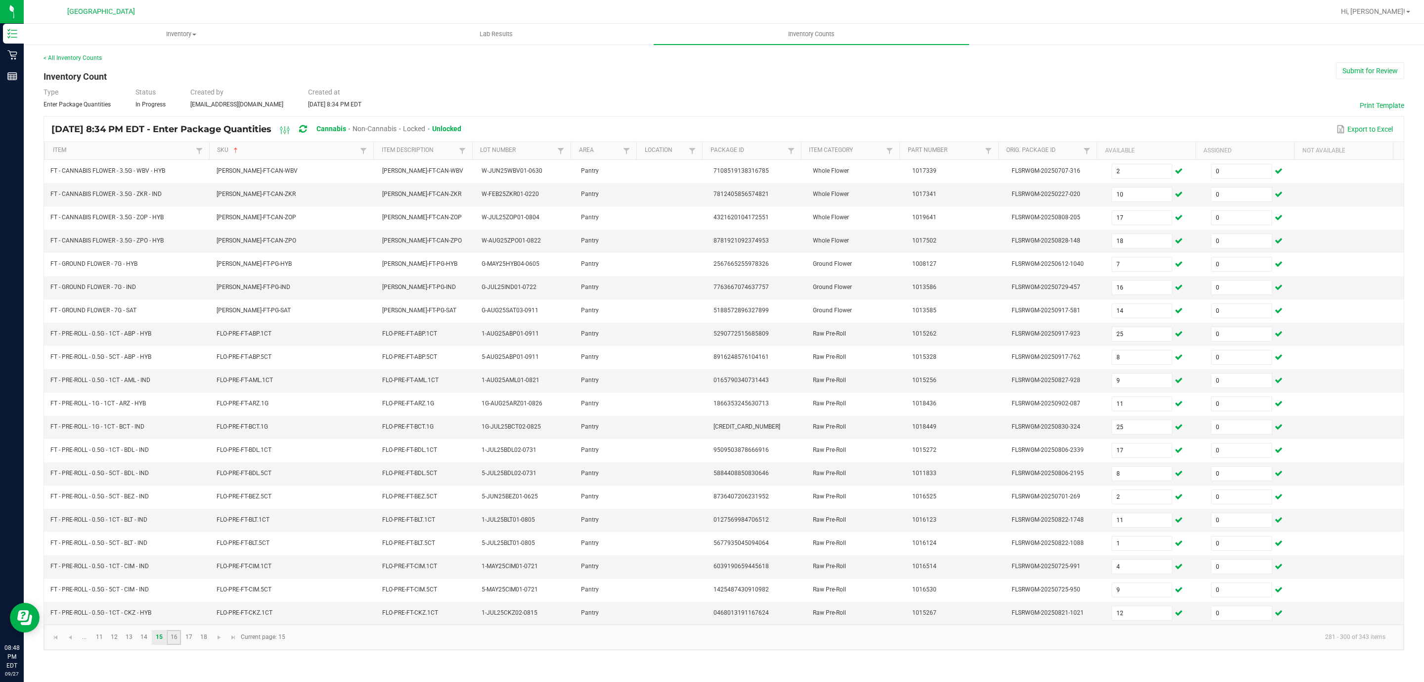
click at [174, 644] on link "16" at bounding box center [174, 637] width 14 height 15
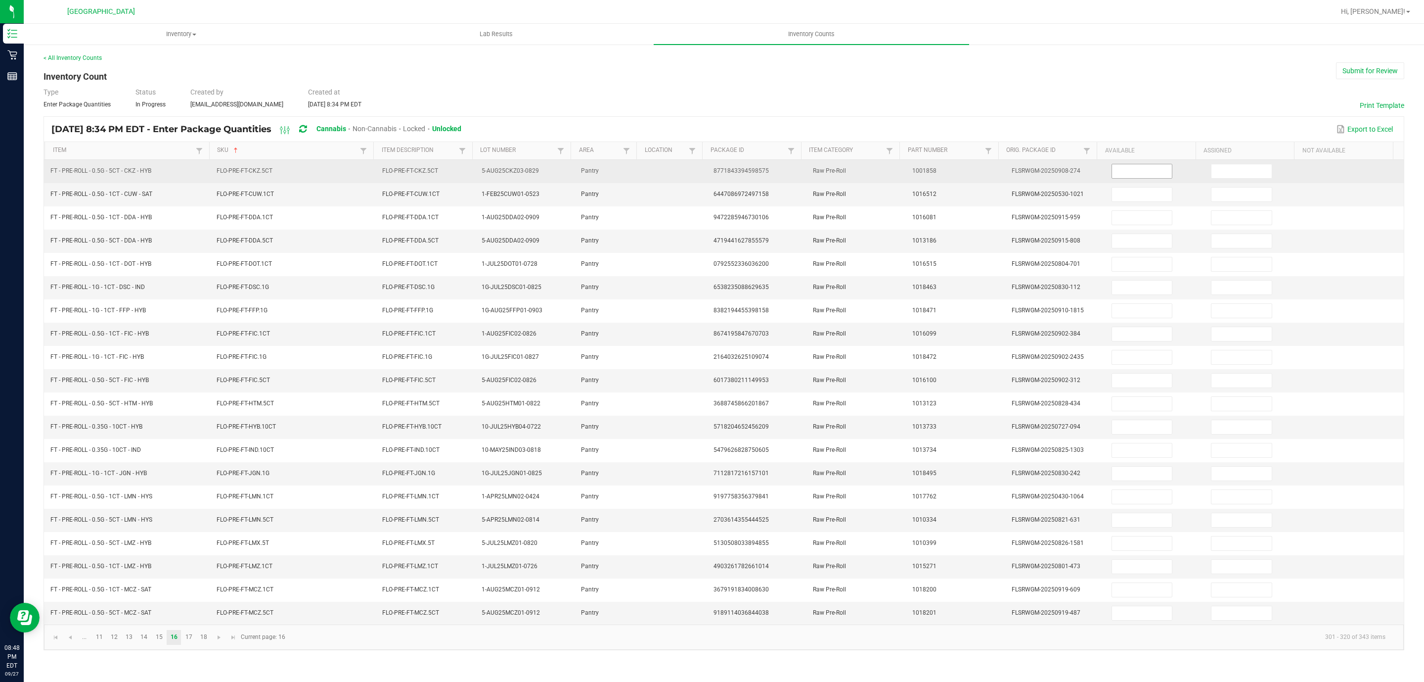
click at [1112, 164] on span at bounding box center [1142, 171] width 61 height 15
click at [1122, 171] on input at bounding box center [1142, 171] width 60 height 14
click at [1222, 169] on input at bounding box center [1242, 171] width 60 height 14
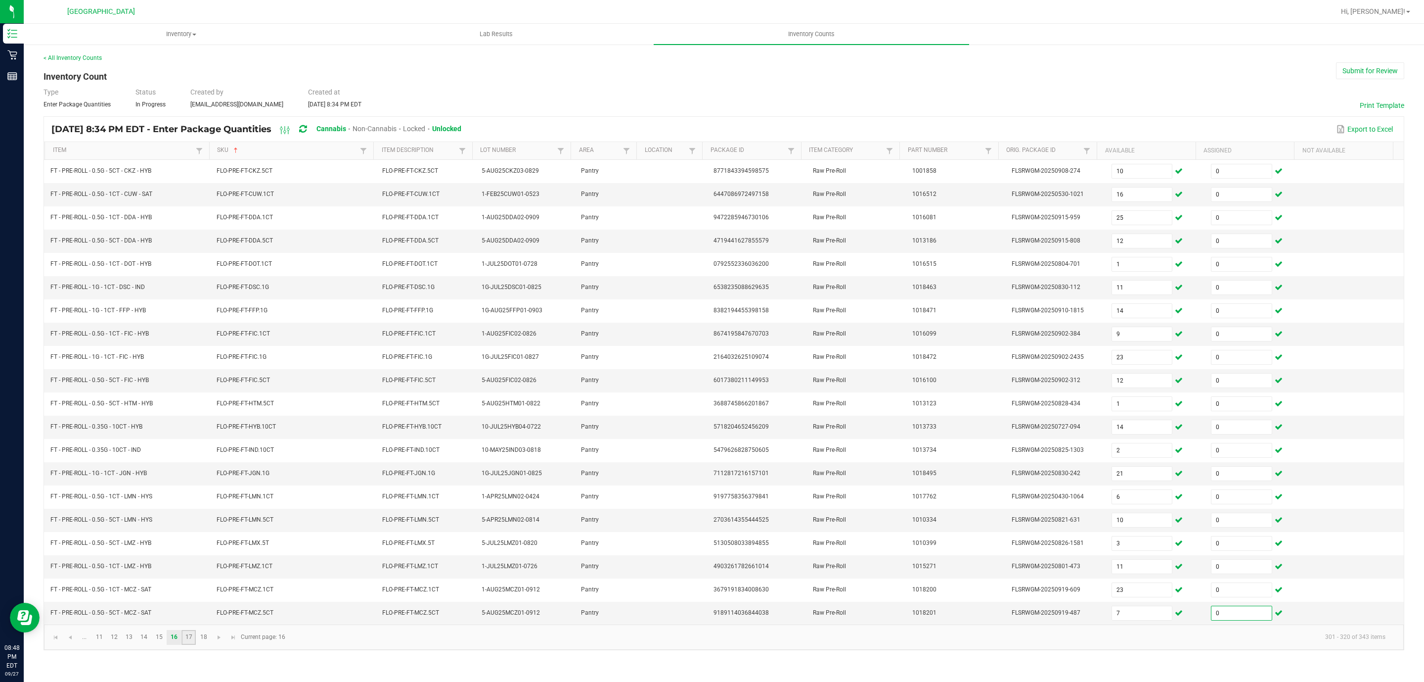
click at [189, 644] on link "17" at bounding box center [189, 637] width 14 height 15
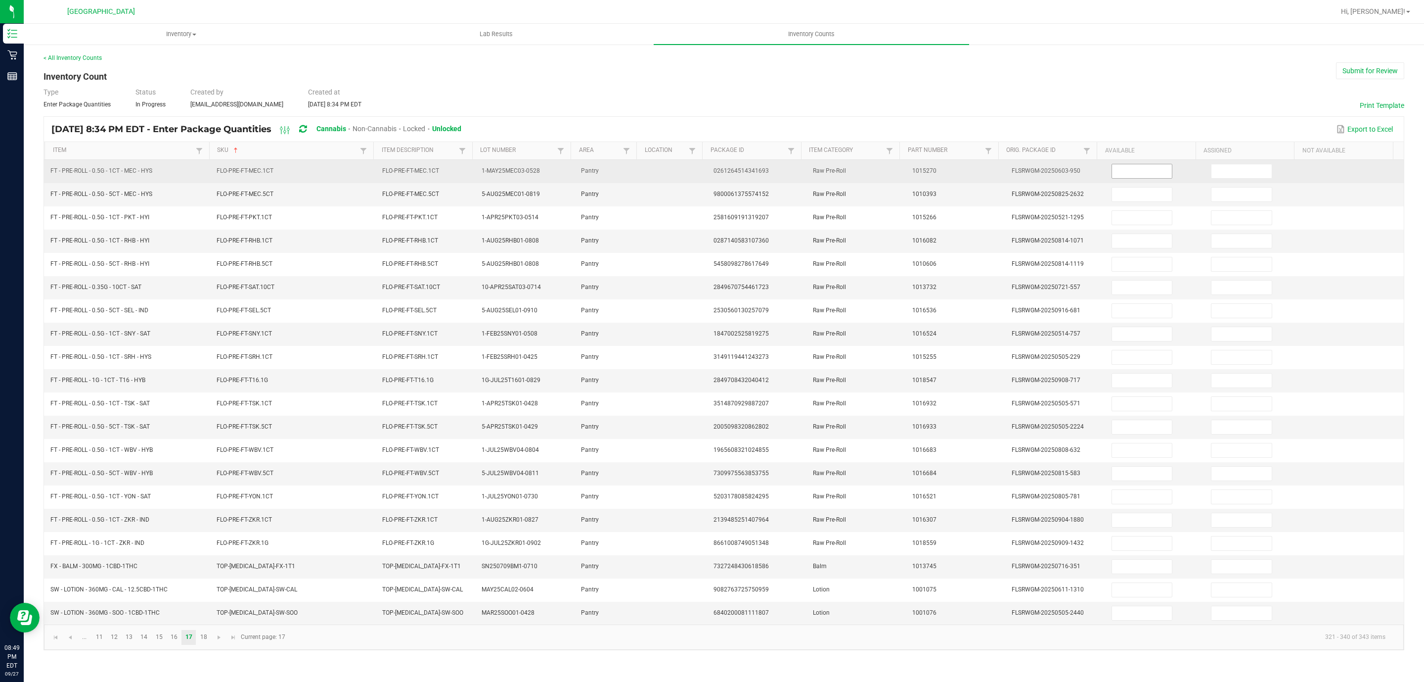
click at [1124, 174] on input at bounding box center [1142, 171] width 60 height 14
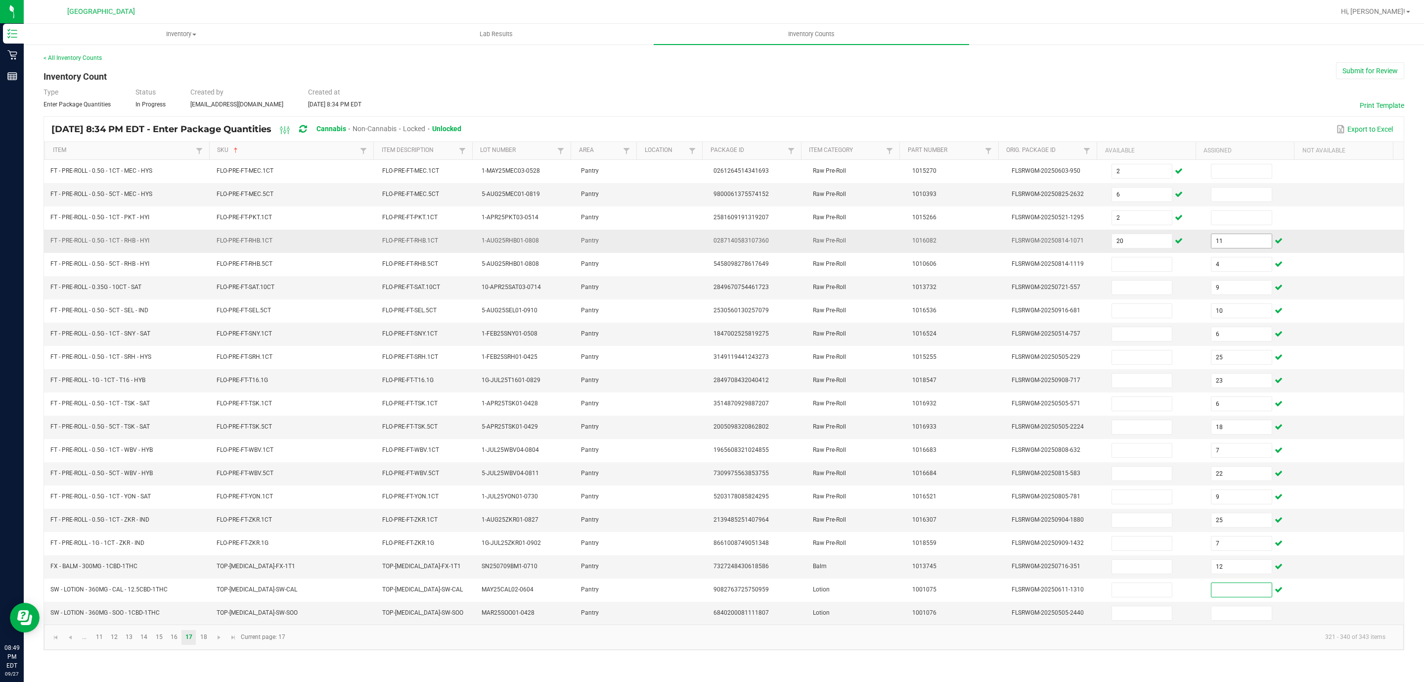
click at [1241, 243] on input "11" at bounding box center [1242, 241] width 60 height 14
click at [1217, 293] on input "94" at bounding box center [1242, 287] width 60 height 14
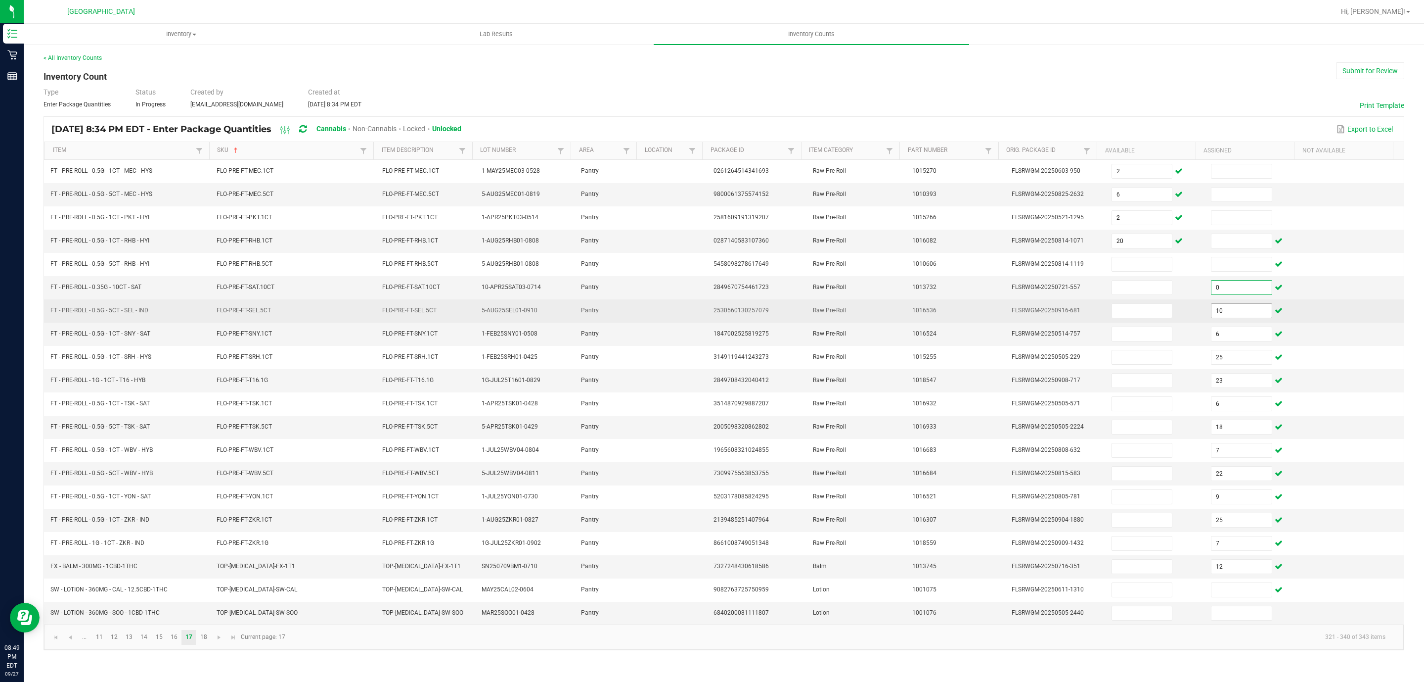
click at [1226, 309] on input "10" at bounding box center [1242, 311] width 60 height 14
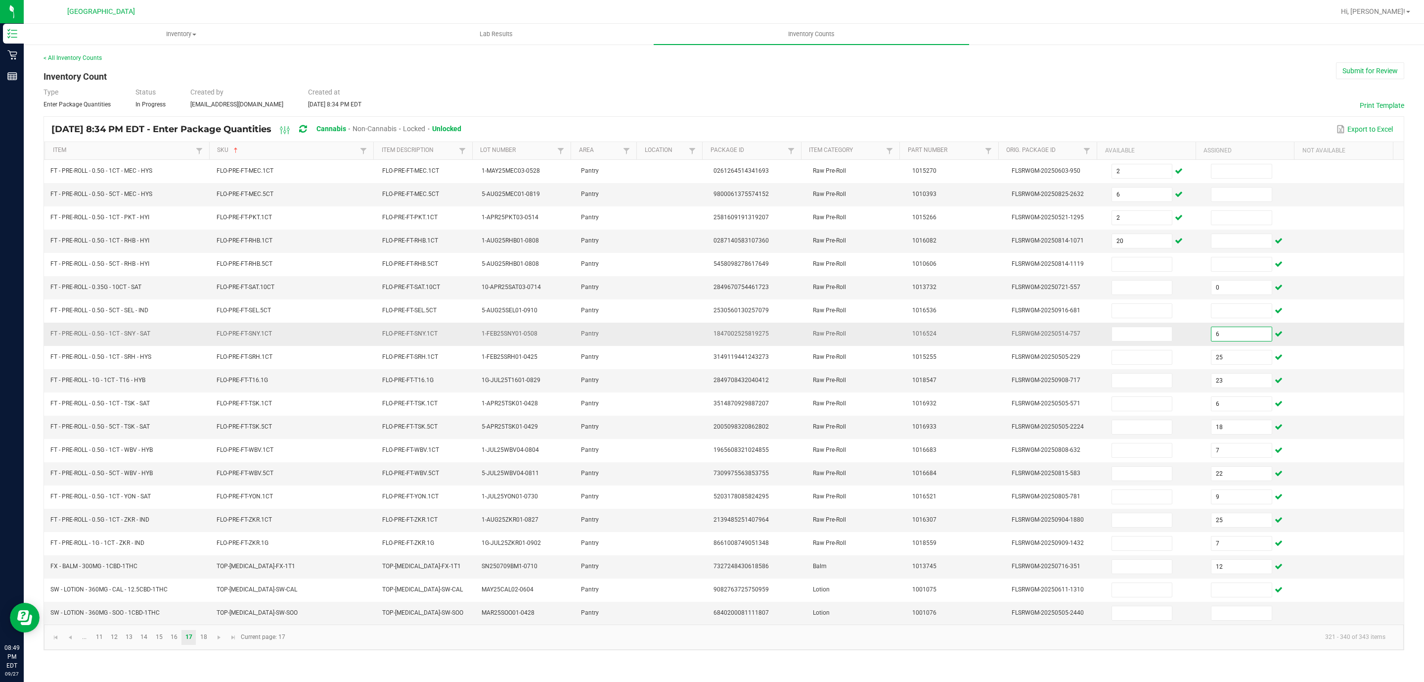
click at [1235, 337] on input "6" at bounding box center [1242, 334] width 60 height 14
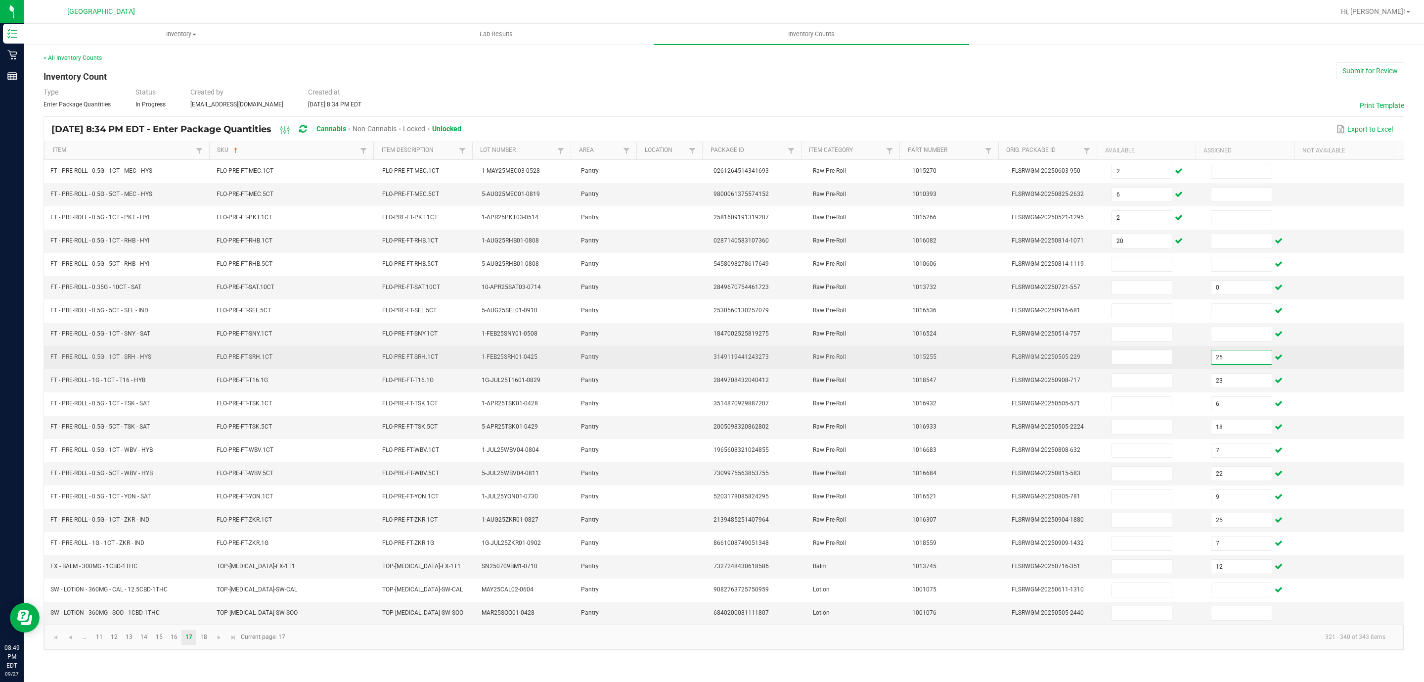
click at [1233, 364] on input "25" at bounding box center [1242, 357] width 60 height 14
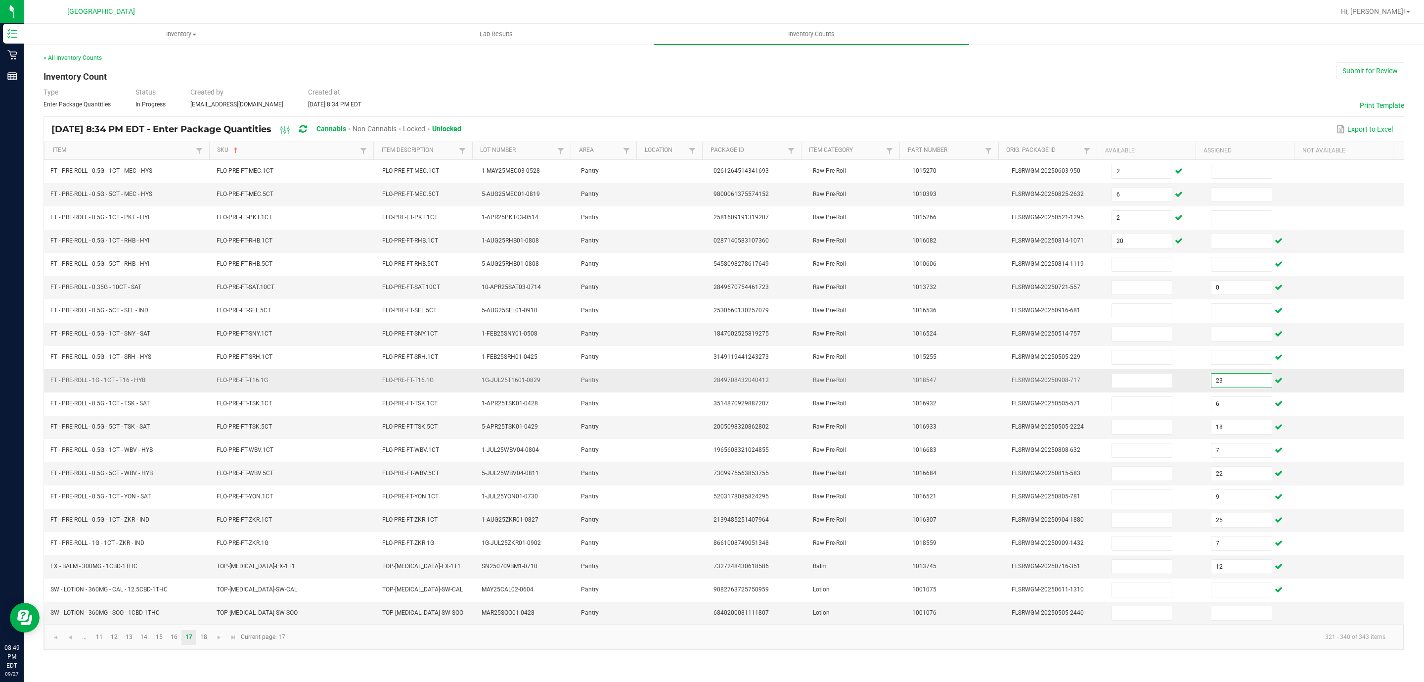
drag, startPoint x: 1226, startPoint y: 385, endPoint x: 1226, endPoint y: 403, distance: 17.8
click at [1226, 386] on input "23" at bounding box center [1242, 380] width 60 height 14
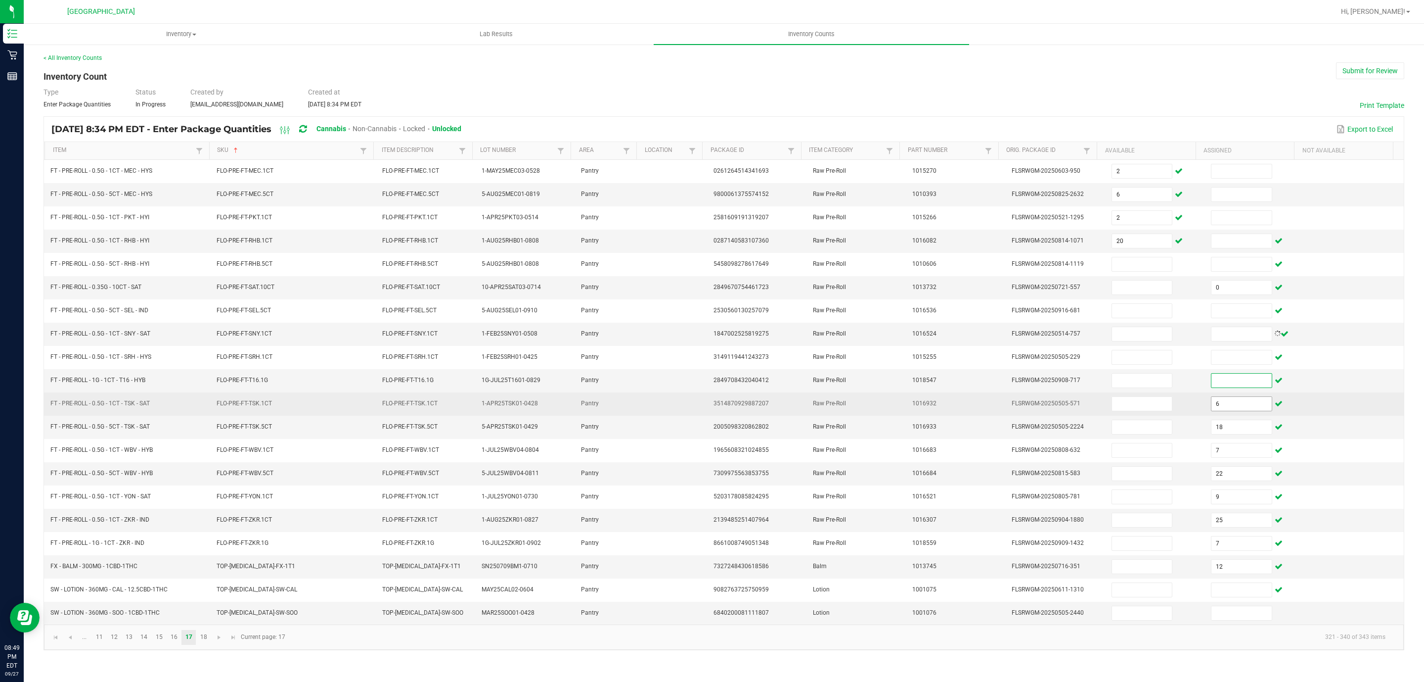
drag, startPoint x: 1226, startPoint y: 409, endPoint x: 1226, endPoint y: 415, distance: 6.9
click at [1226, 410] on input "6" at bounding box center [1242, 404] width 60 height 14
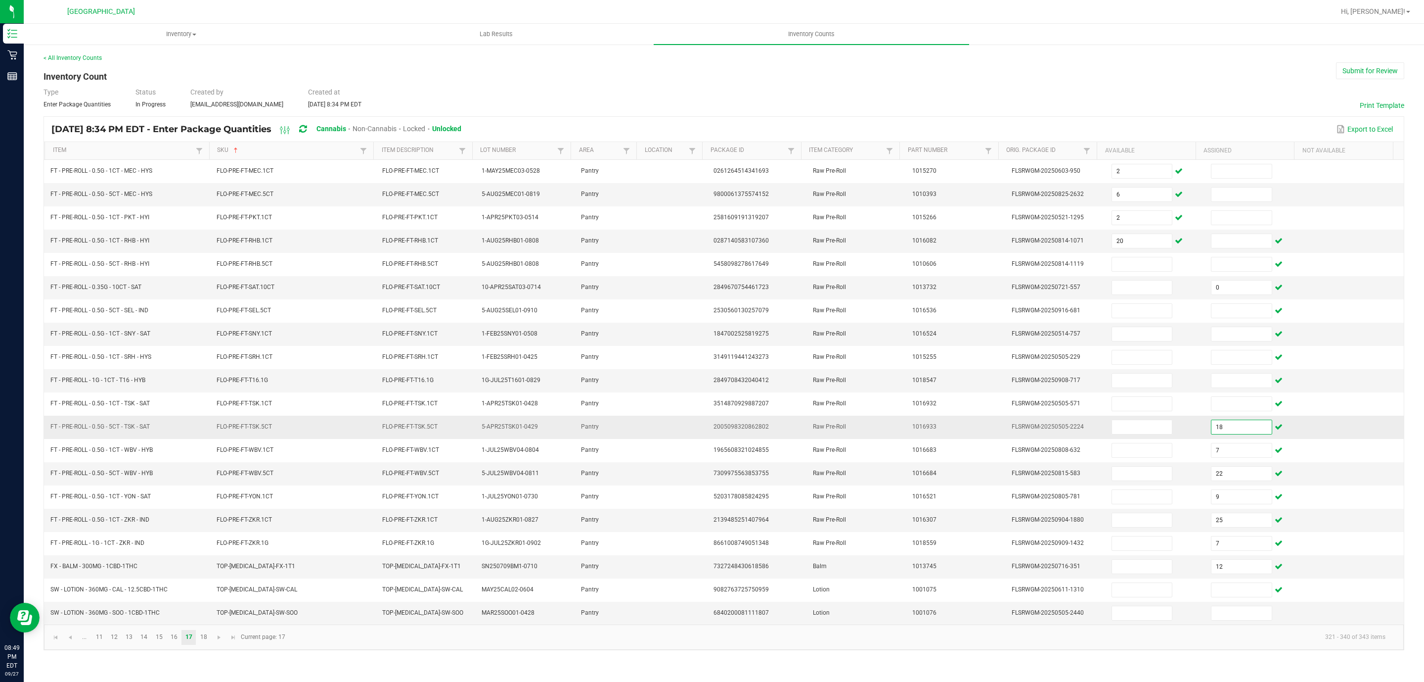
click at [1226, 434] on input "18" at bounding box center [1242, 427] width 60 height 14
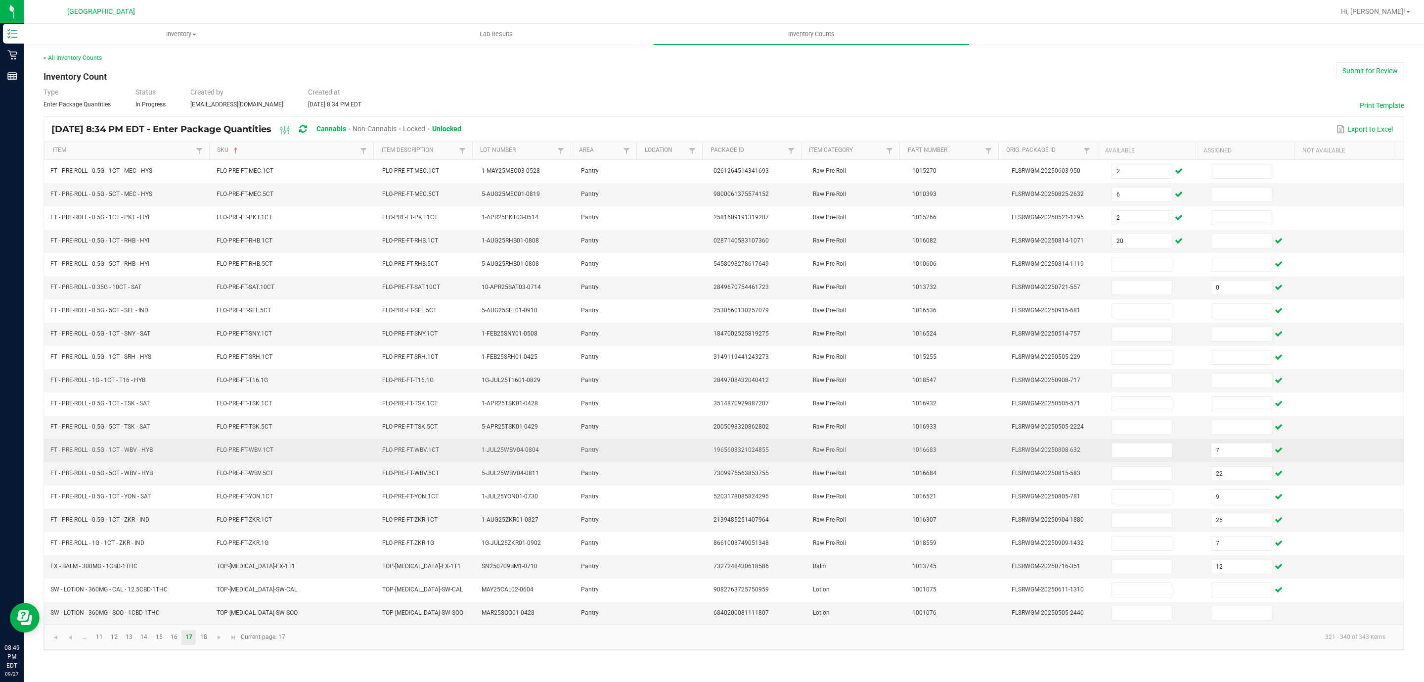
click at [1220, 462] on td "7" at bounding box center [1254, 450] width 99 height 23
click at [1220, 457] on input "7" at bounding box center [1242, 450] width 60 height 14
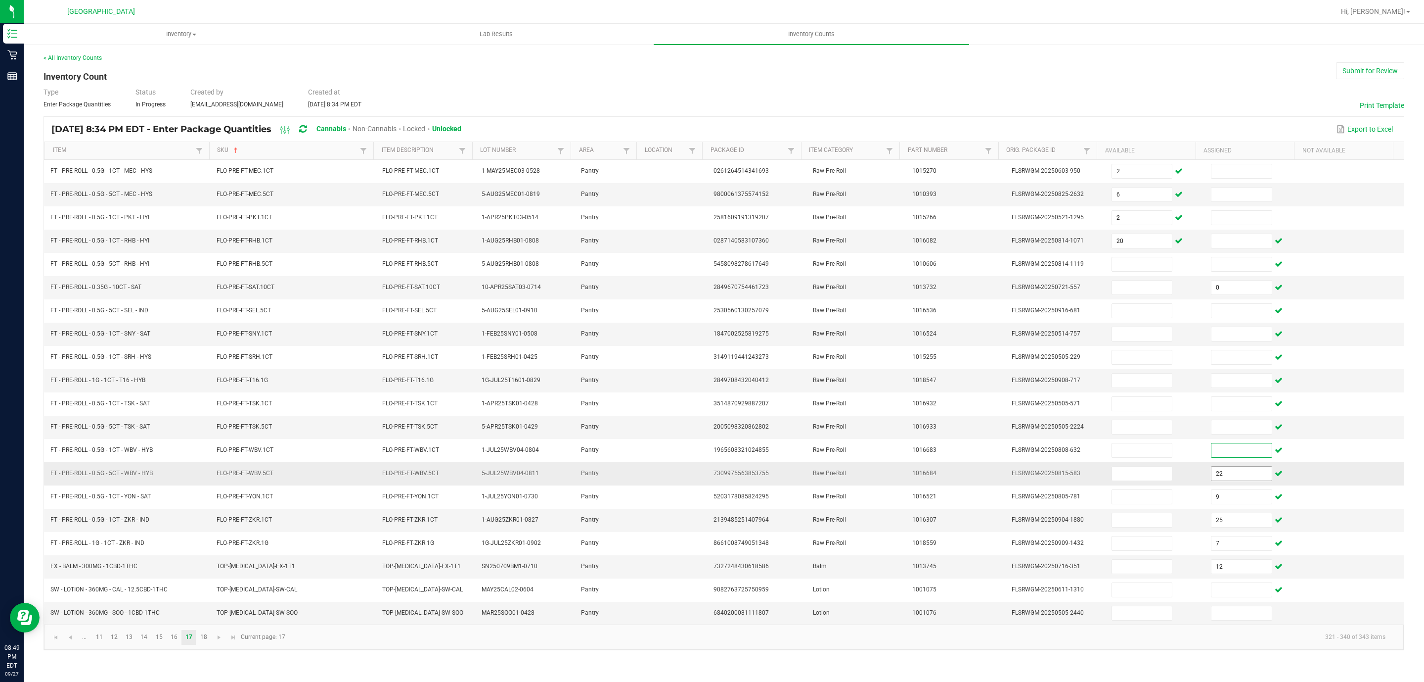
click at [1220, 480] on input "22" at bounding box center [1242, 473] width 60 height 14
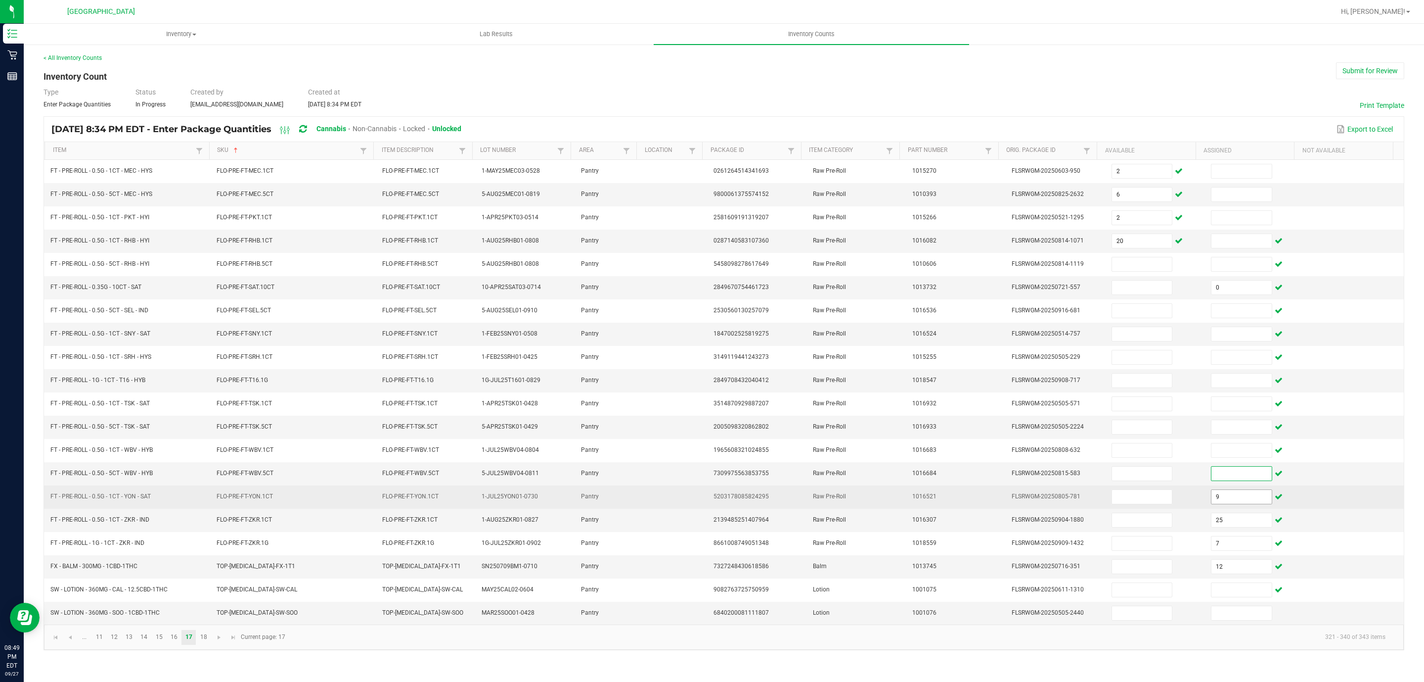
click at [1217, 504] on input "9" at bounding box center [1242, 497] width 60 height 14
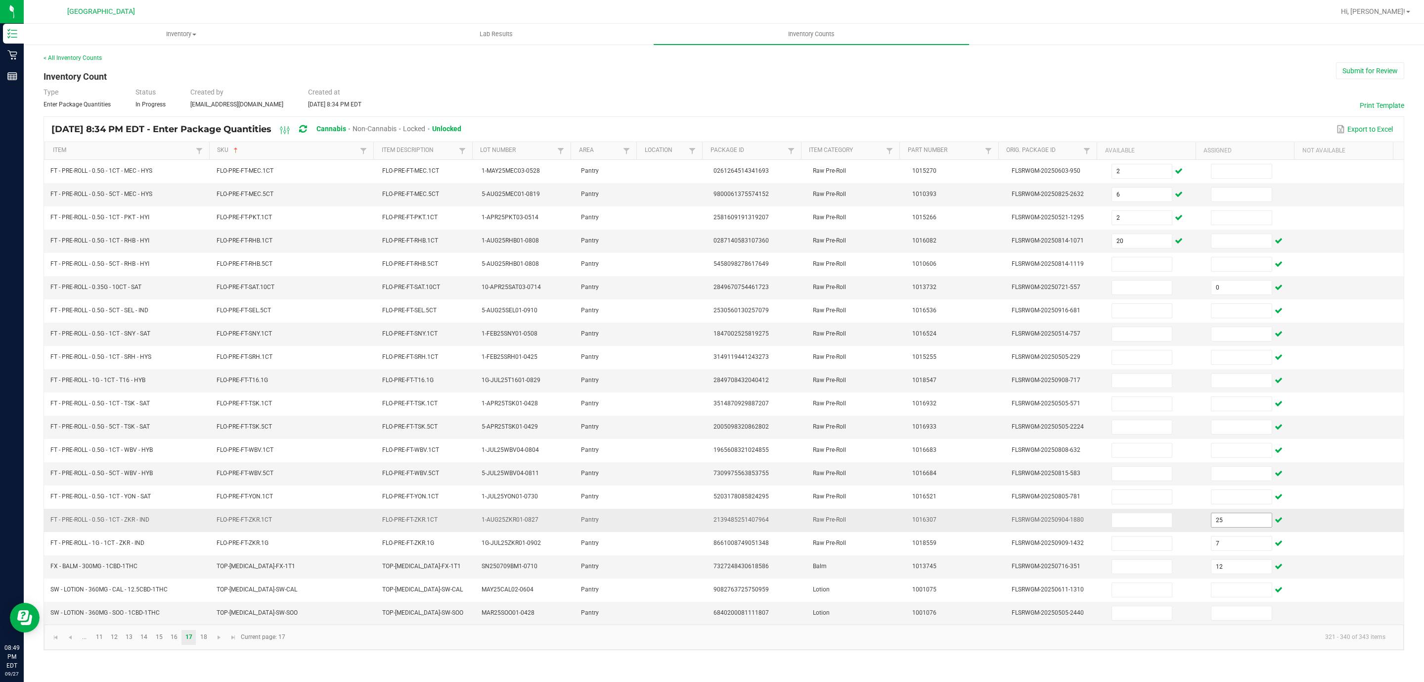
click at [1216, 524] on span "25" at bounding box center [1241, 519] width 61 height 15
click at [1216, 527] on input "25" at bounding box center [1242, 520] width 60 height 14
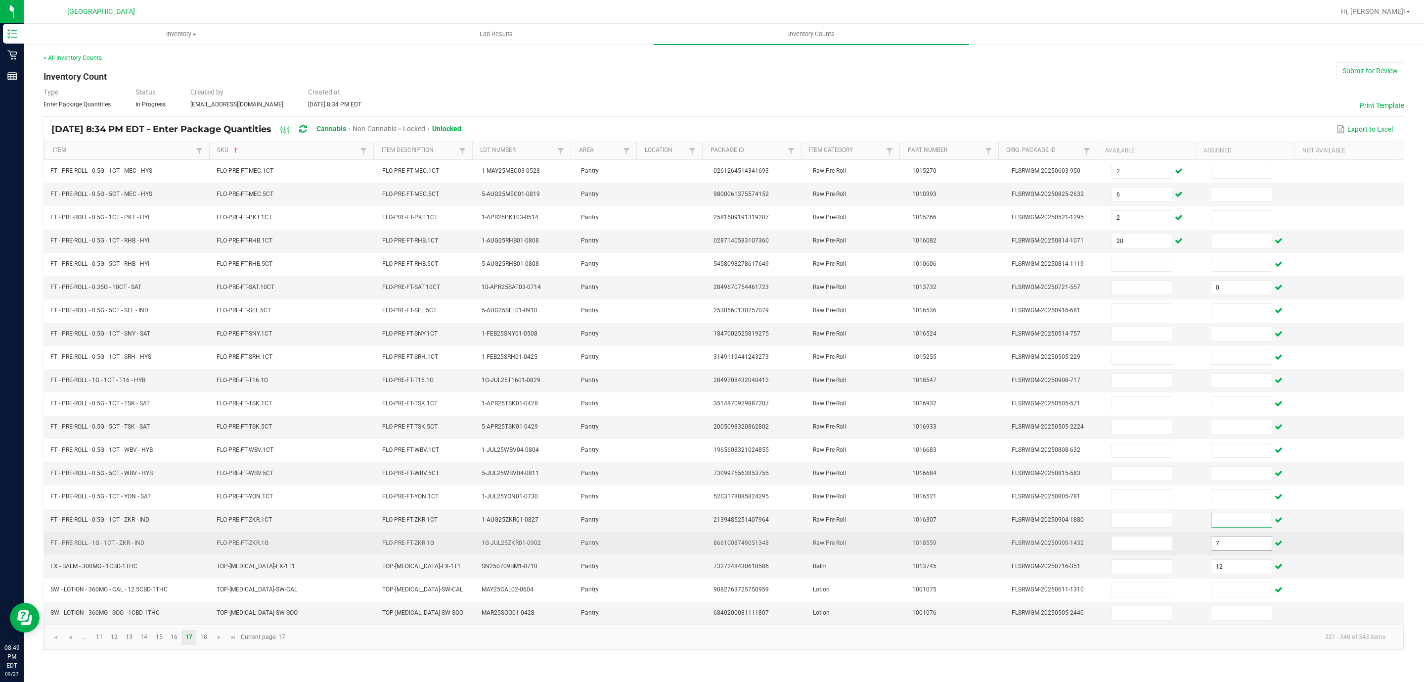
click at [1219, 550] on input "7" at bounding box center [1242, 543] width 60 height 14
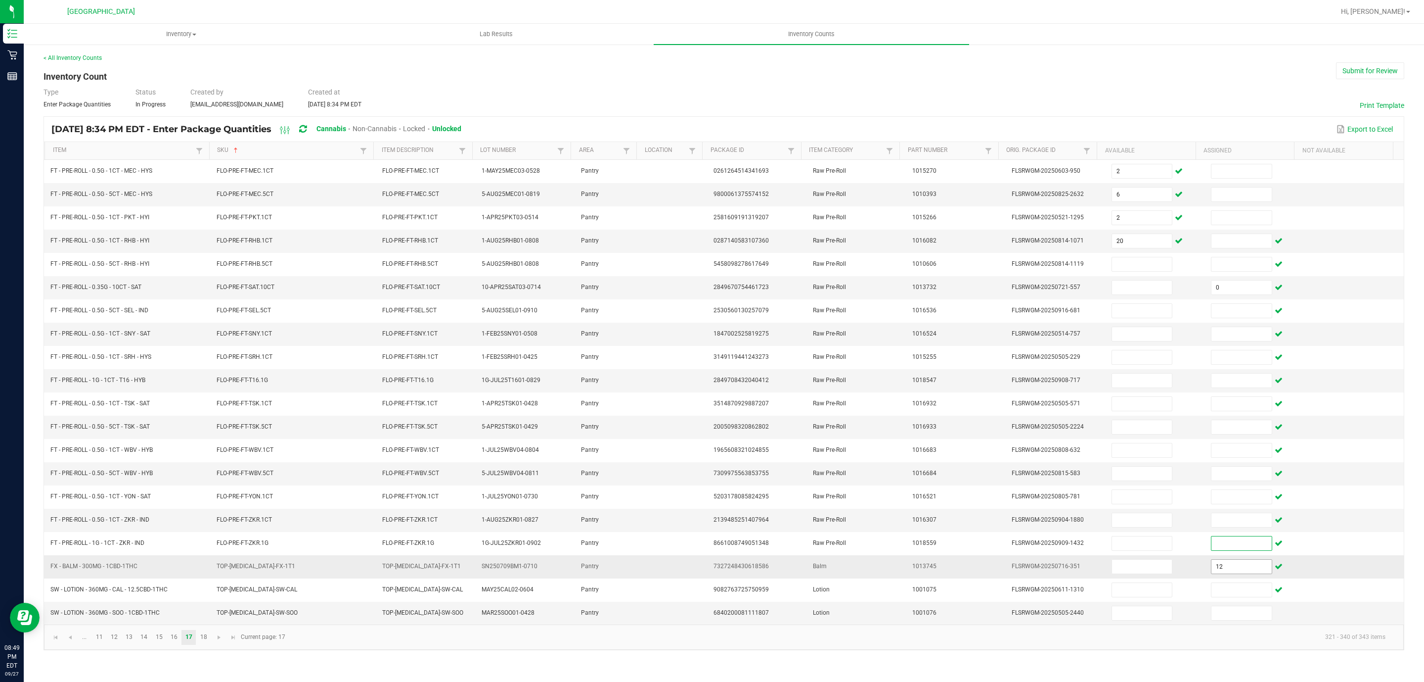
click at [1219, 573] on input "12" at bounding box center [1242, 566] width 60 height 14
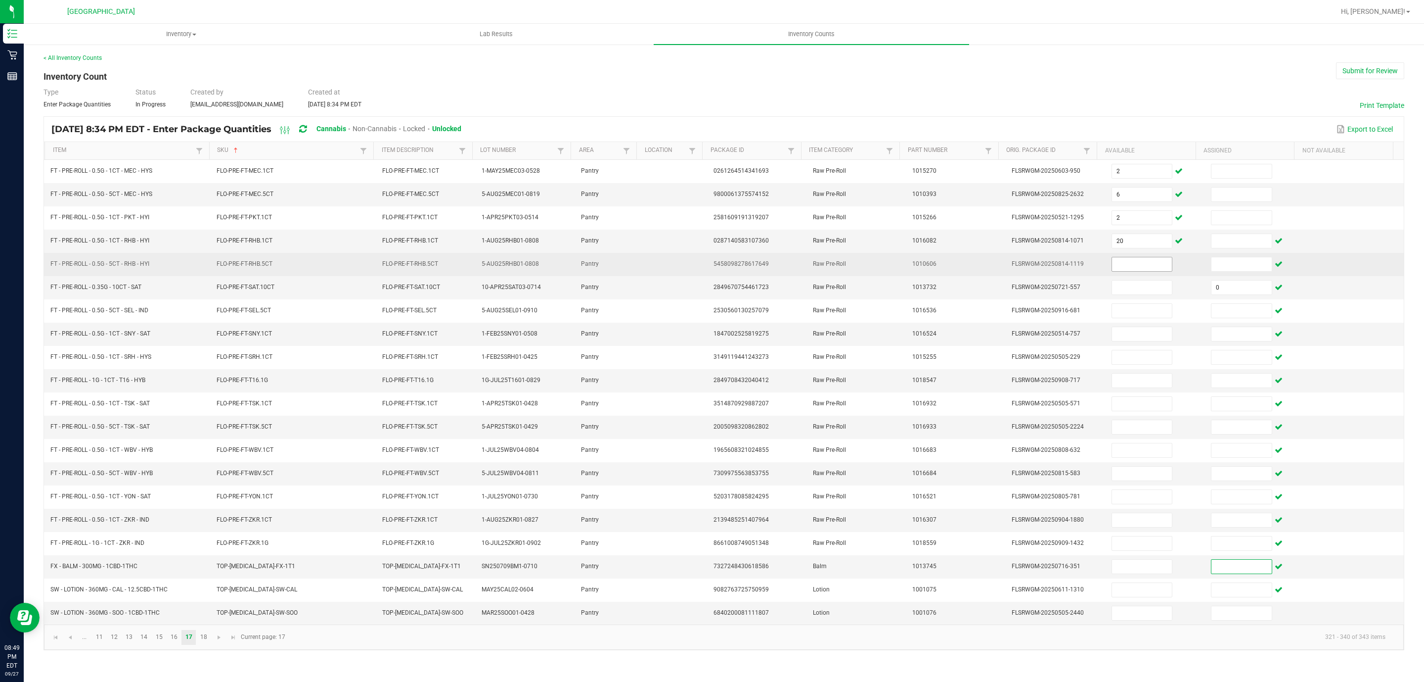
click at [1131, 267] on input at bounding box center [1142, 264] width 60 height 14
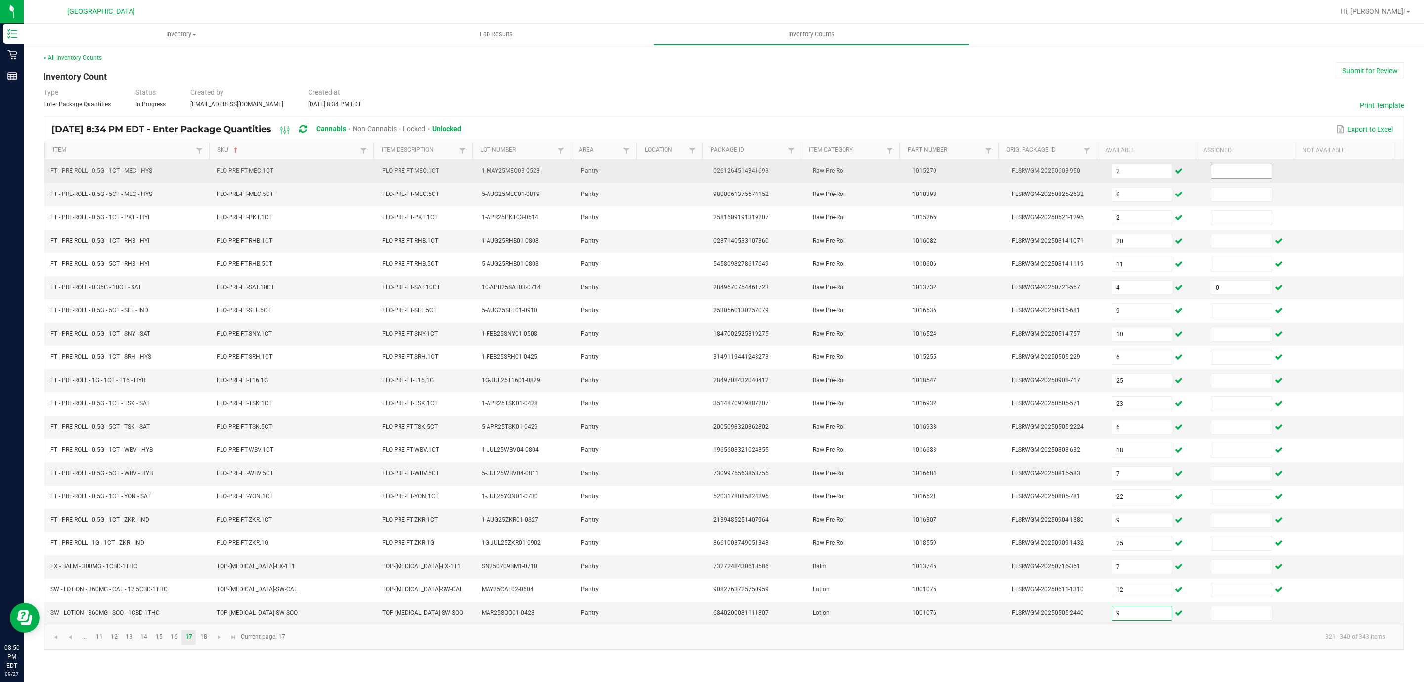
click at [1214, 172] on input at bounding box center [1242, 171] width 60 height 14
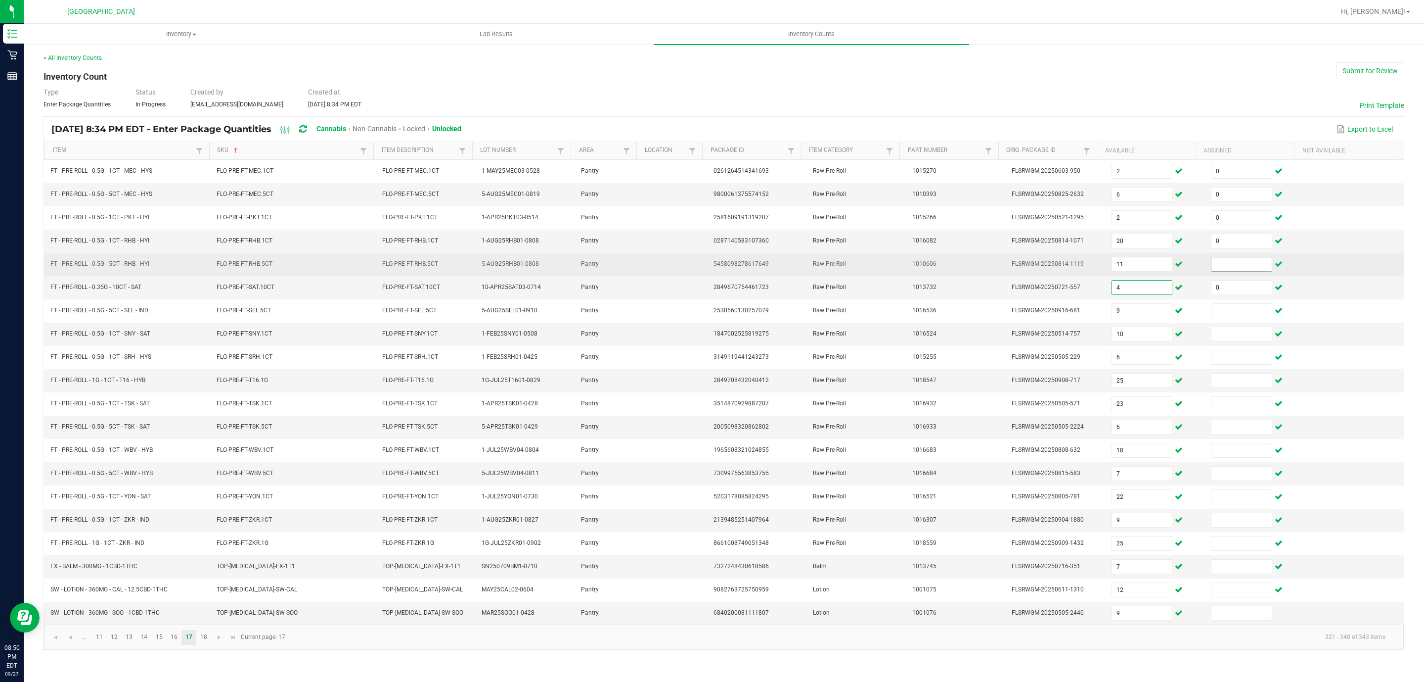
click at [1232, 266] on input at bounding box center [1242, 264] width 60 height 14
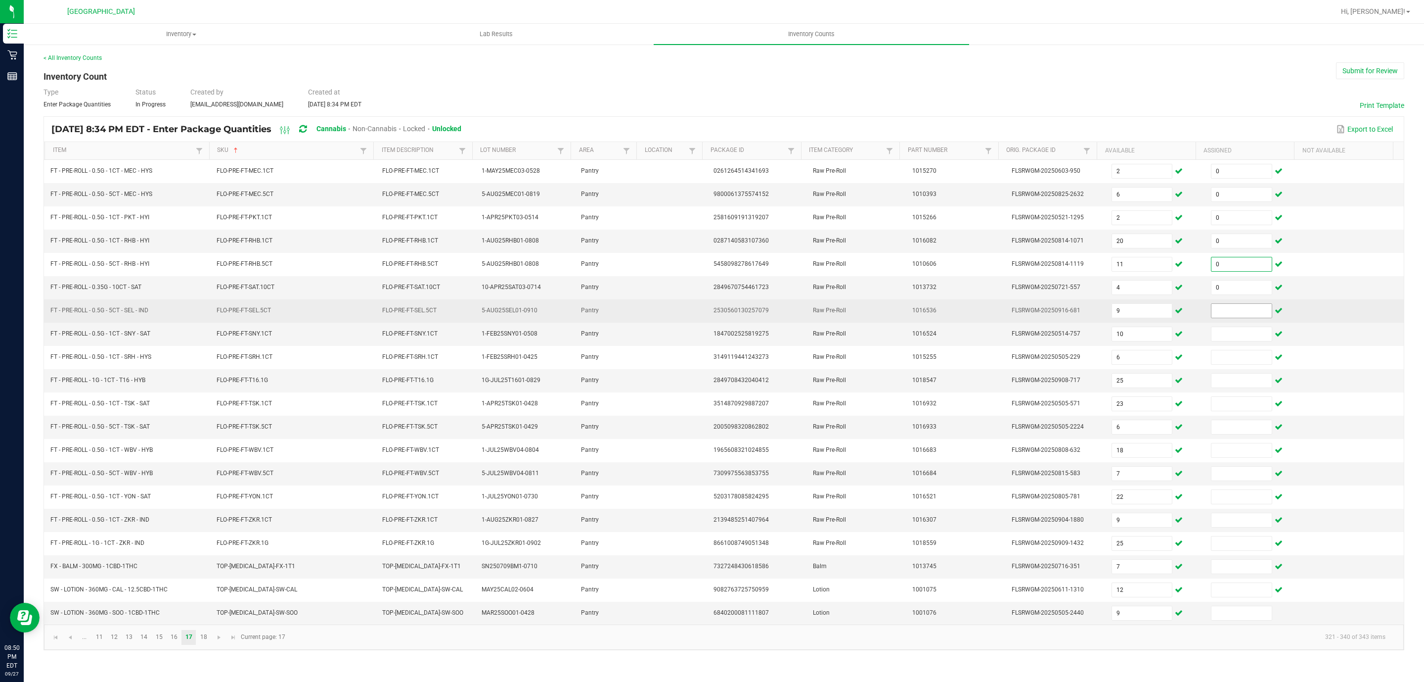
click at [1217, 318] on input at bounding box center [1242, 311] width 60 height 14
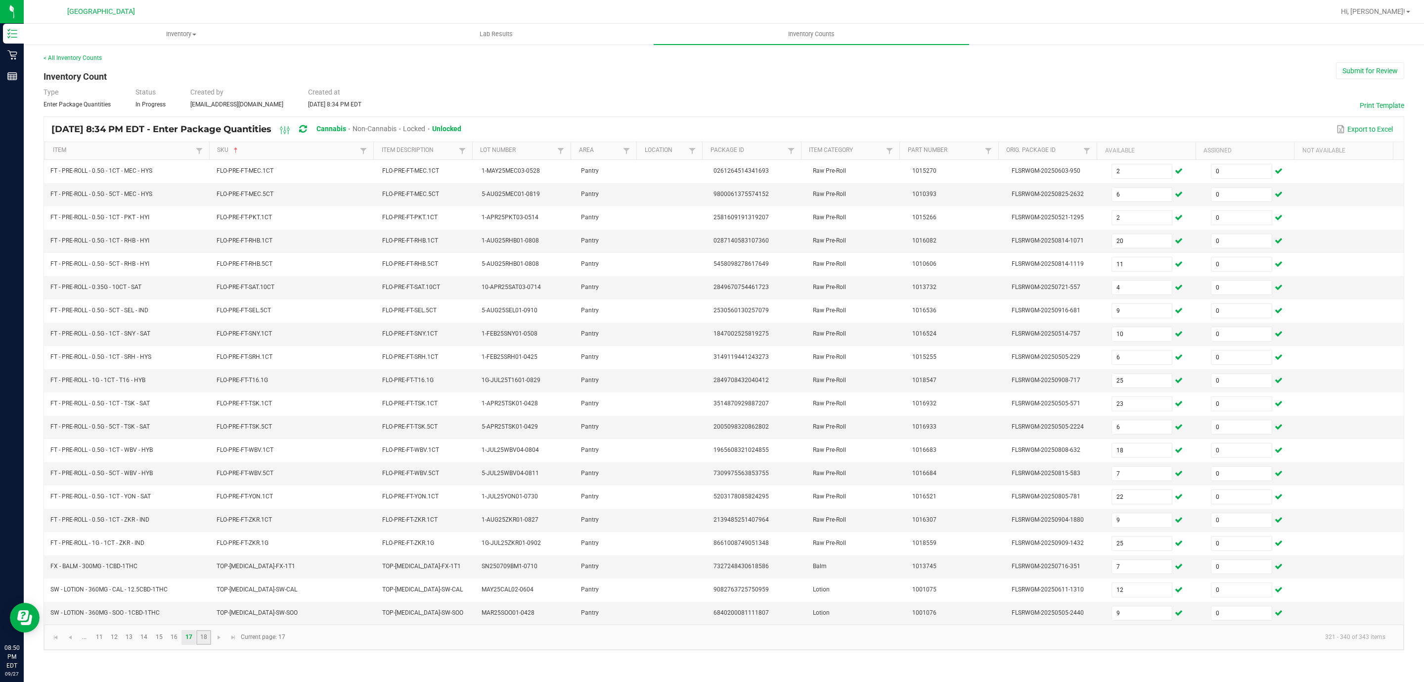
click at [205, 644] on link "18" at bounding box center [203, 637] width 14 height 15
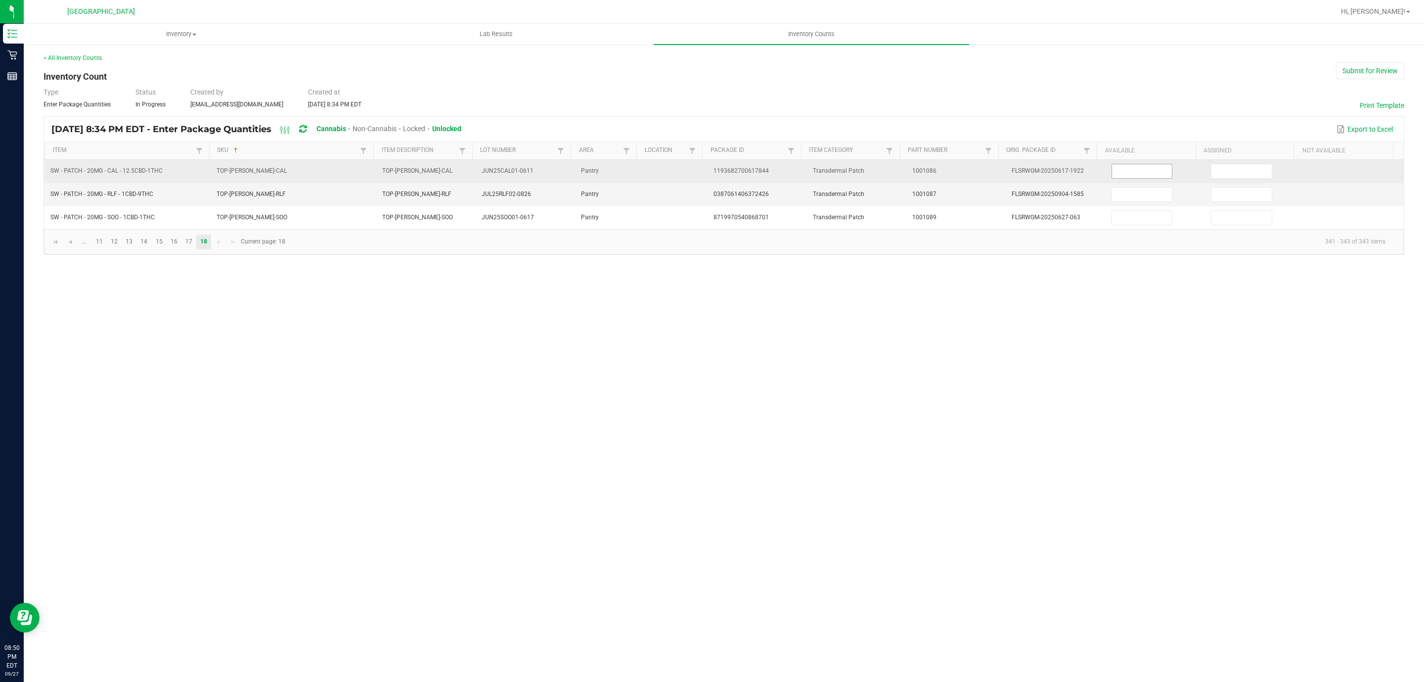
click at [1112, 177] on input at bounding box center [1142, 171] width 60 height 14
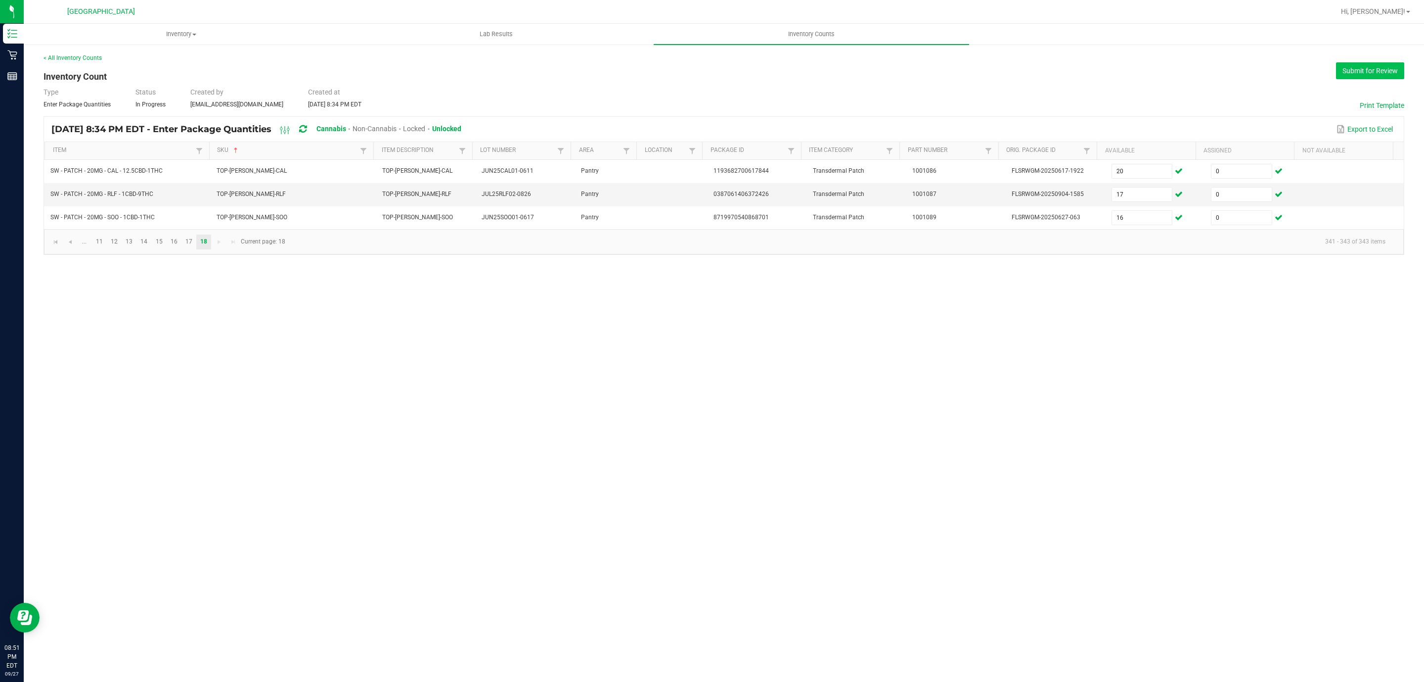
click at [1397, 79] on button "Submit for Review" at bounding box center [1370, 70] width 68 height 17
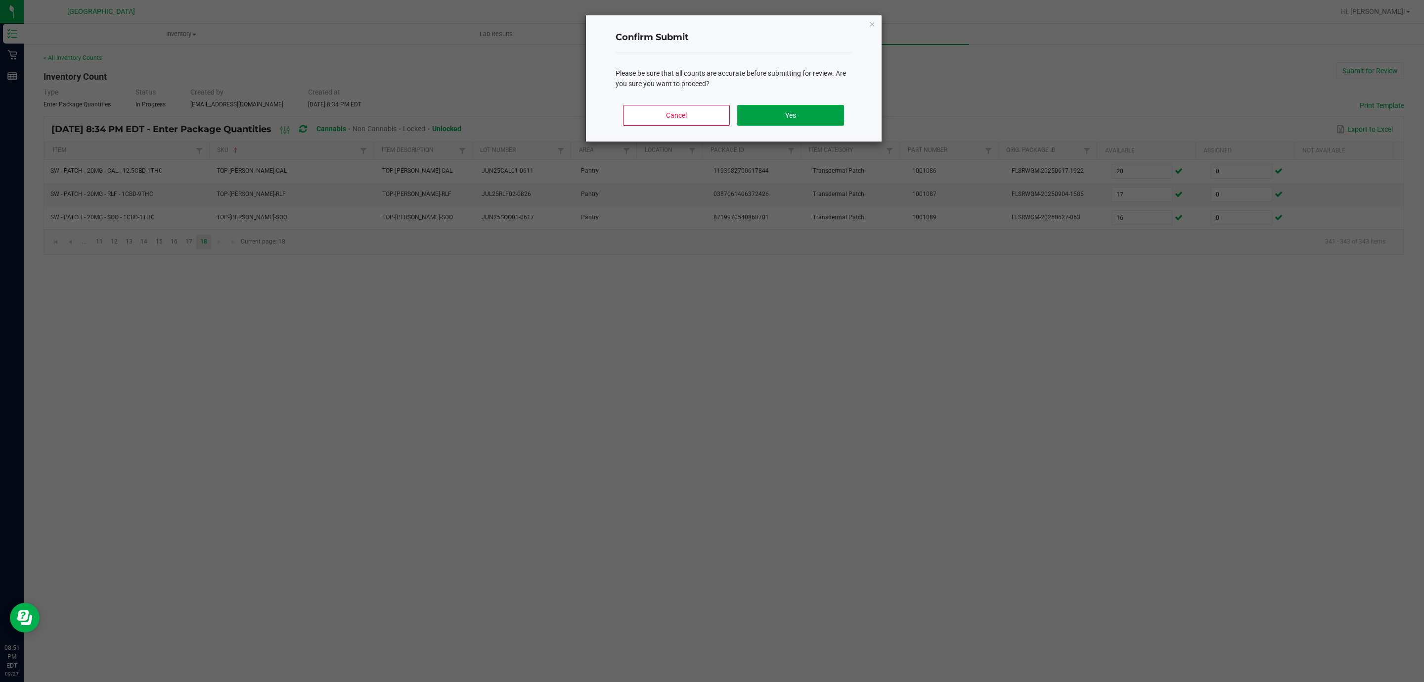
click at [807, 116] on button "Yes" at bounding box center [790, 115] width 106 height 21
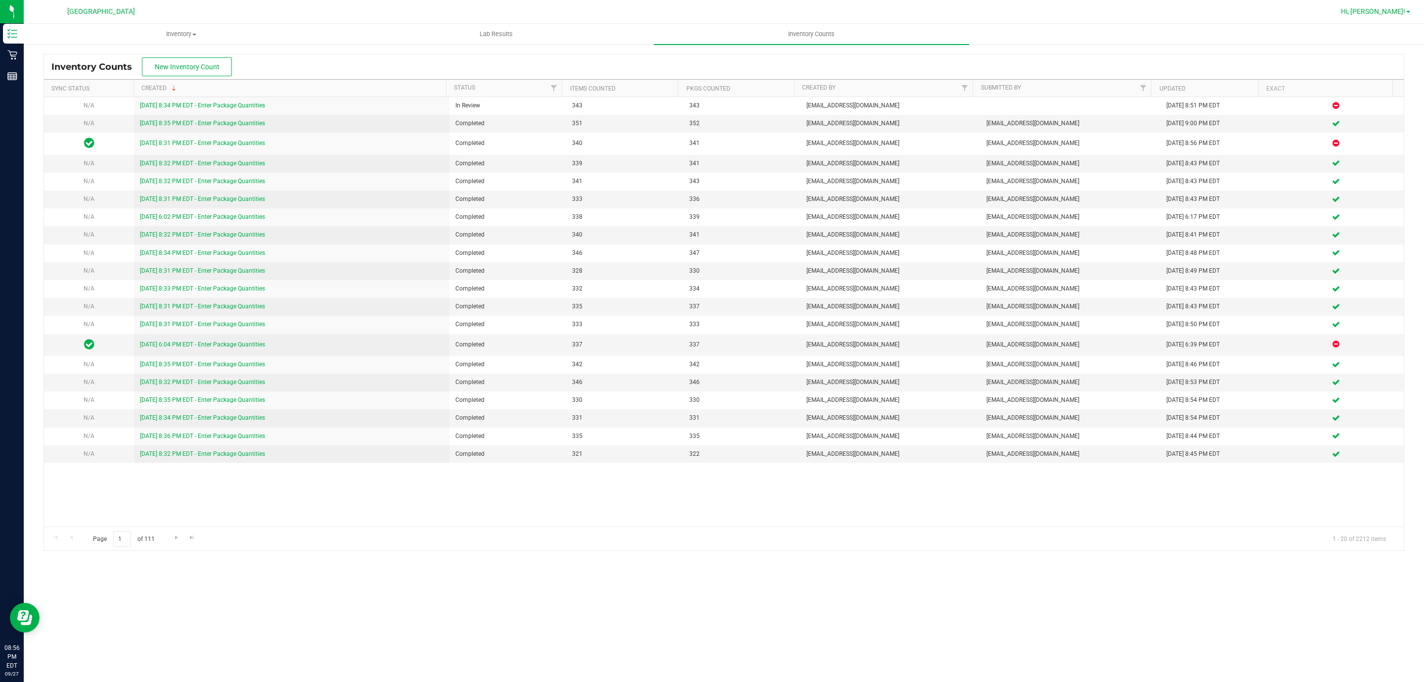
click at [1383, 12] on span "Hi, [PERSON_NAME]!" at bounding box center [1373, 11] width 64 height 8
click at [1382, 90] on span "Sign Out" at bounding box center [1373, 88] width 29 height 10
